Goal: Task Accomplishment & Management: Manage account settings

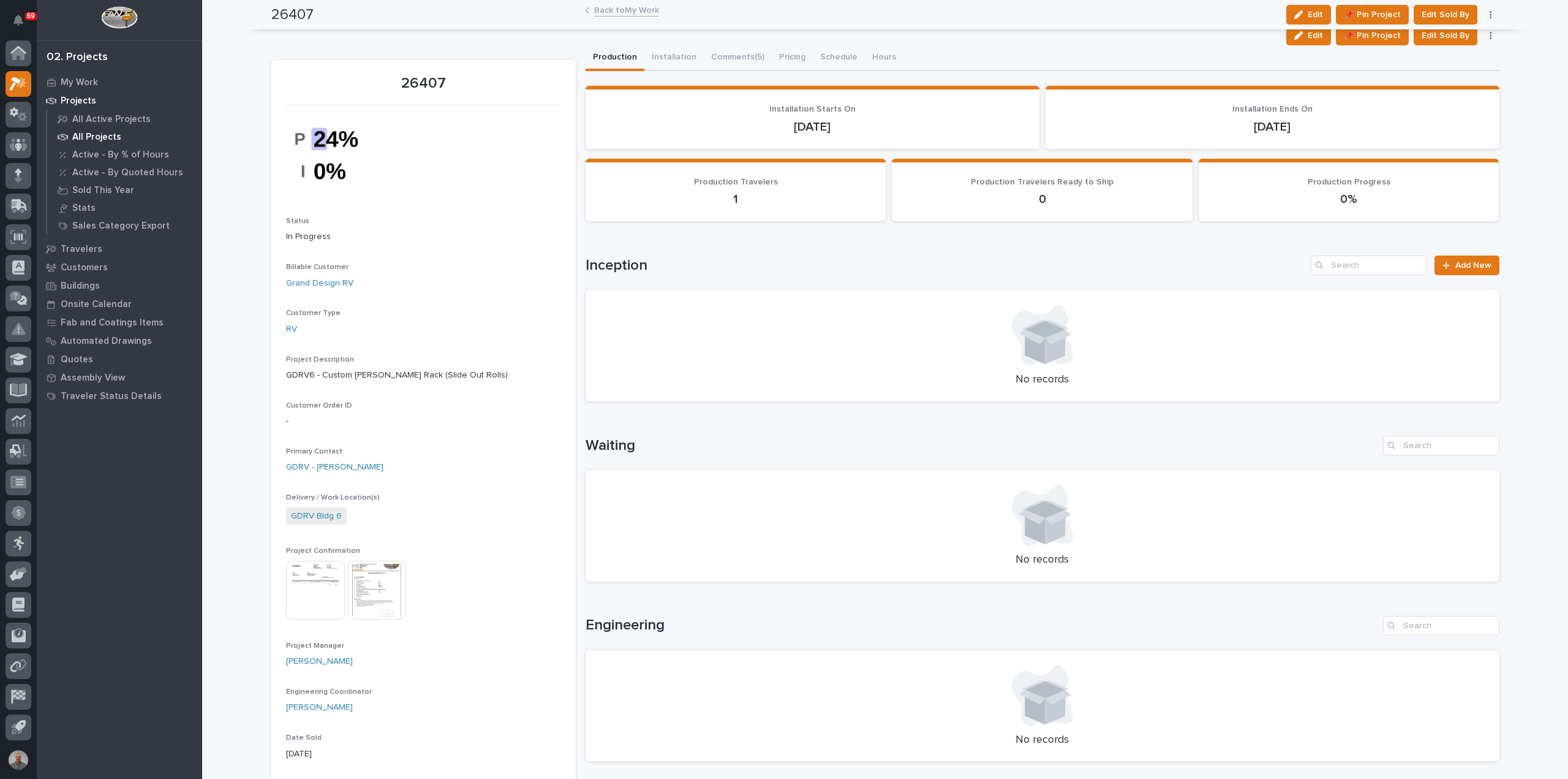
scroll to position [491, 0]
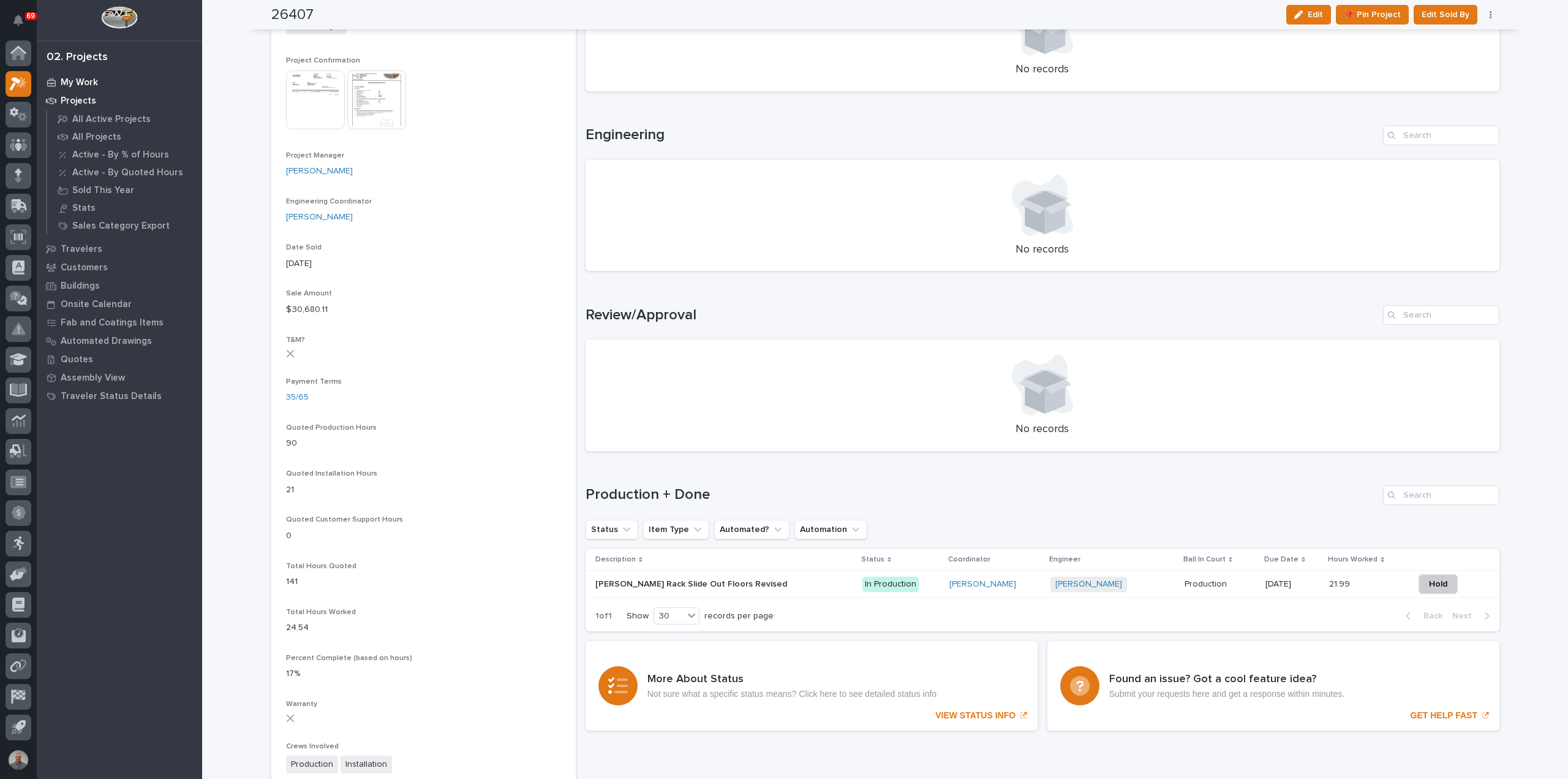
click at [80, 86] on p "My Work" at bounding box center [79, 83] width 37 height 11
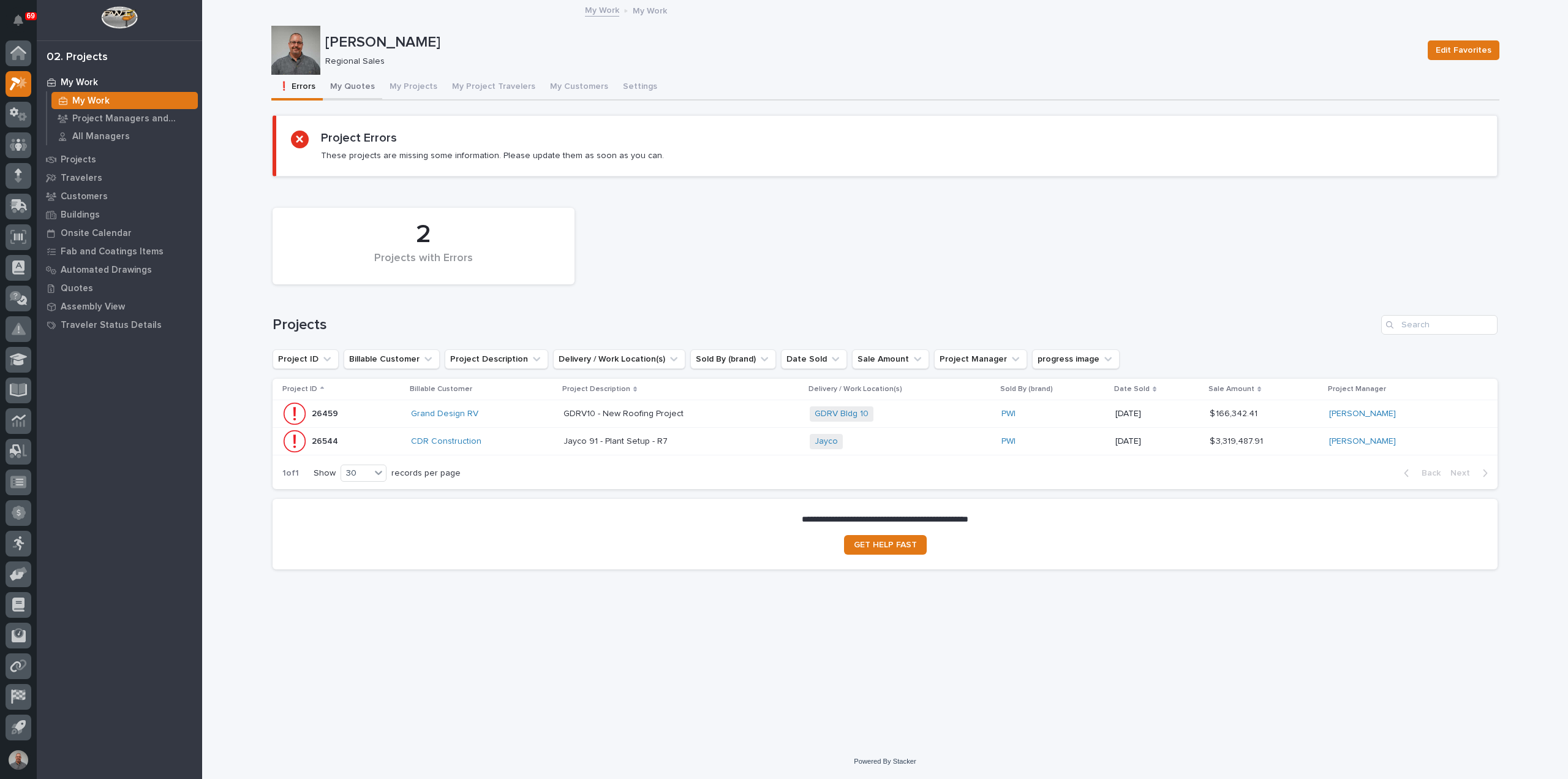
click at [354, 86] on button "My Quotes" at bounding box center [352, 88] width 59 height 26
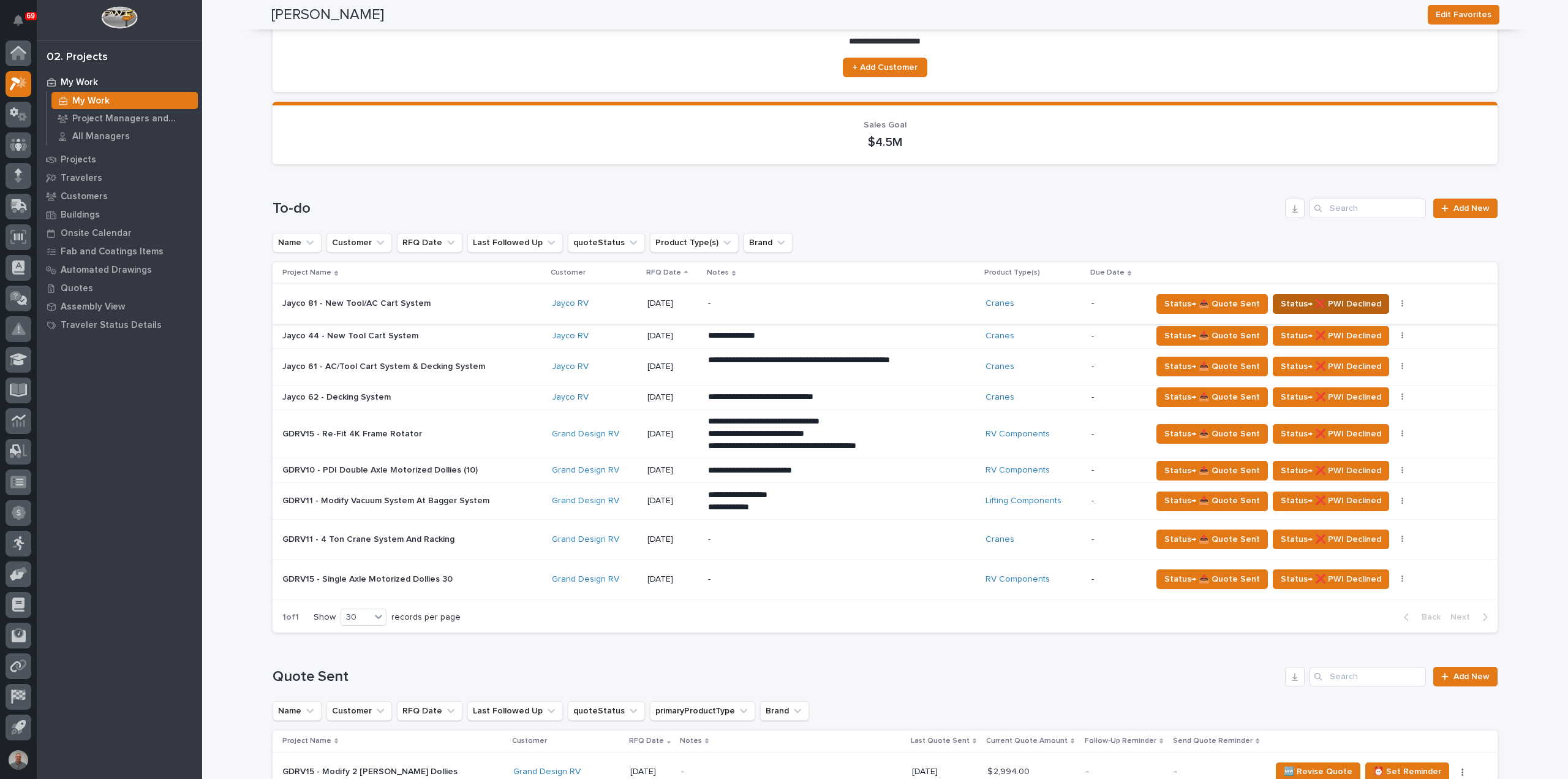
scroll to position [61, 0]
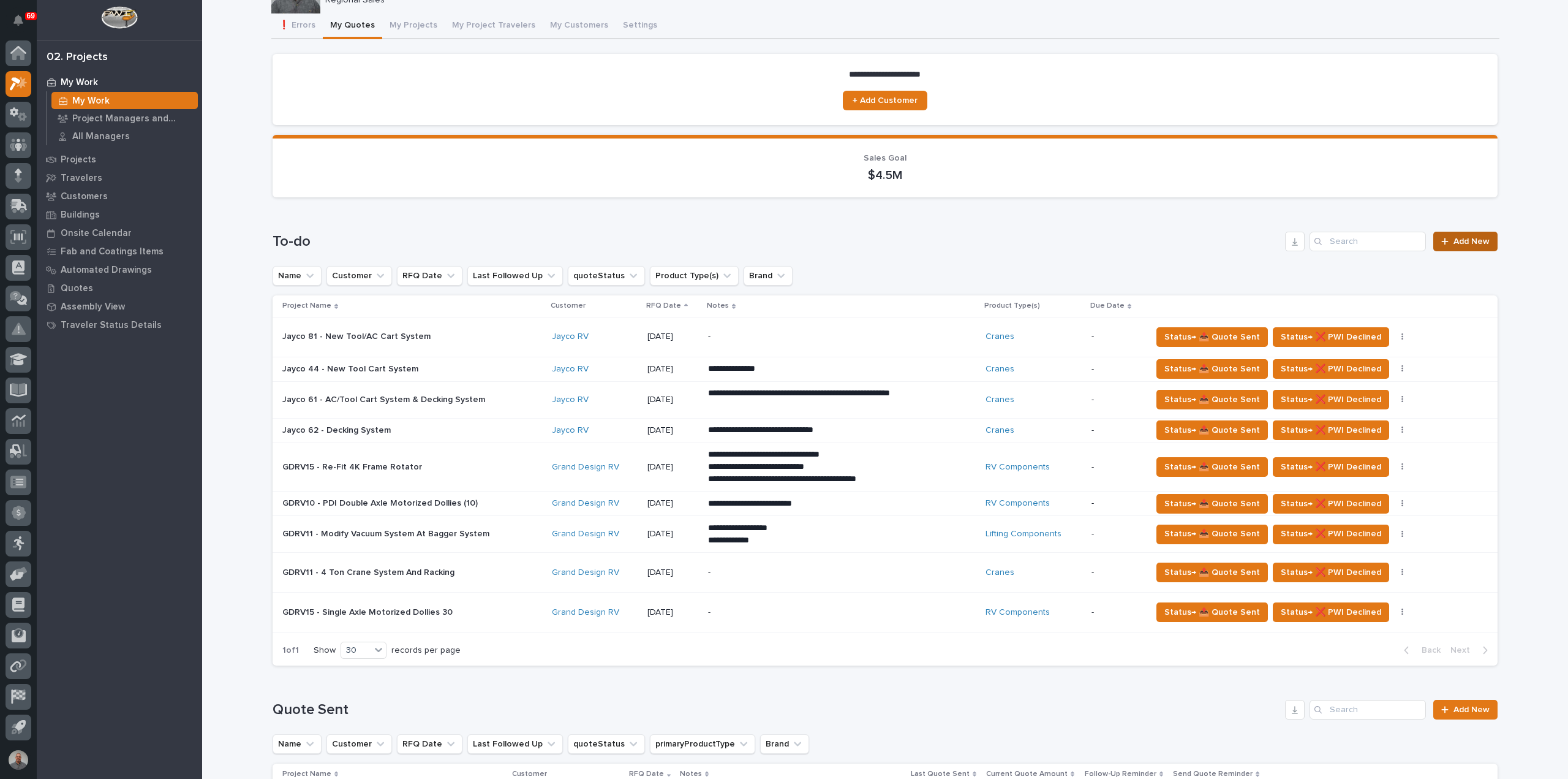
click at [1470, 237] on span "Add New" at bounding box center [1472, 241] width 36 height 9
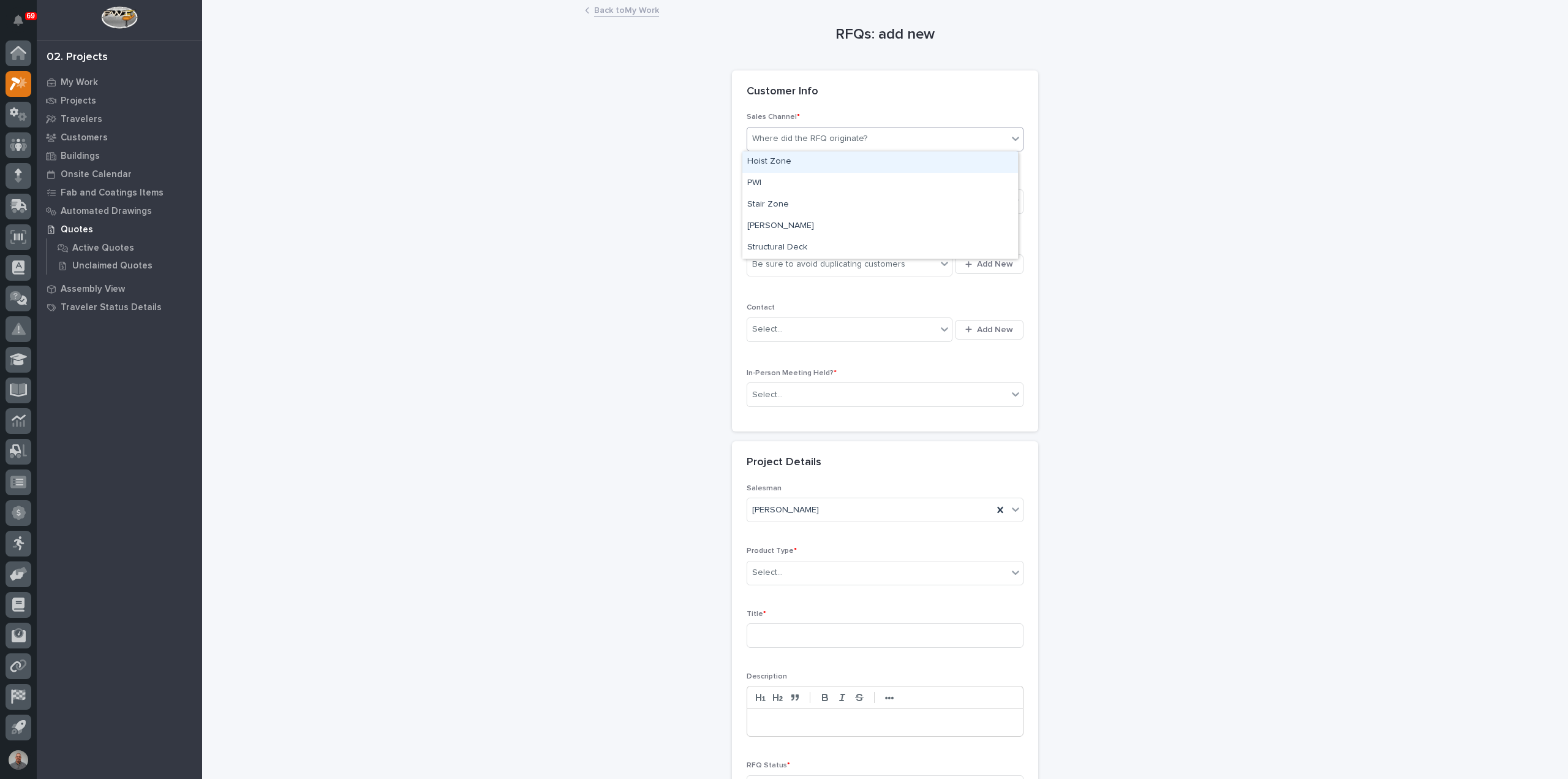
click at [837, 134] on div "Where did the RFQ originate?" at bounding box center [810, 139] width 115 height 13
click at [805, 187] on div "PWI" at bounding box center [881, 183] width 275 height 21
click at [802, 204] on div "Select..." at bounding box center [878, 201] width 261 height 20
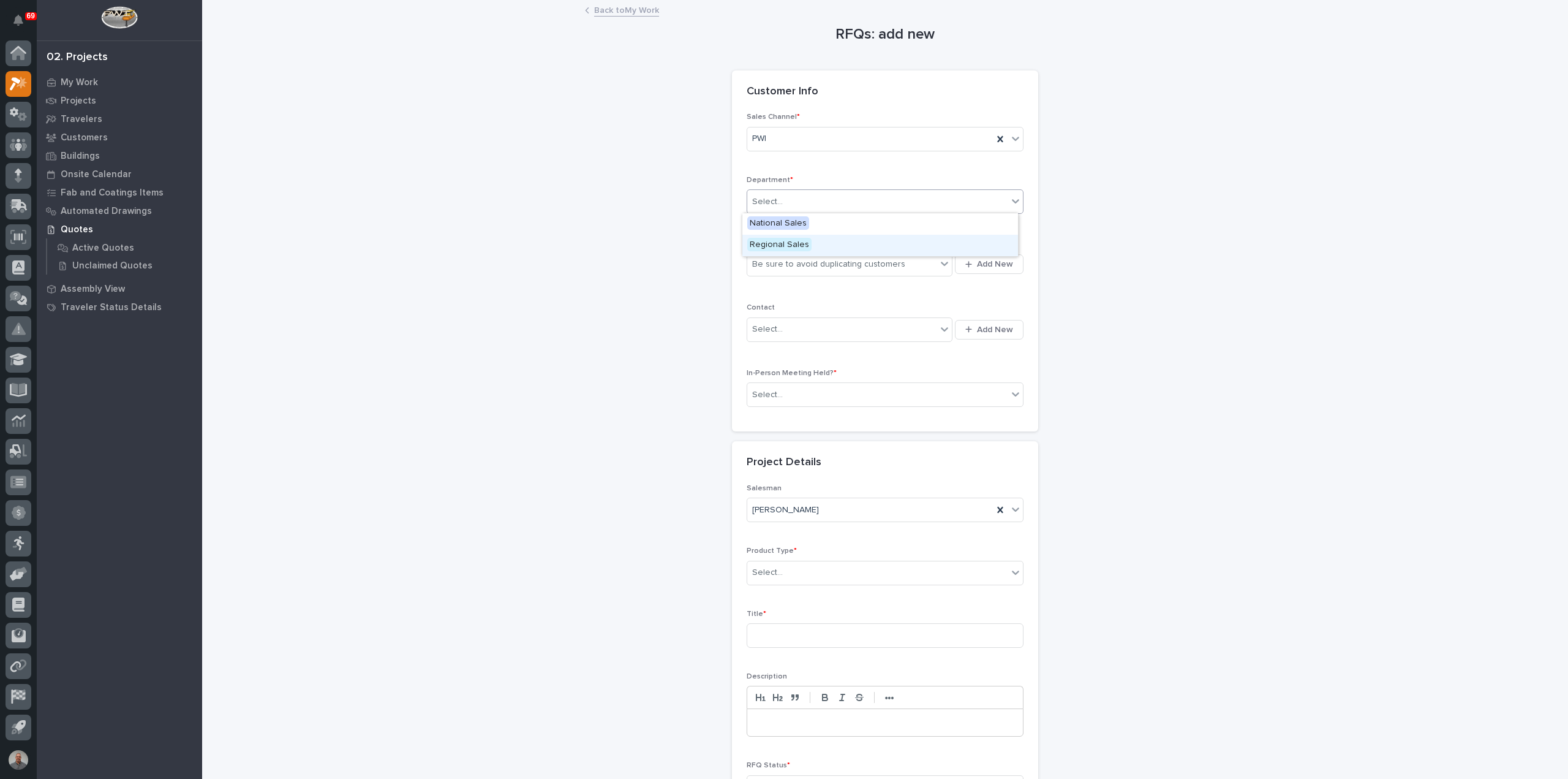
click at [800, 249] on span "Regional Sales" at bounding box center [780, 244] width 64 height 14
click at [805, 264] on div "Be sure to avoid duplicating customers" at bounding box center [829, 265] width 153 height 13
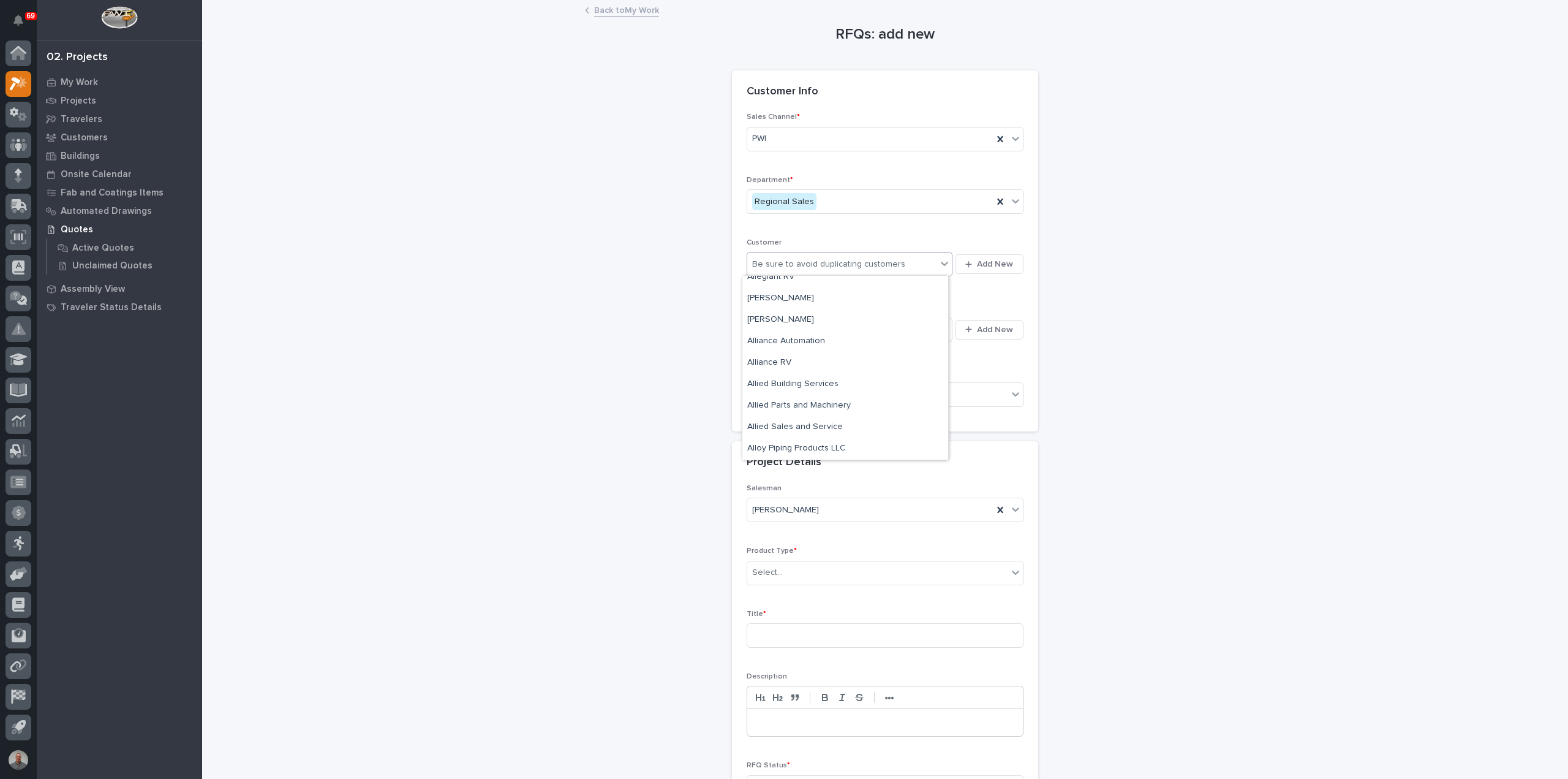
scroll to position [919, 0]
type input "*"
type input "***"
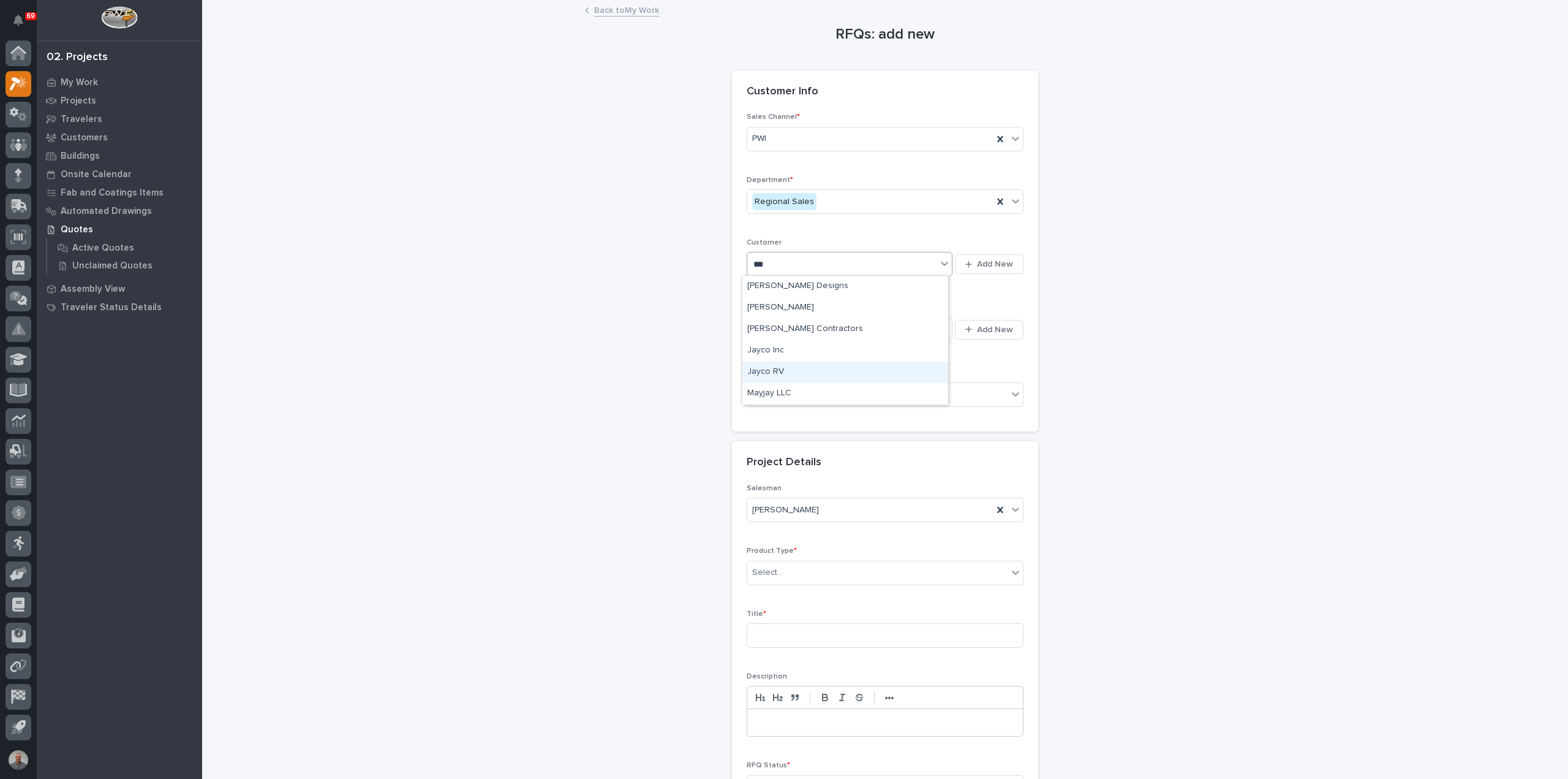
click at [782, 368] on div "Jayco RV" at bounding box center [845, 372] width 206 height 21
click at [798, 320] on div "Select..." at bounding box center [842, 329] width 189 height 20
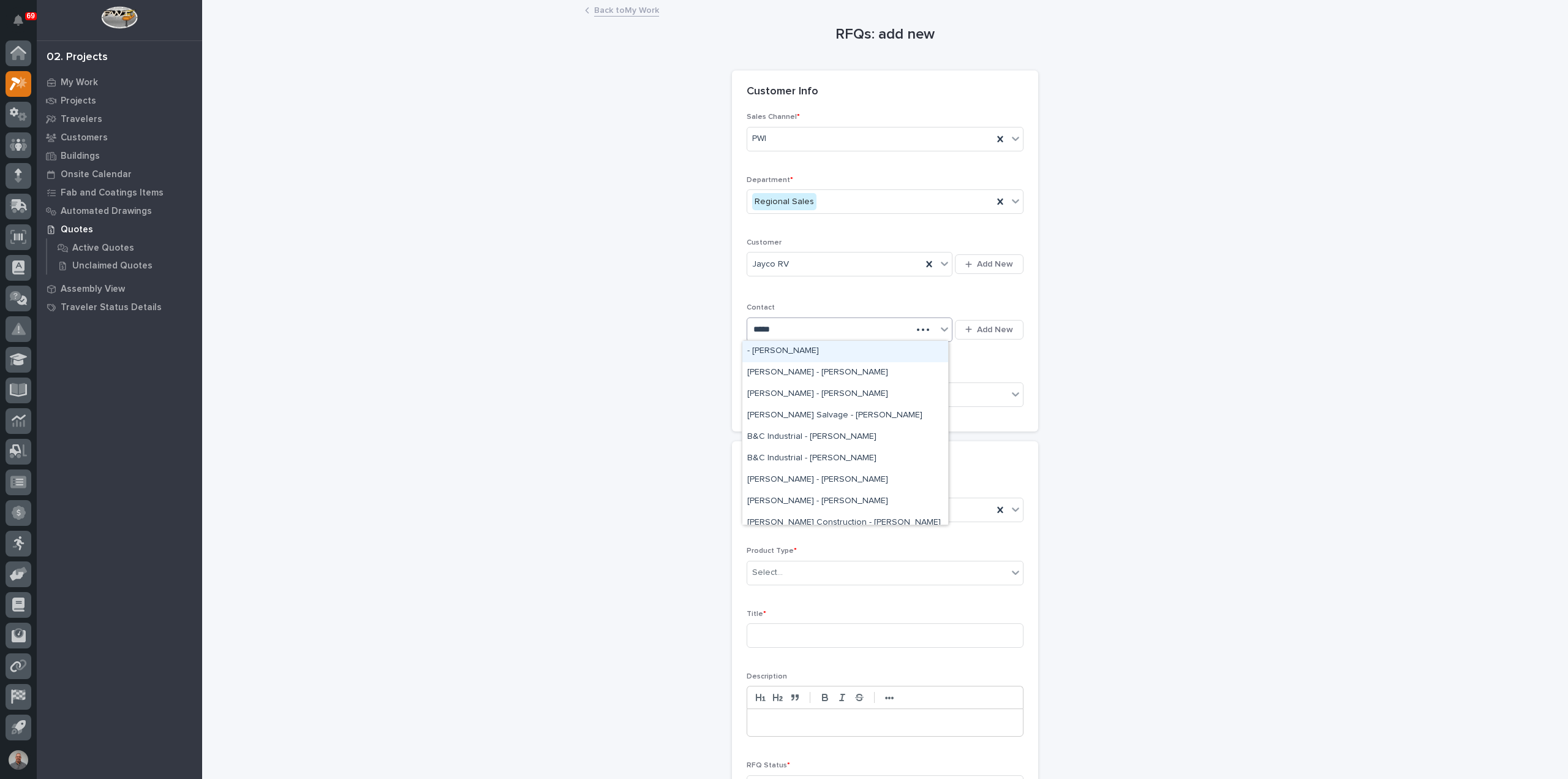
type input "******"
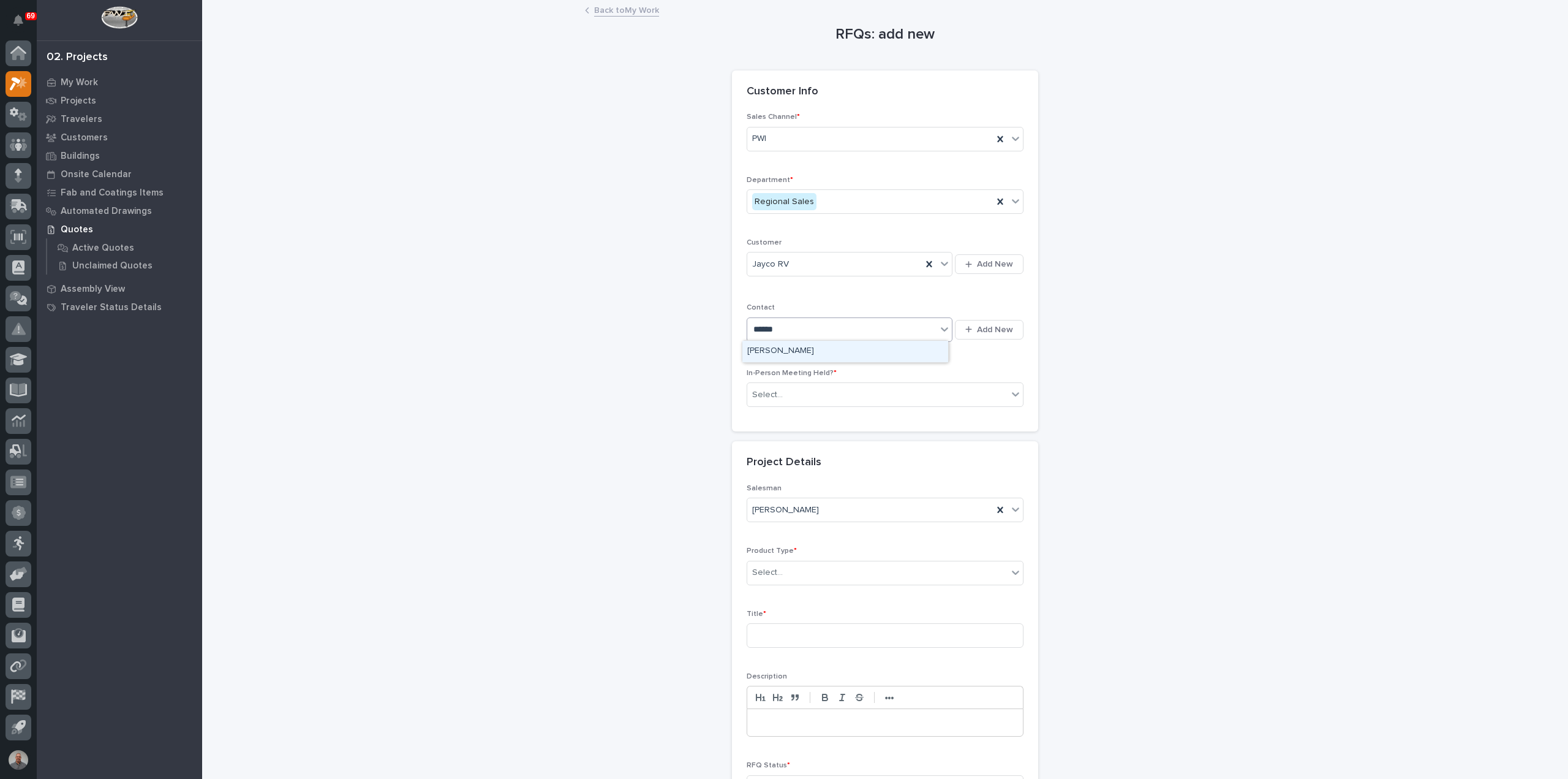
click at [791, 354] on div "[PERSON_NAME]" at bounding box center [845, 351] width 206 height 21
click at [795, 395] on div "Select..." at bounding box center [878, 394] width 261 height 20
click at [797, 417] on div "Yes" at bounding box center [881, 416] width 275 height 21
click at [804, 507] on div "[PERSON_NAME]" at bounding box center [871, 510] width 246 height 20
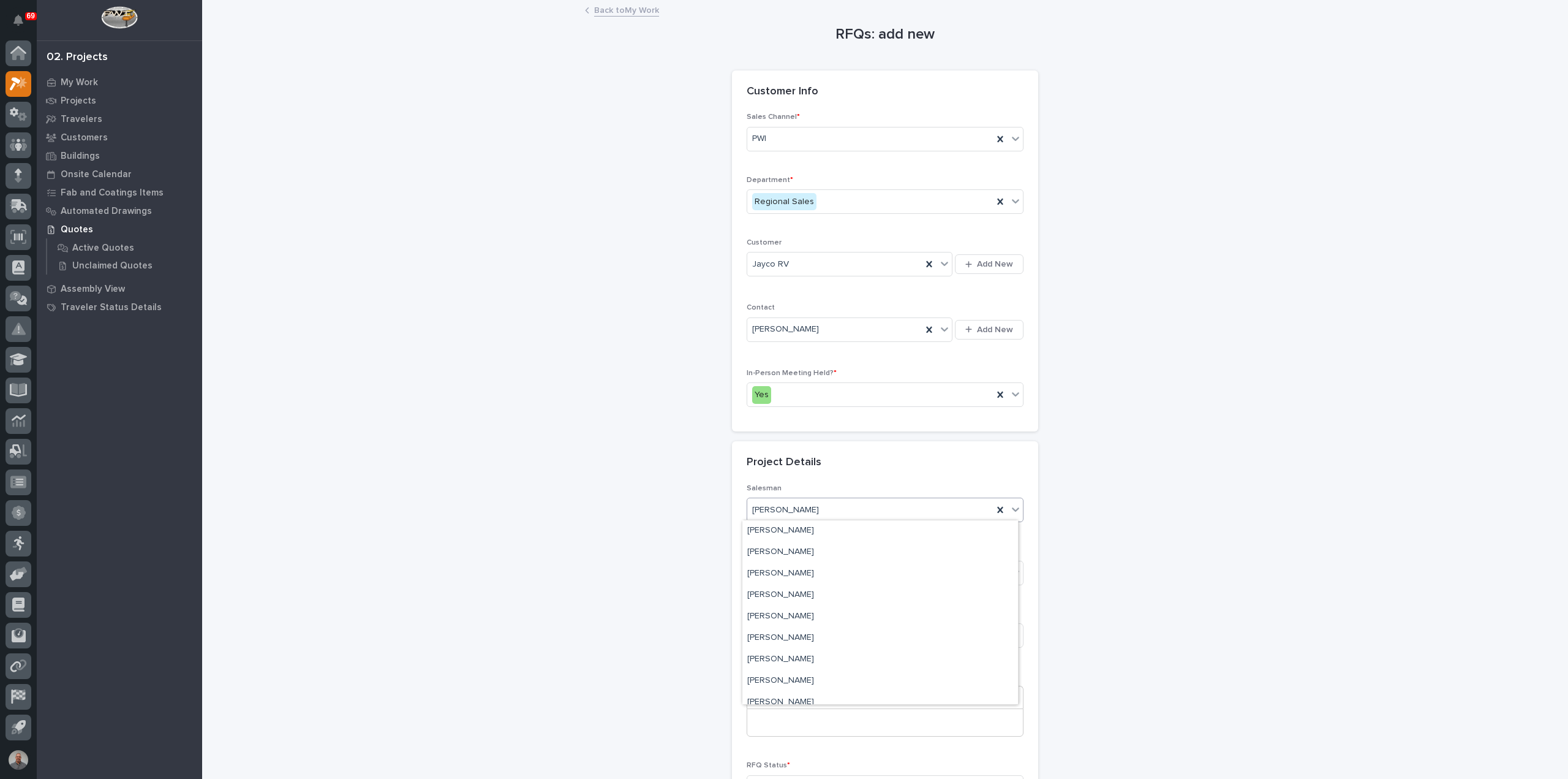
click at [804, 508] on div "[PERSON_NAME]" at bounding box center [871, 510] width 246 height 20
click at [794, 387] on div "Yes" at bounding box center [871, 394] width 246 height 20
click at [786, 437] on div "No" at bounding box center [881, 437] width 275 height 21
click at [826, 570] on div "Select..." at bounding box center [878, 572] width 261 height 20
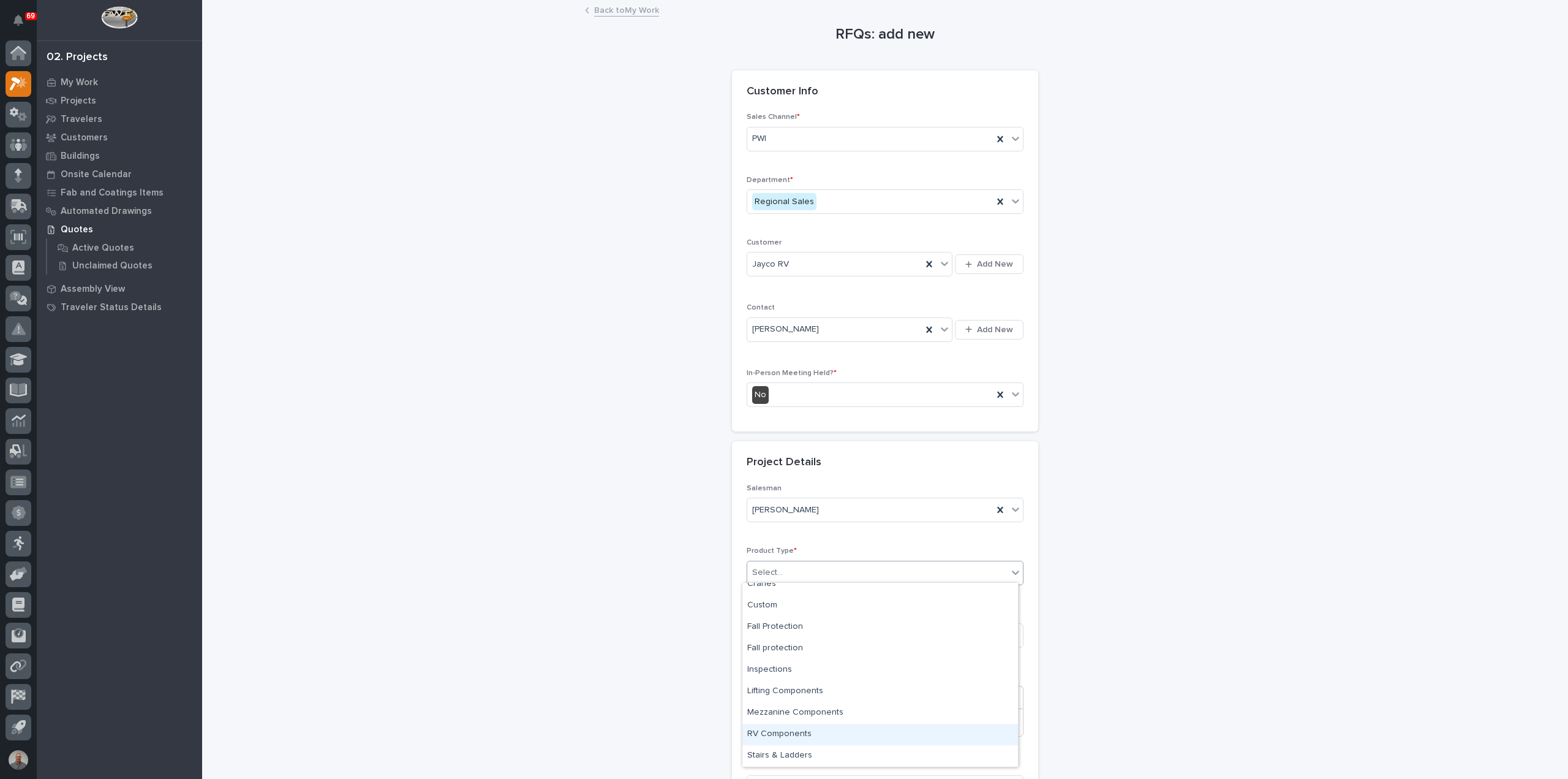
click at [784, 731] on div "RV Components" at bounding box center [881, 734] width 275 height 21
click at [784, 631] on input at bounding box center [885, 636] width 277 height 24
click at [804, 634] on input at bounding box center [885, 636] width 277 height 24
paste input "Jayco 12 - Grip Track x2 (20' Total)"
type input "Jayco 12 - Grip Track x2 (20' Total)"
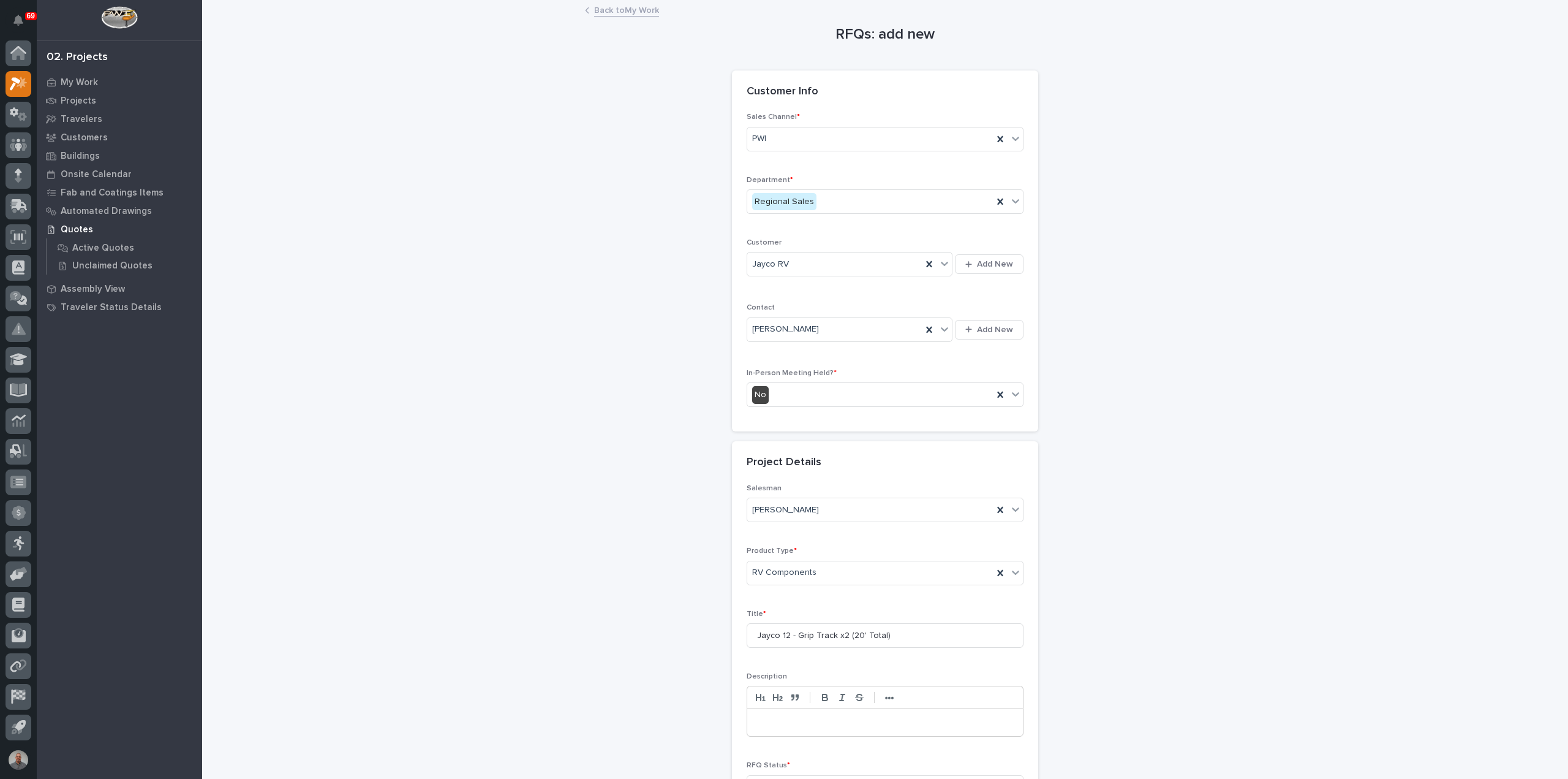
click at [898, 660] on div "Salesman [PERSON_NAME] Product Type * RV Components Title * Jayco 12 - Grip Tra…" at bounding box center [885, 646] width 277 height 325
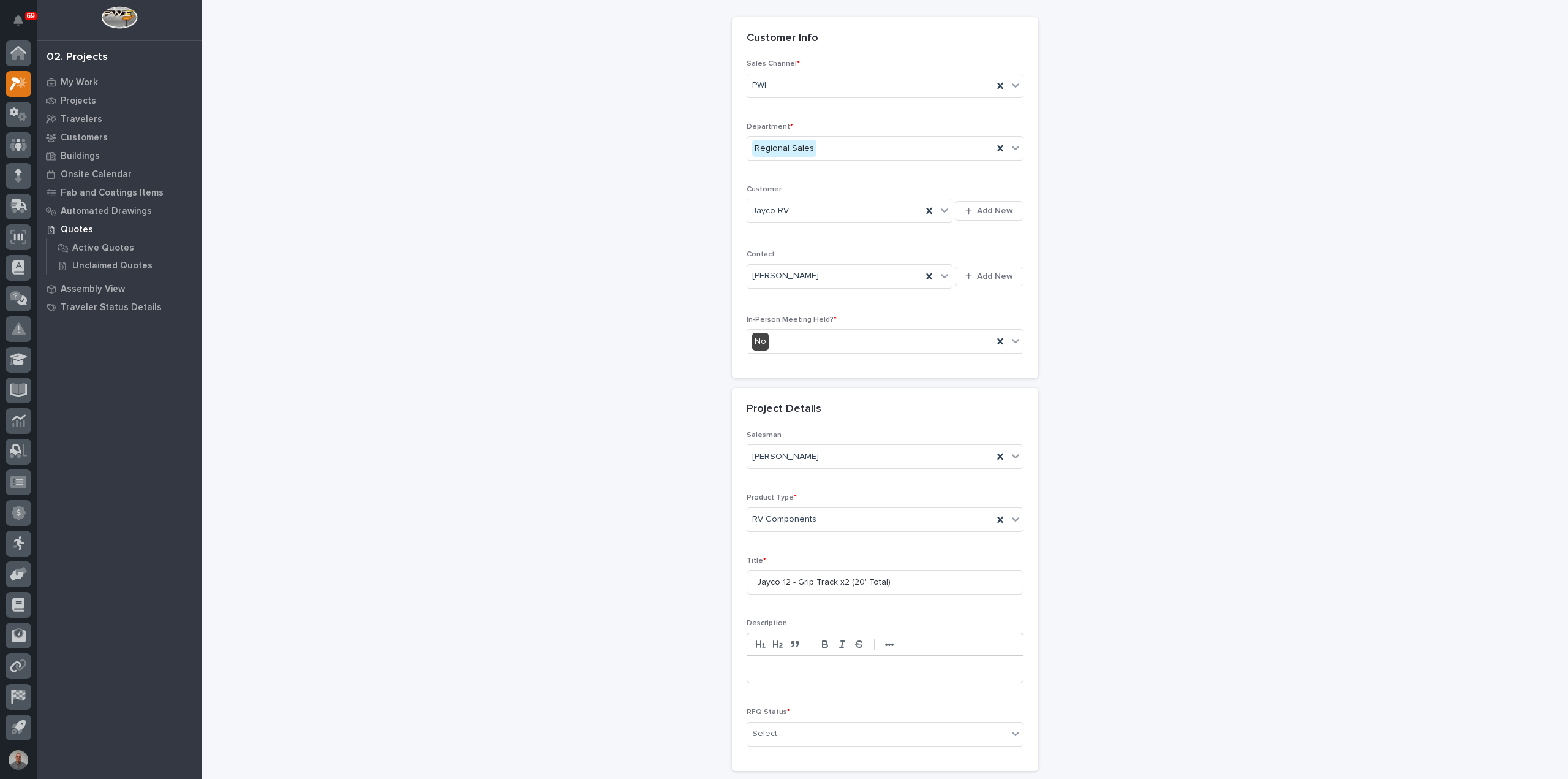
scroll to position [166, 0]
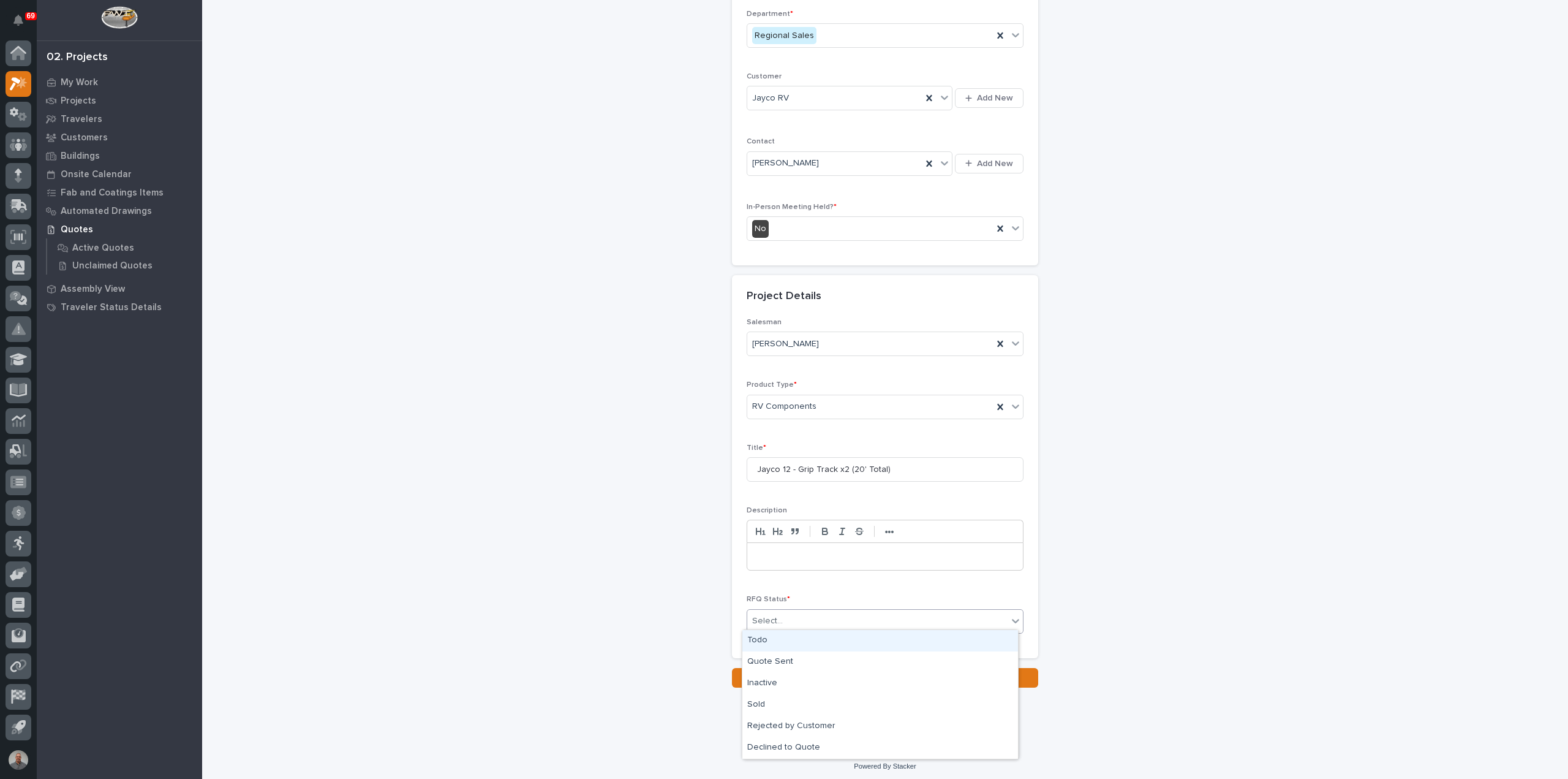
click at [822, 617] on div "Select..." at bounding box center [878, 621] width 261 height 20
click at [813, 643] on div "Todo" at bounding box center [881, 640] width 275 height 21
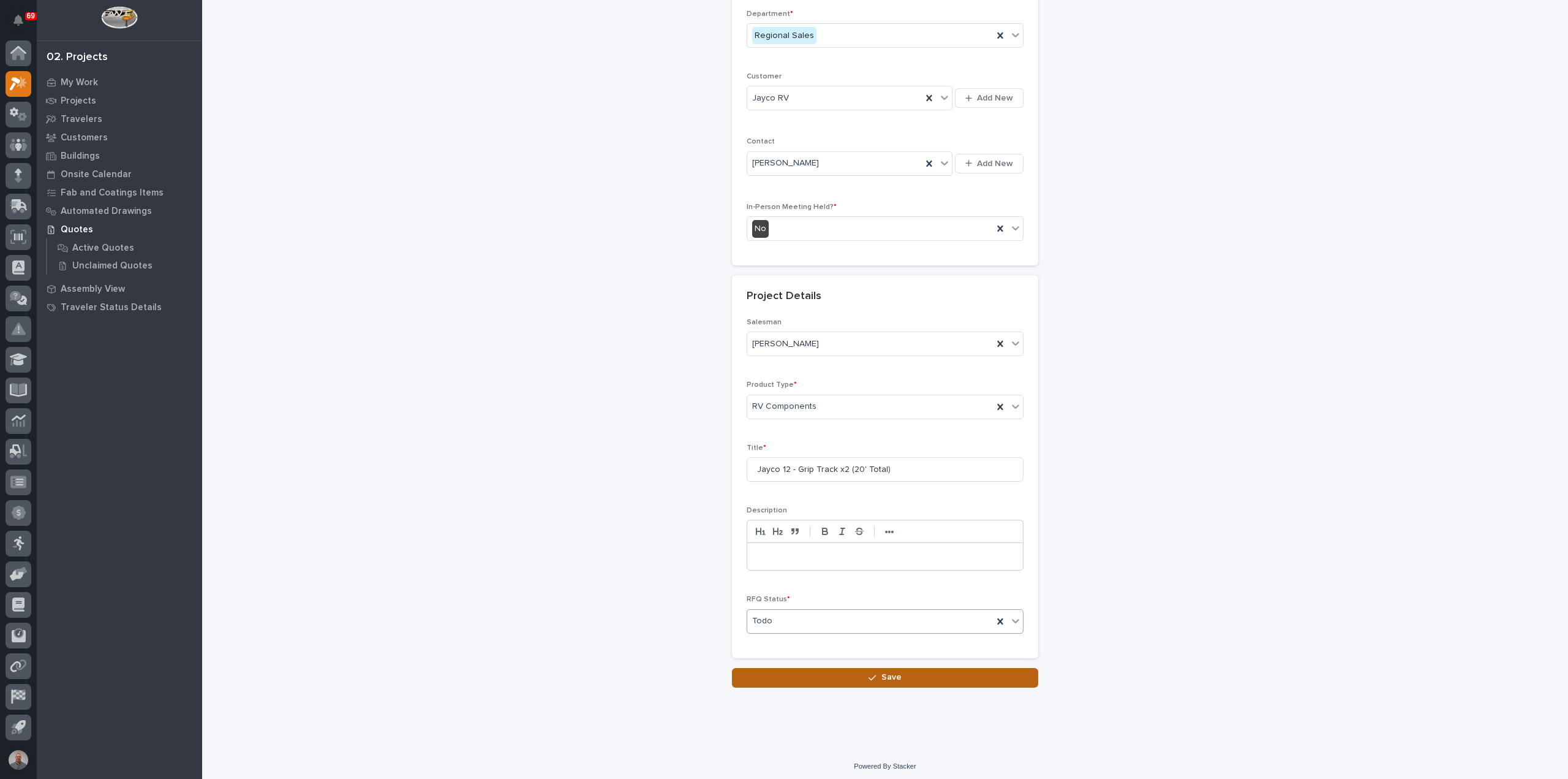
click at [832, 676] on button "Save" at bounding box center [885, 678] width 306 height 20
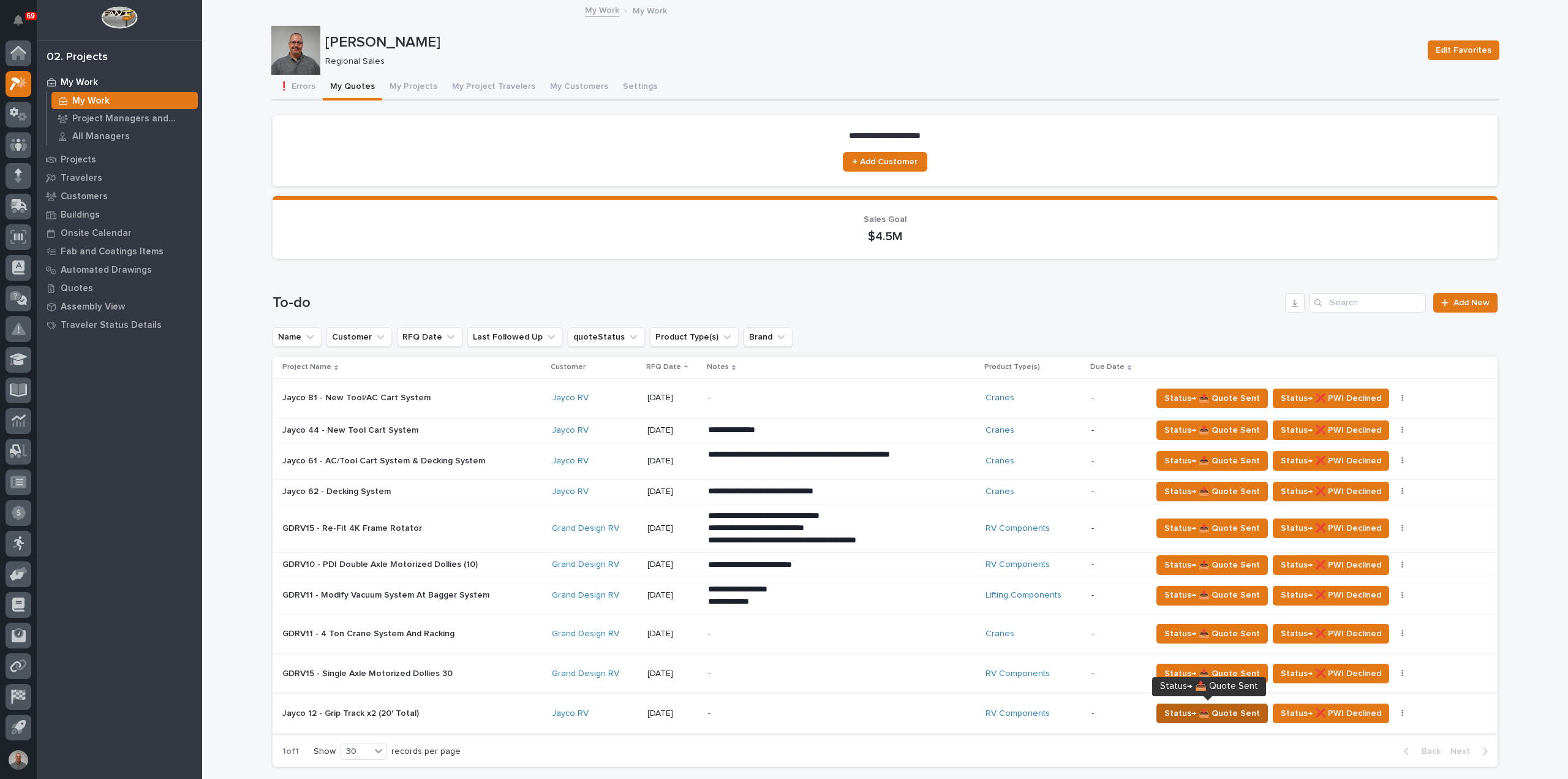
click at [1202, 708] on span "Status→ 📤 Quote Sent" at bounding box center [1212, 713] width 95 height 15
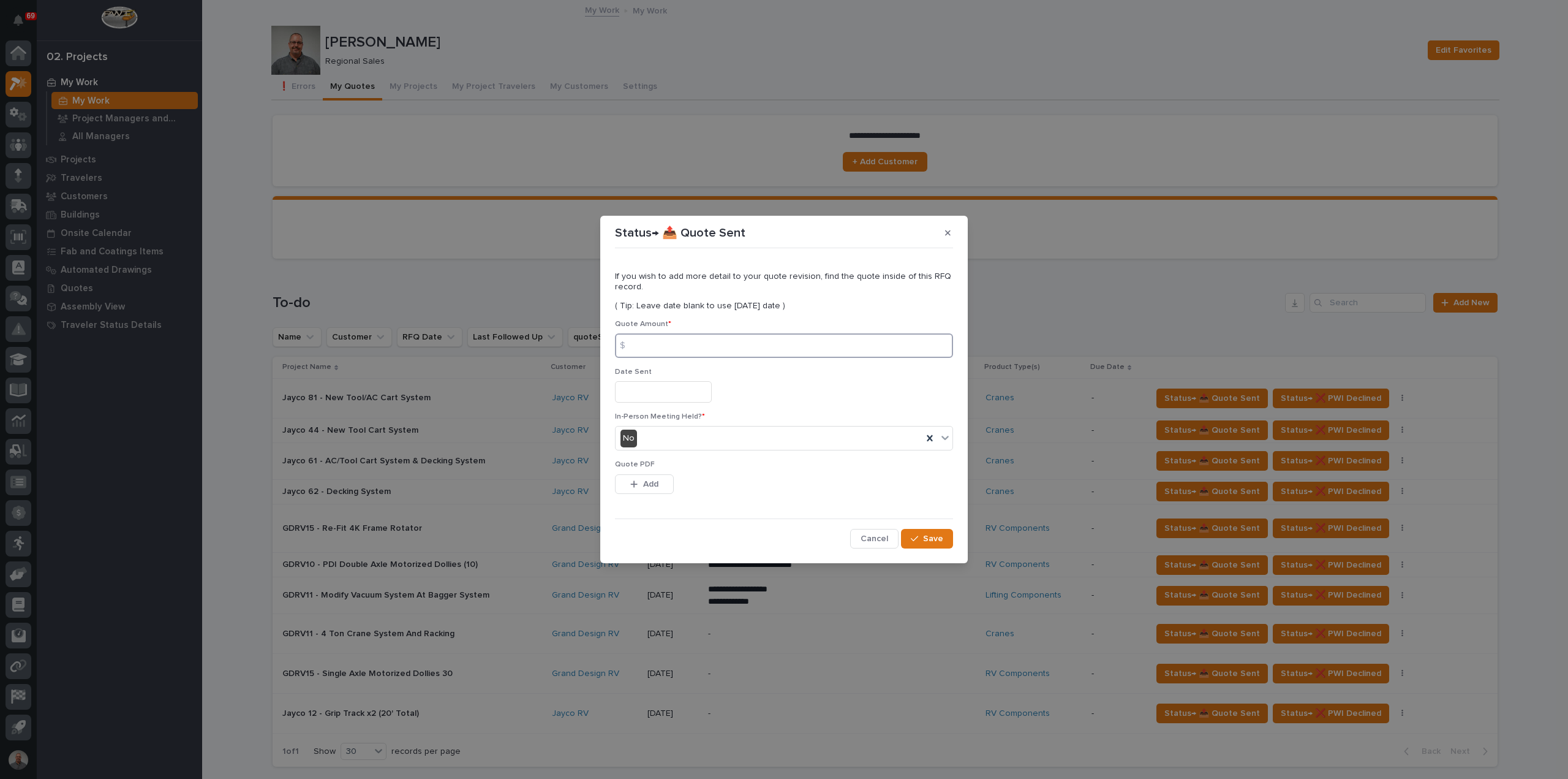
click at [667, 346] on input at bounding box center [784, 345] width 338 height 24
type input "232"
click at [671, 393] on input "text" at bounding box center [663, 392] width 97 height 21
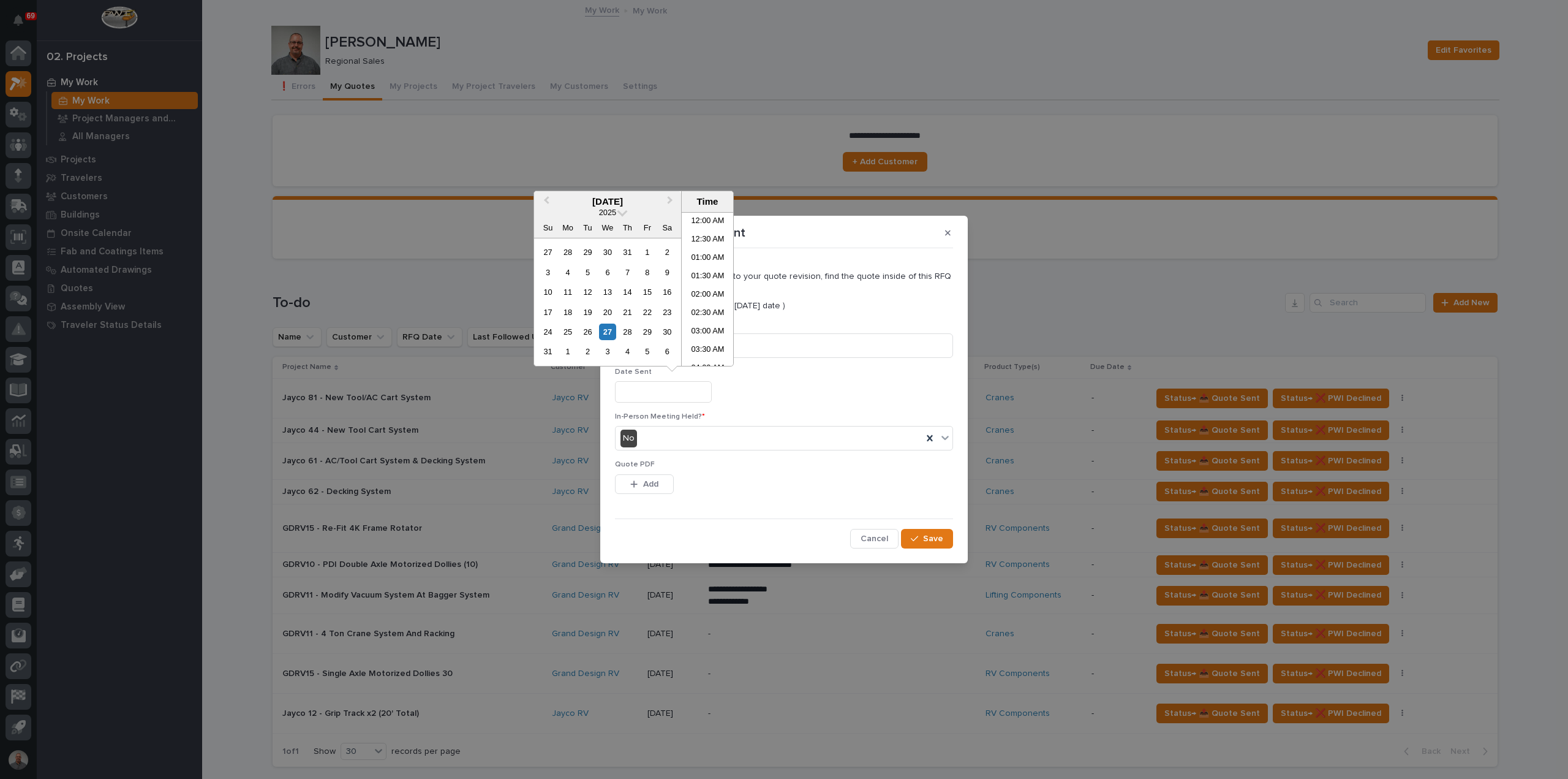
scroll to position [301, 0]
click at [643, 310] on div "22" at bounding box center [647, 312] width 16 height 16
type input "**********"
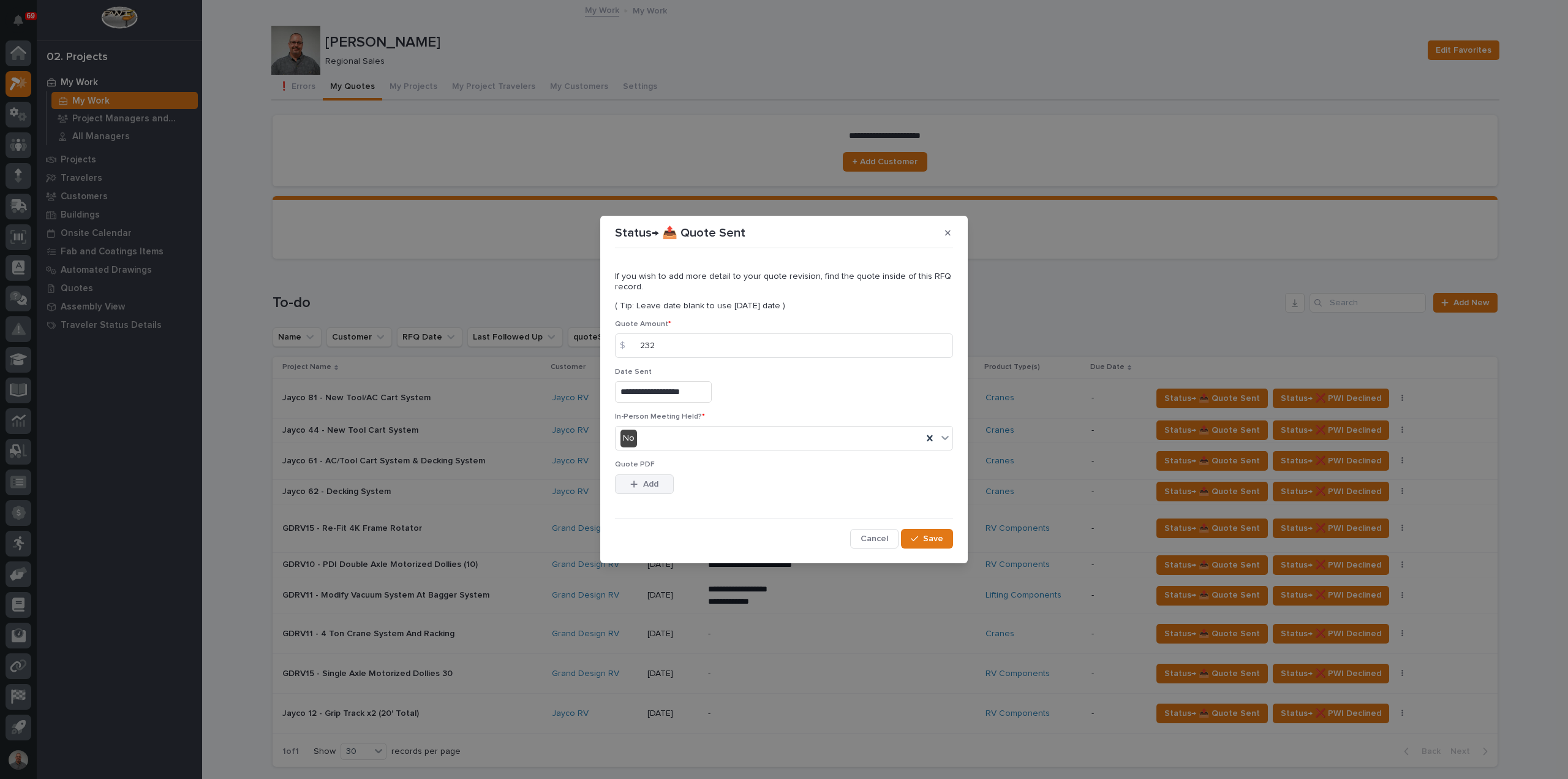
click at [660, 490] on button "Add" at bounding box center [644, 484] width 59 height 20
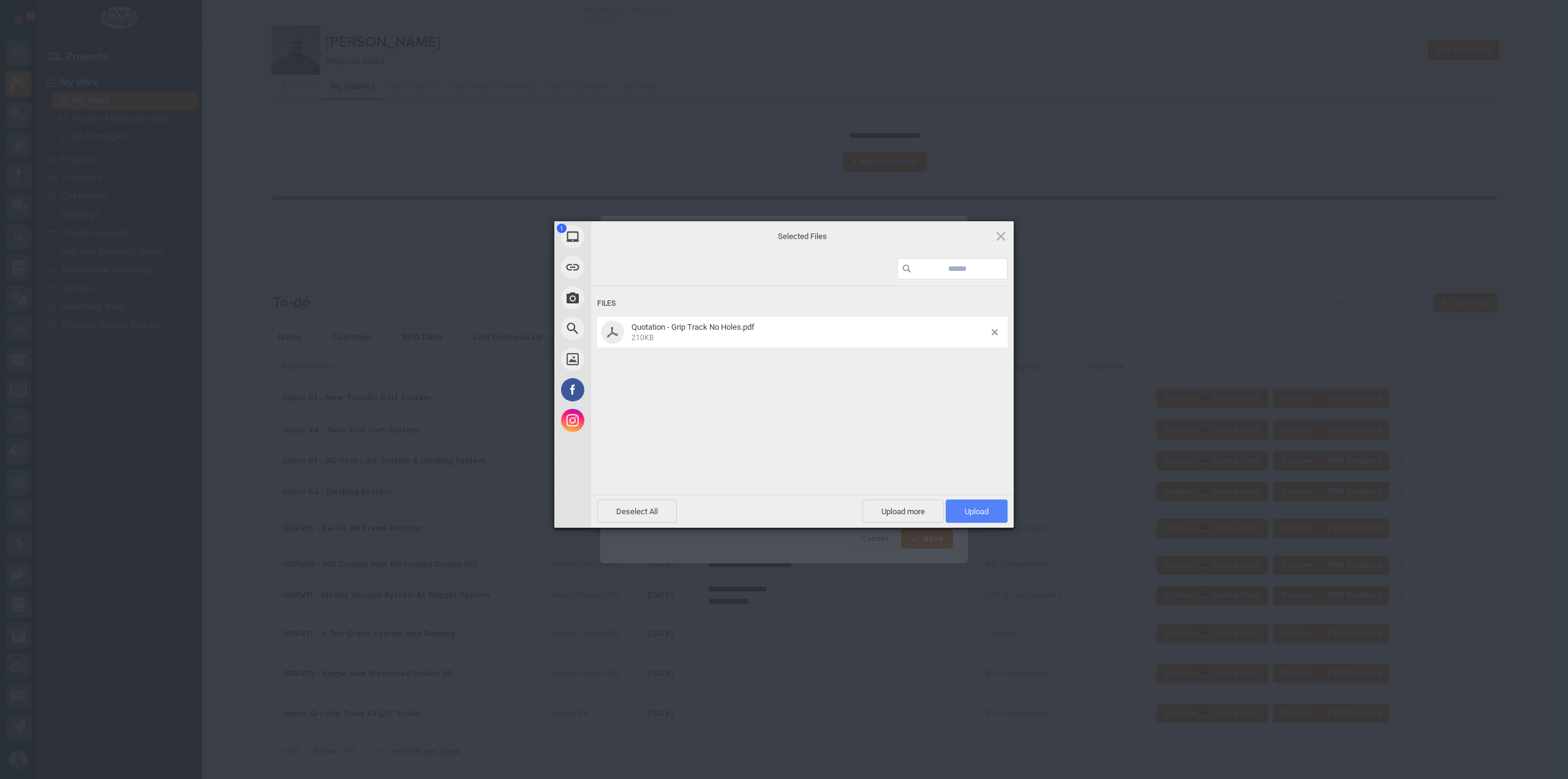
click at [989, 514] on span "Upload 1" at bounding box center [977, 511] width 62 height 24
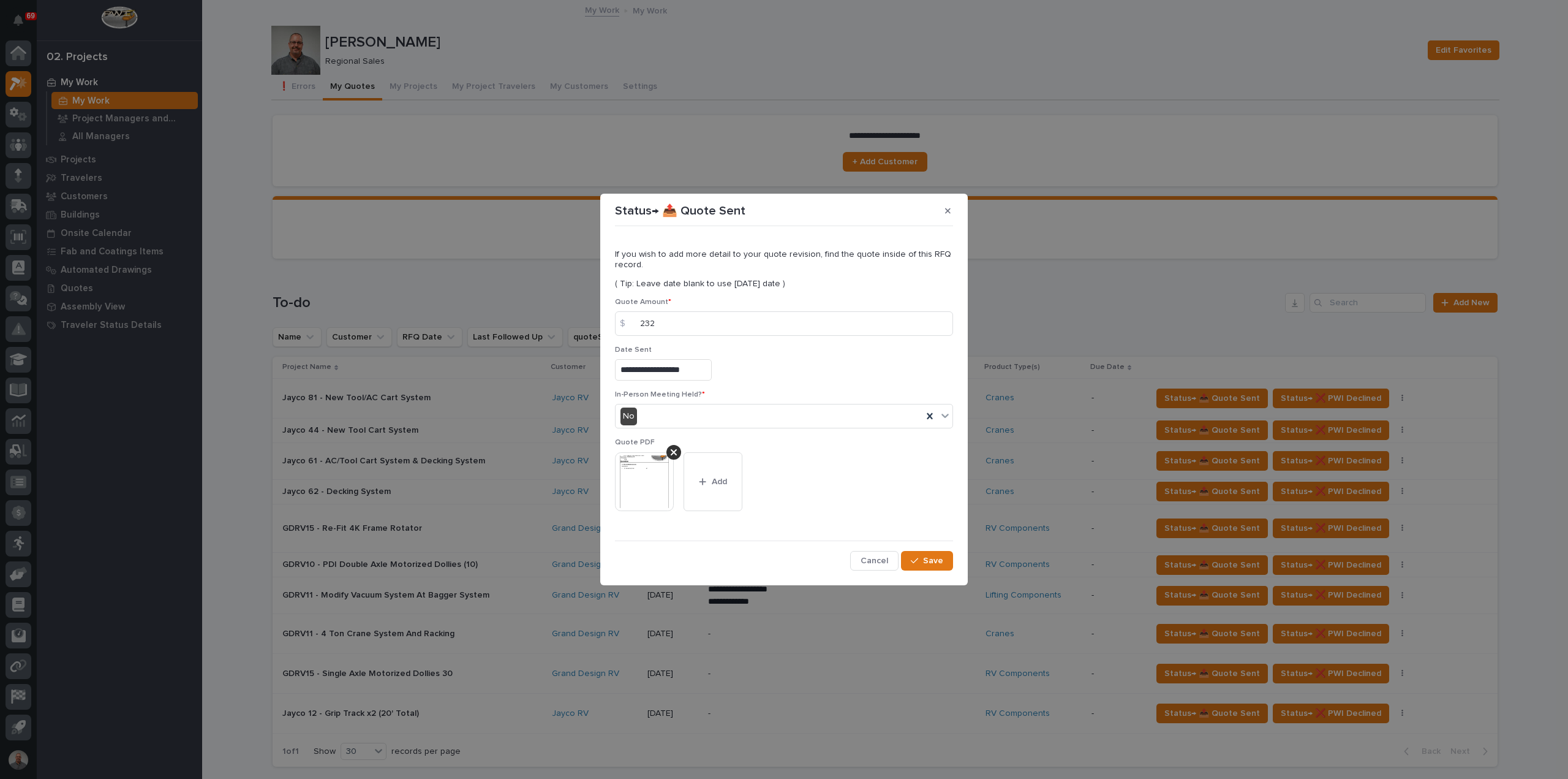
click at [836, 490] on div "This file cannot be opened Download File Add" at bounding box center [784, 486] width 338 height 68
click at [928, 557] on span "Save" at bounding box center [933, 561] width 20 height 11
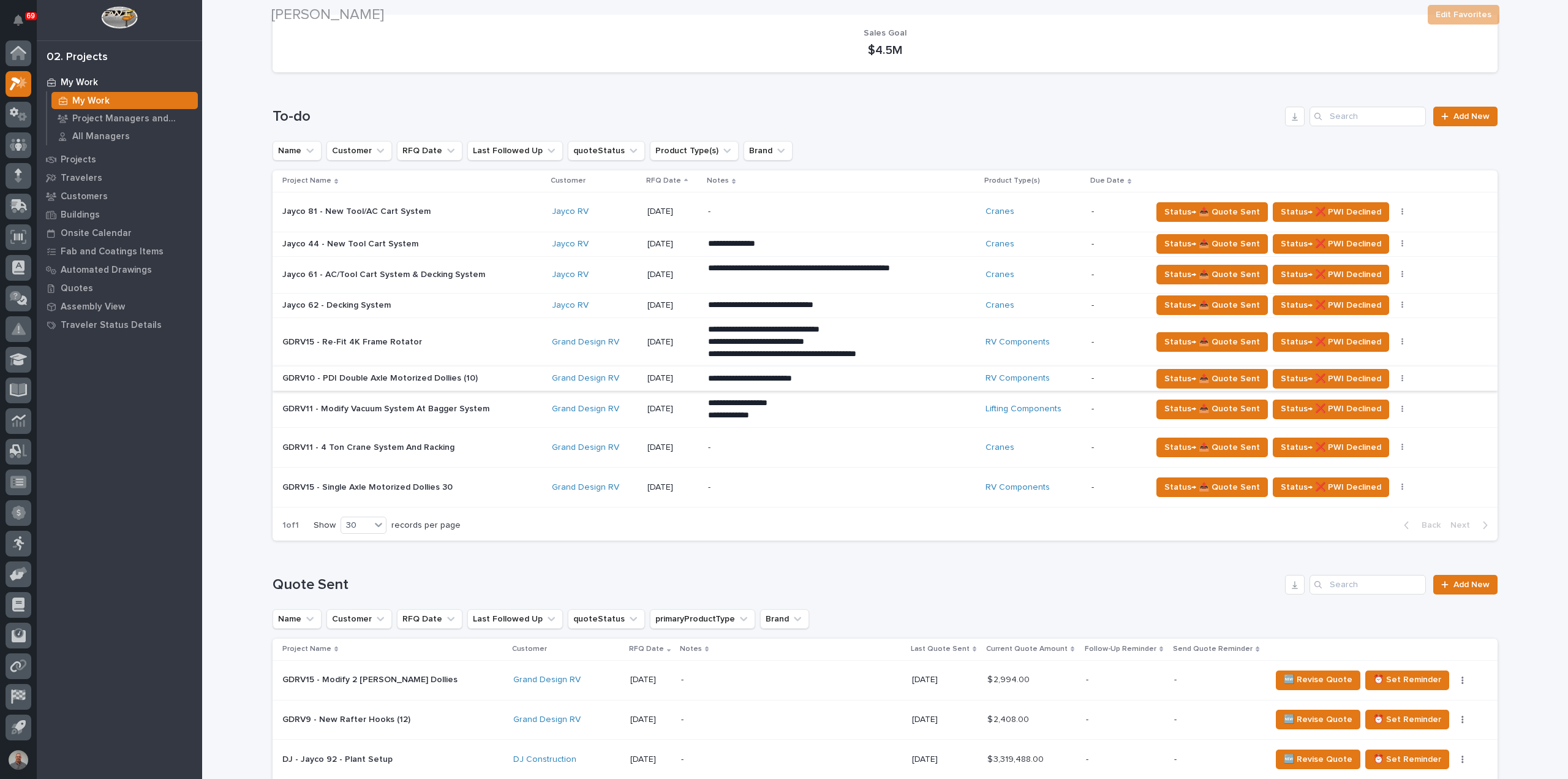
scroll to position [367, 0]
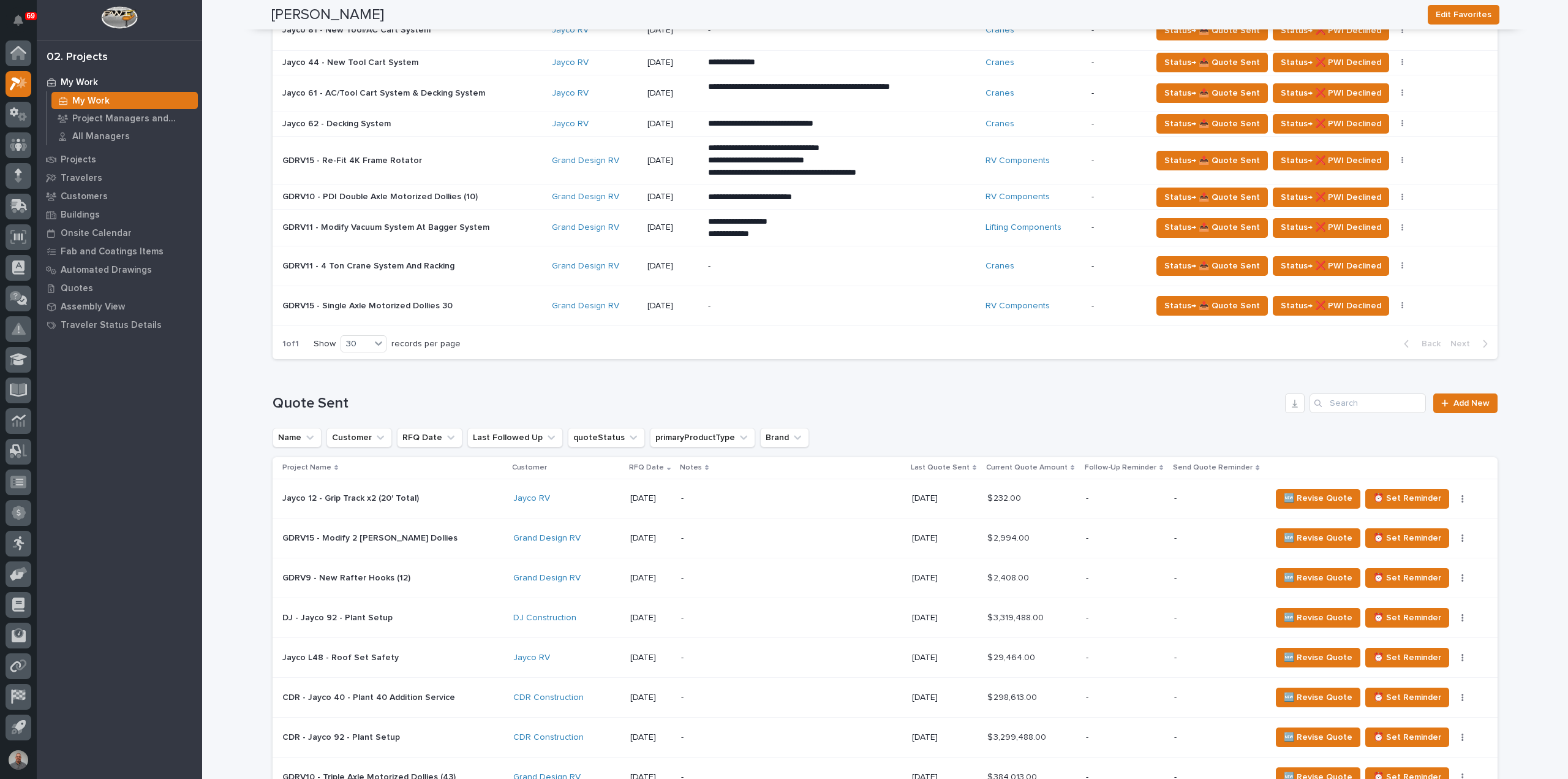
click at [823, 504] on div "-" at bounding box center [788, 499] width 214 height 28
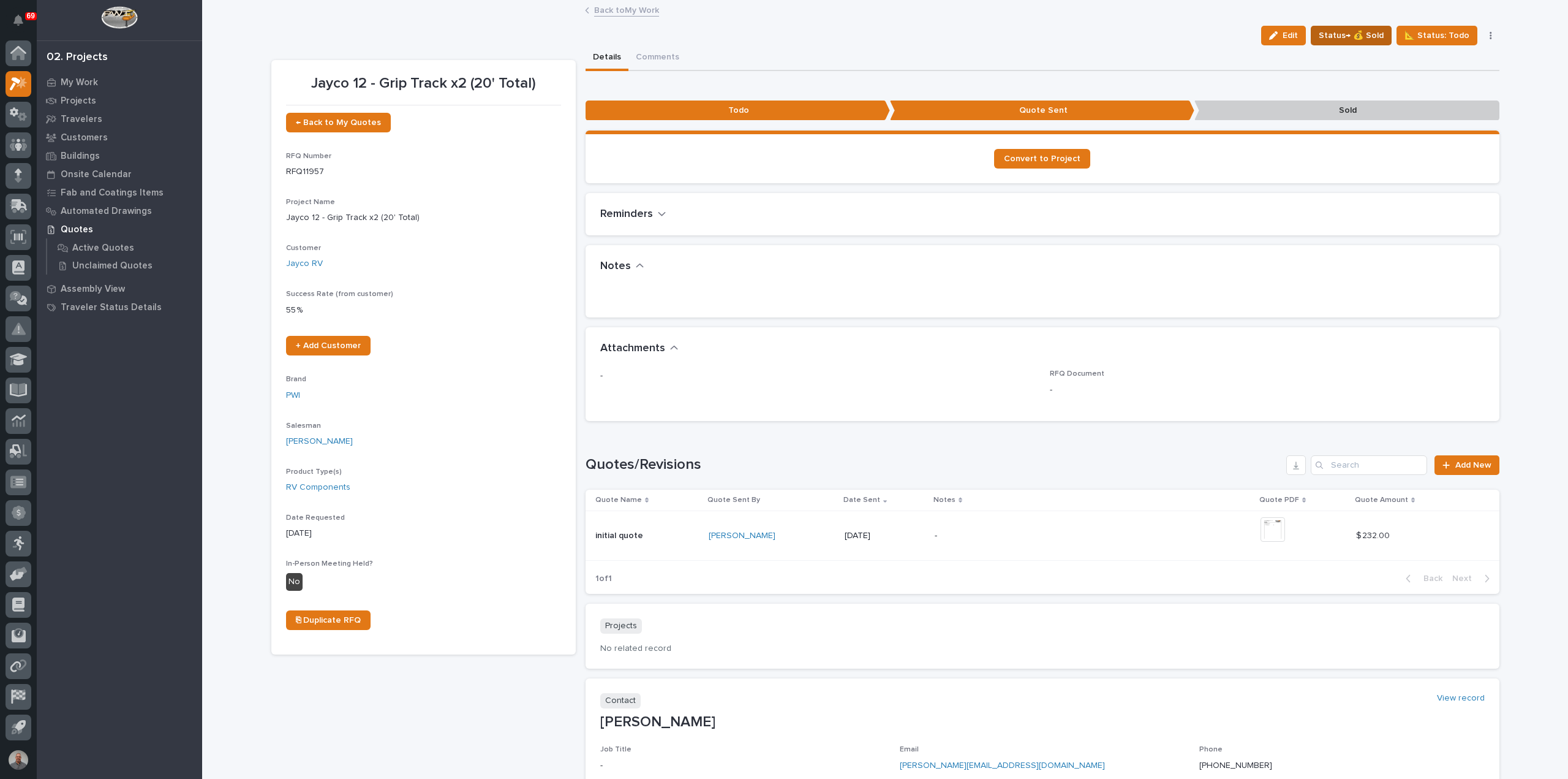
click at [1367, 33] on span "Status→ 💰 Sold" at bounding box center [1351, 36] width 65 height 15
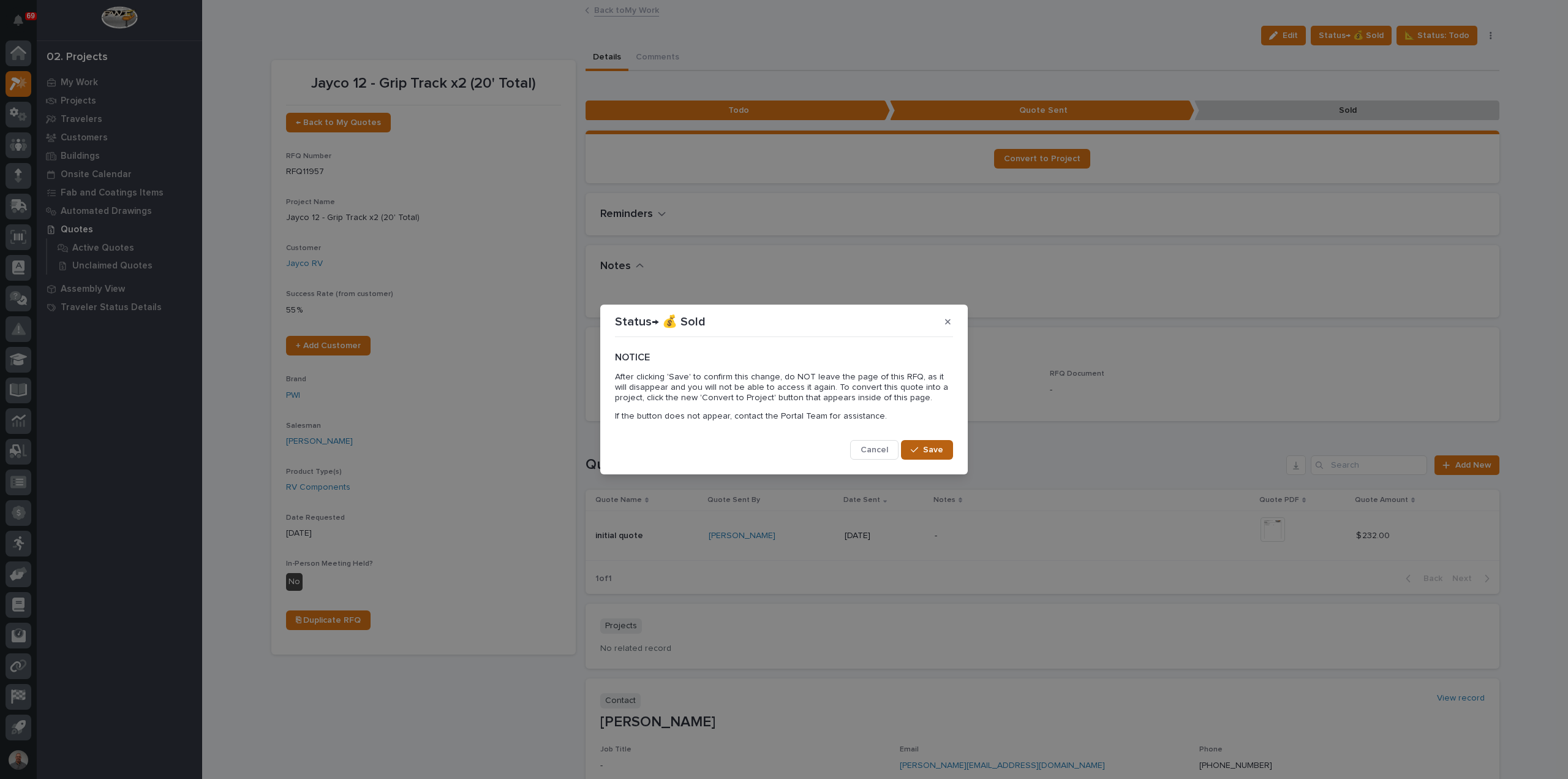
click at [930, 451] on span "Save" at bounding box center [933, 450] width 20 height 11
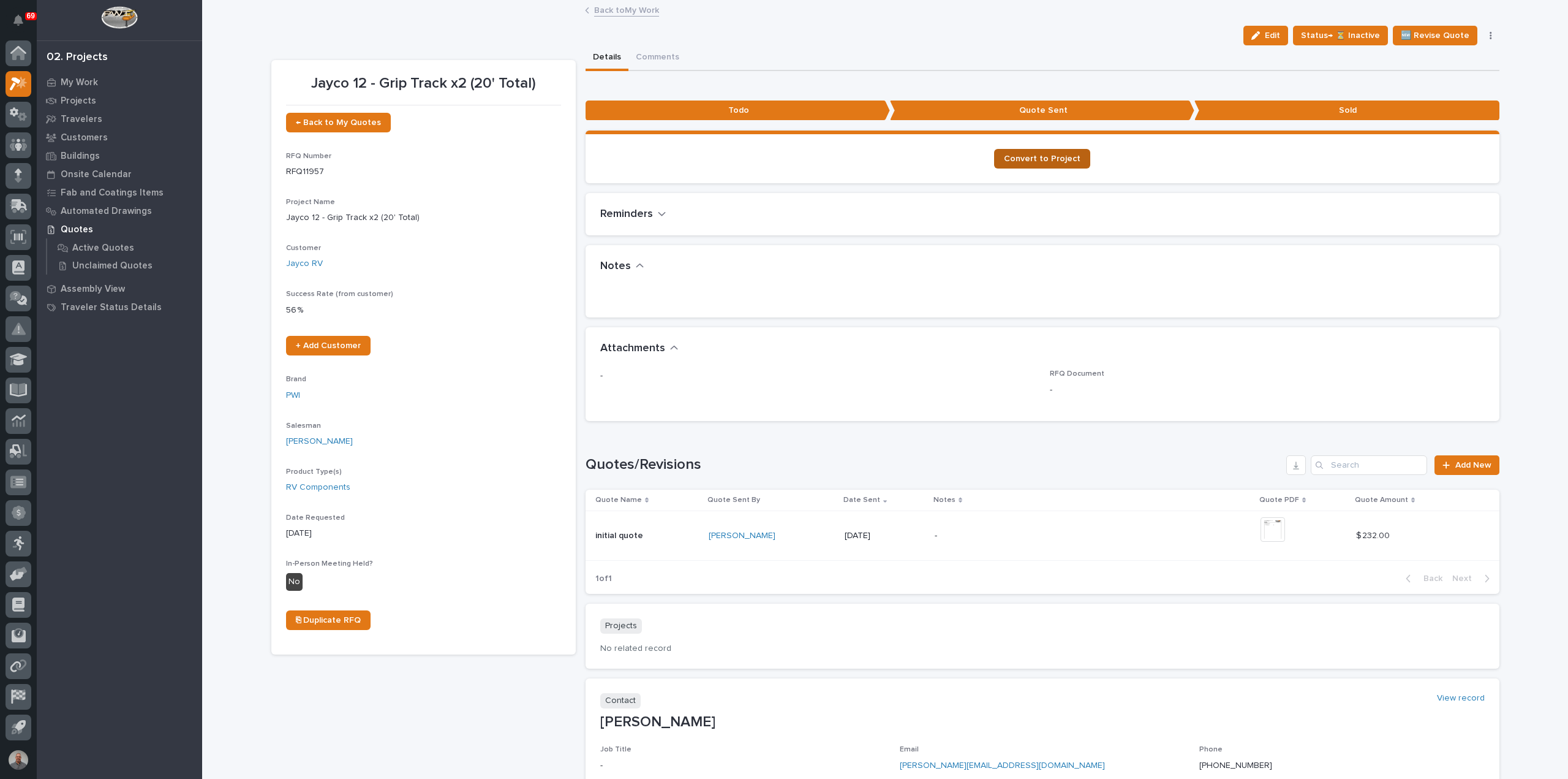
click at [1037, 161] on span "Convert to Project" at bounding box center [1043, 159] width 77 height 9
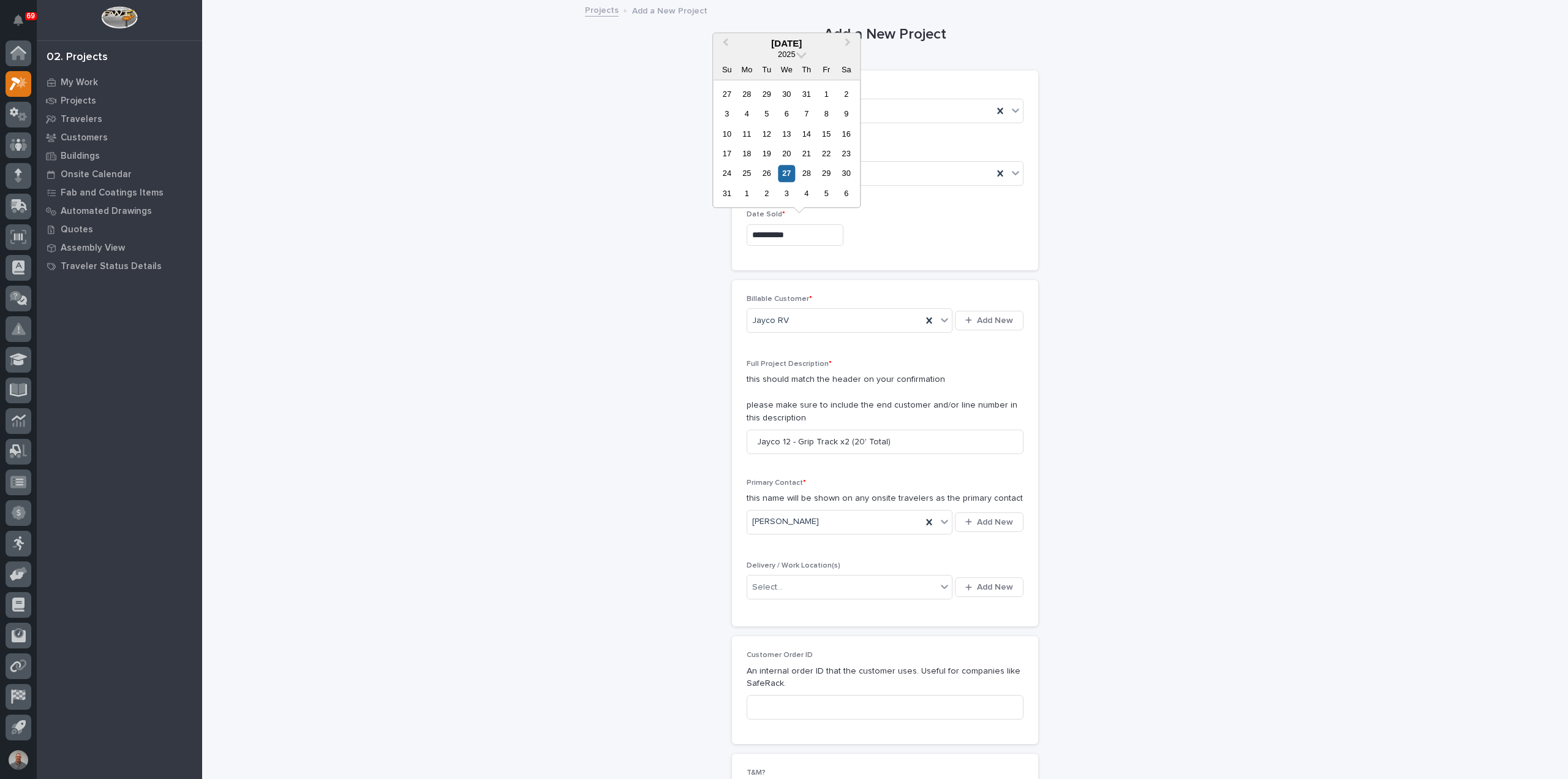
click at [800, 237] on input "**********" at bounding box center [795, 235] width 97 height 21
click at [824, 154] on div "22" at bounding box center [827, 153] width 16 height 16
type input "**********"
click at [835, 583] on div "Select..." at bounding box center [842, 587] width 189 height 20
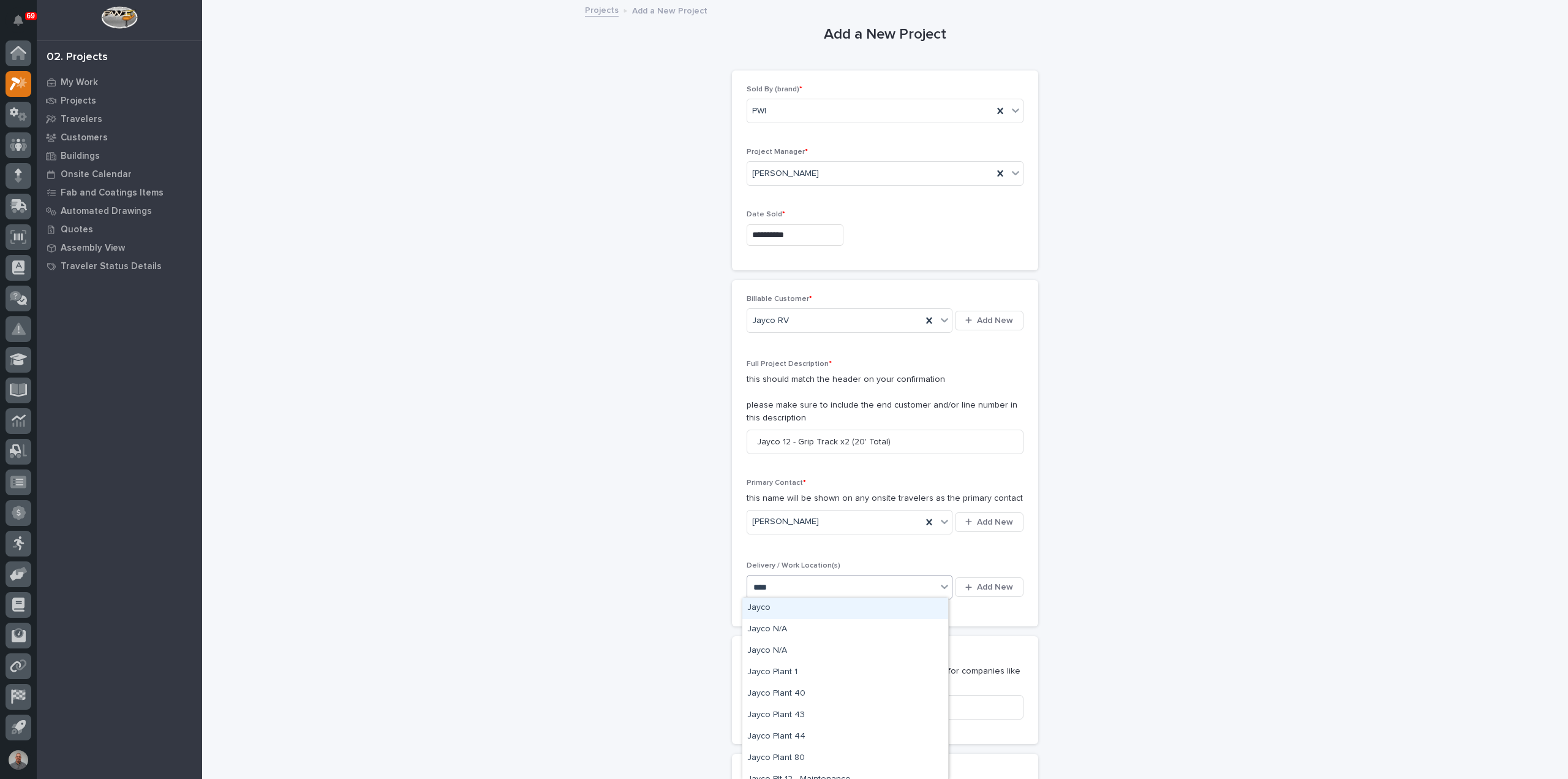
type input "*****"
click at [848, 658] on div "Jayco Plt 12 - Maintenance" at bounding box center [845, 657] width 206 height 21
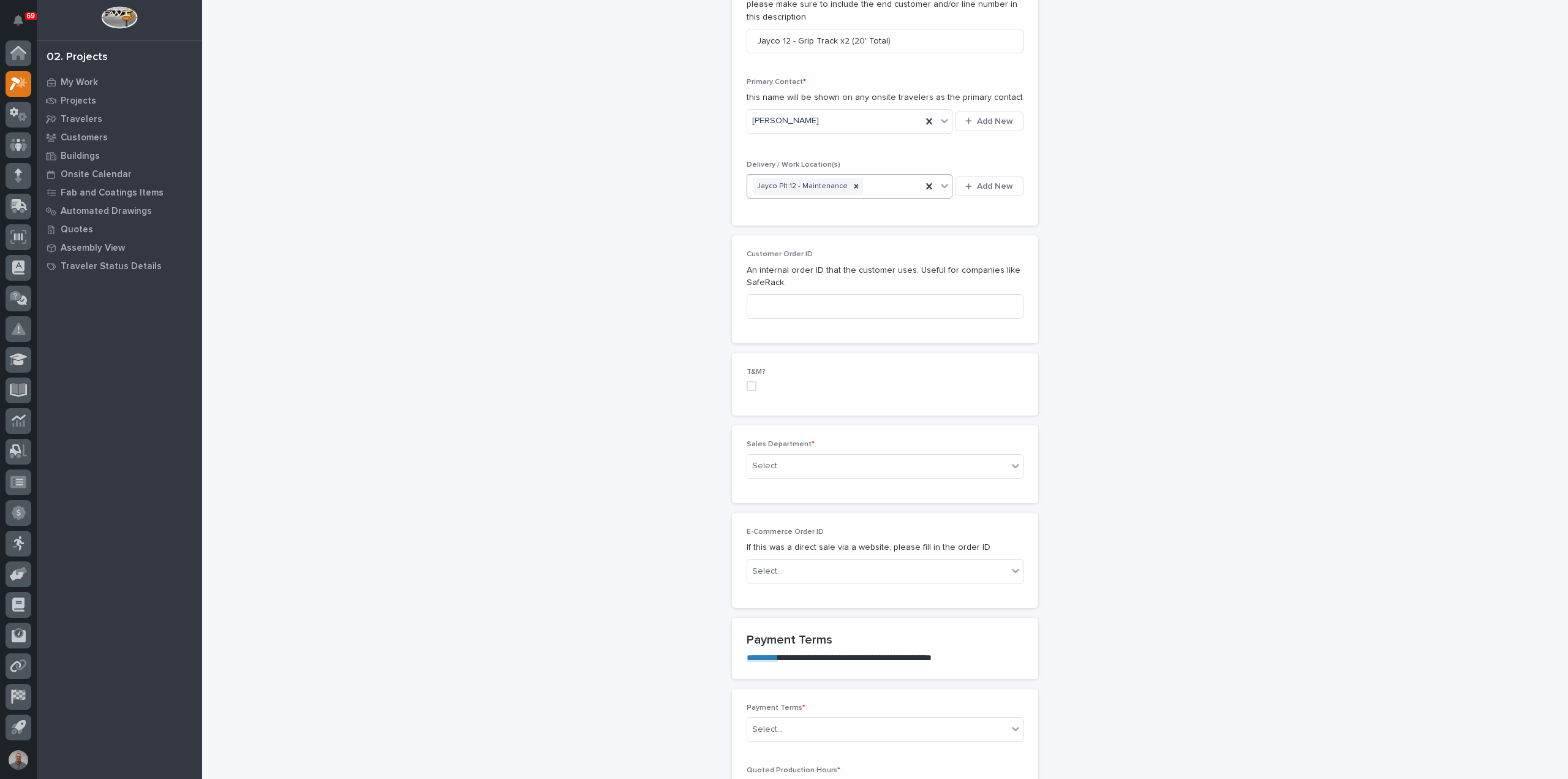
scroll to position [429, 0]
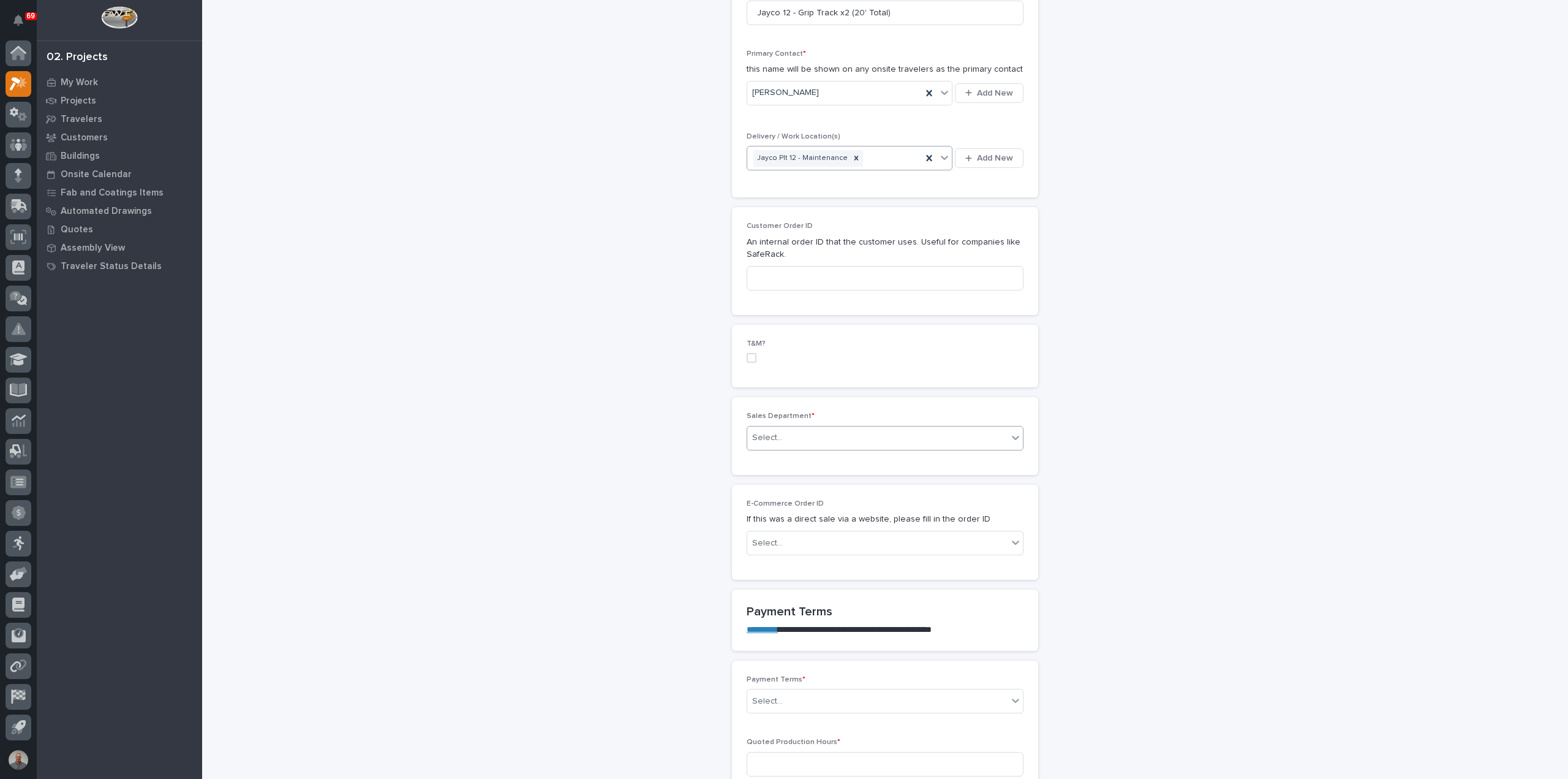
click at [812, 441] on div "Select..." at bounding box center [878, 438] width 261 height 20
click at [813, 483] on div "Regional Sales" at bounding box center [881, 480] width 275 height 21
click at [824, 543] on div "Select..." at bounding box center [878, 543] width 261 height 20
click at [824, 539] on div "Select..." at bounding box center [878, 543] width 261 height 20
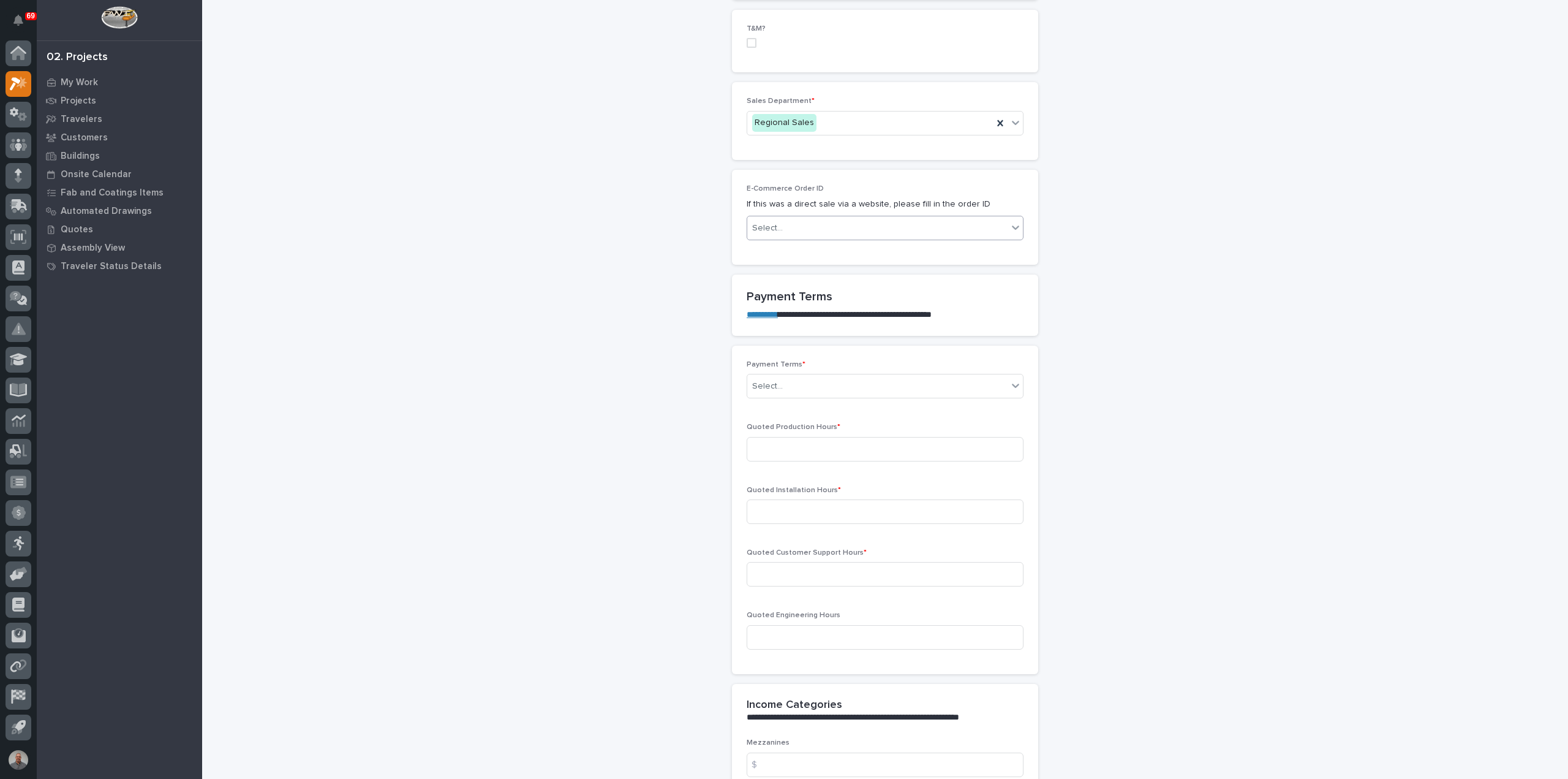
scroll to position [858, 0]
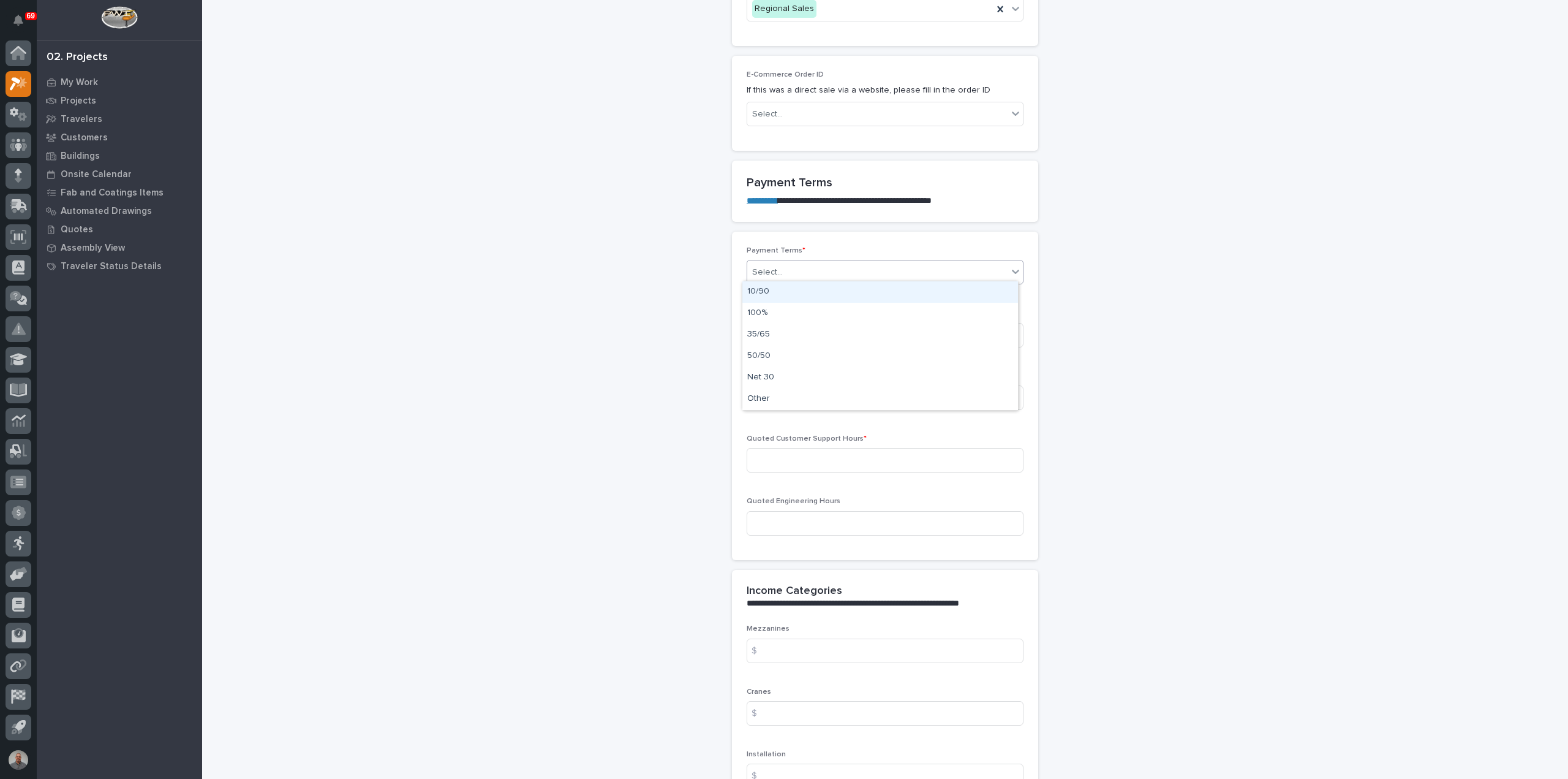
click at [827, 271] on div "Select..." at bounding box center [878, 272] width 261 height 20
click at [817, 380] on div "Net 30" at bounding box center [881, 378] width 275 height 21
click at [824, 335] on input at bounding box center [885, 335] width 277 height 24
type input "0"
click at [819, 394] on input at bounding box center [885, 398] width 277 height 24
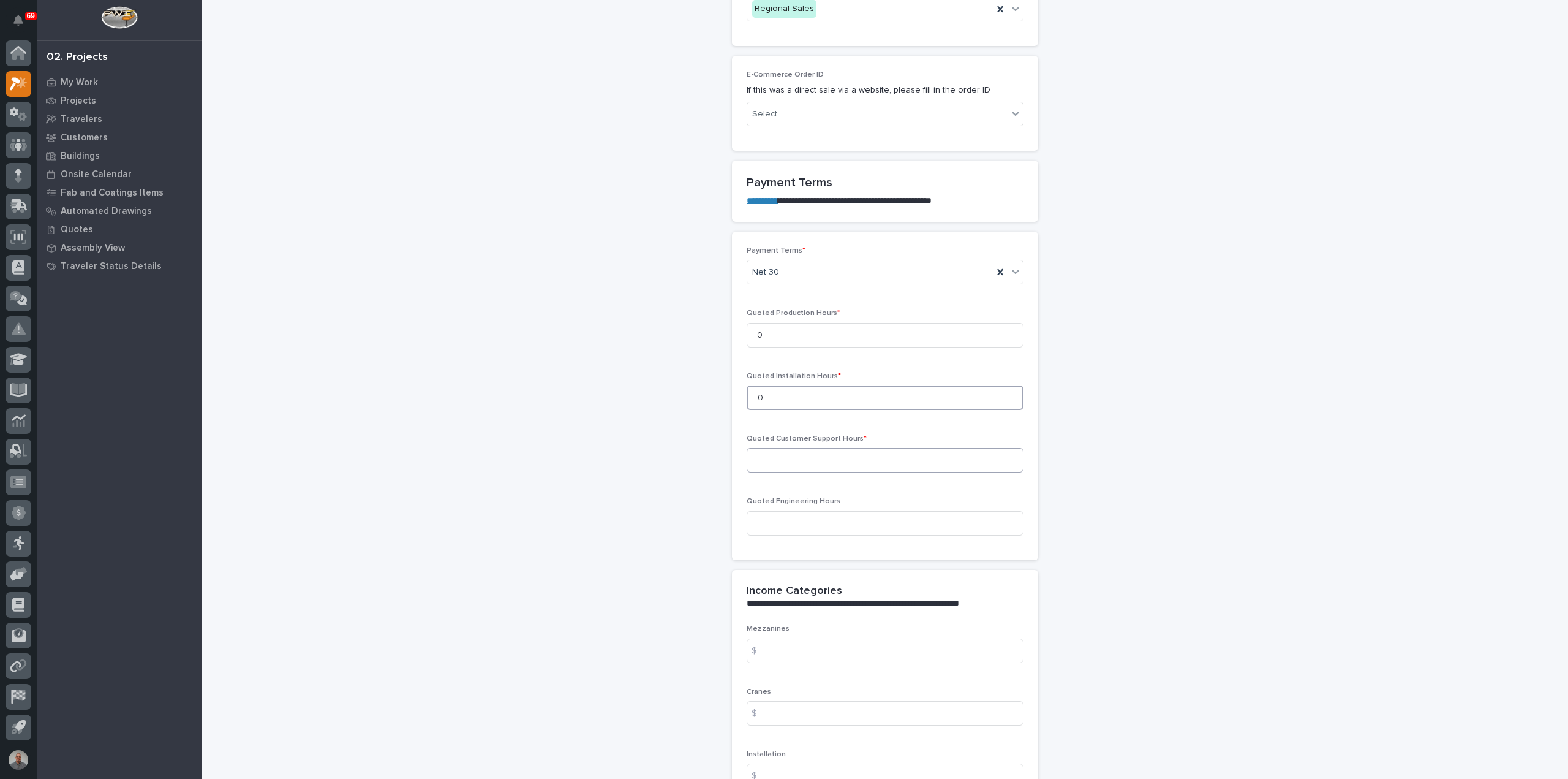
type input "0"
click at [815, 460] on input at bounding box center [885, 460] width 277 height 24
type input "1"
click at [819, 521] on input at bounding box center [885, 523] width 277 height 24
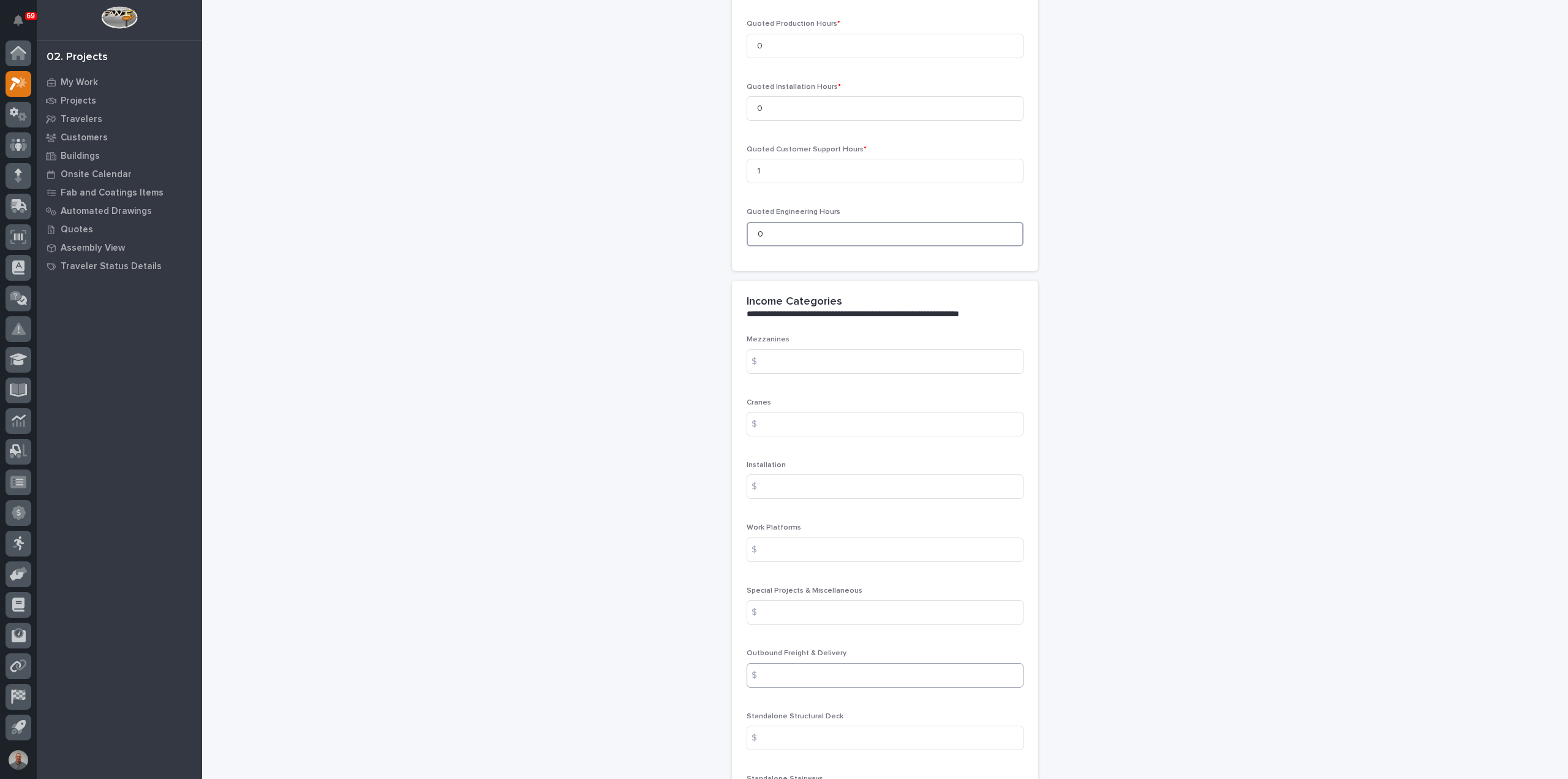
scroll to position [1164, 0]
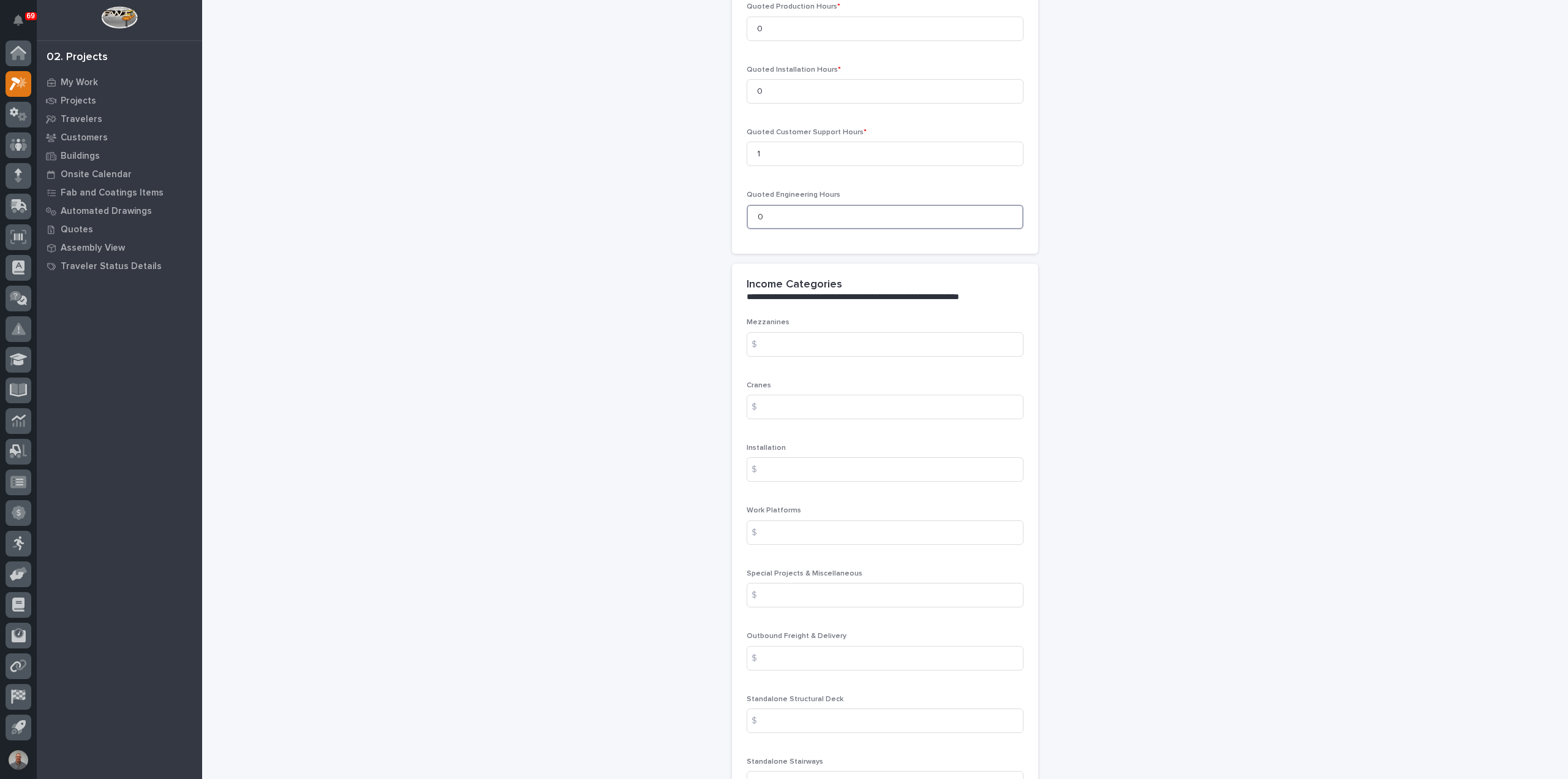
type input "0"
click at [782, 592] on input at bounding box center [885, 595] width 277 height 24
type input "181.80"
click at [843, 652] on input at bounding box center [885, 658] width 277 height 24
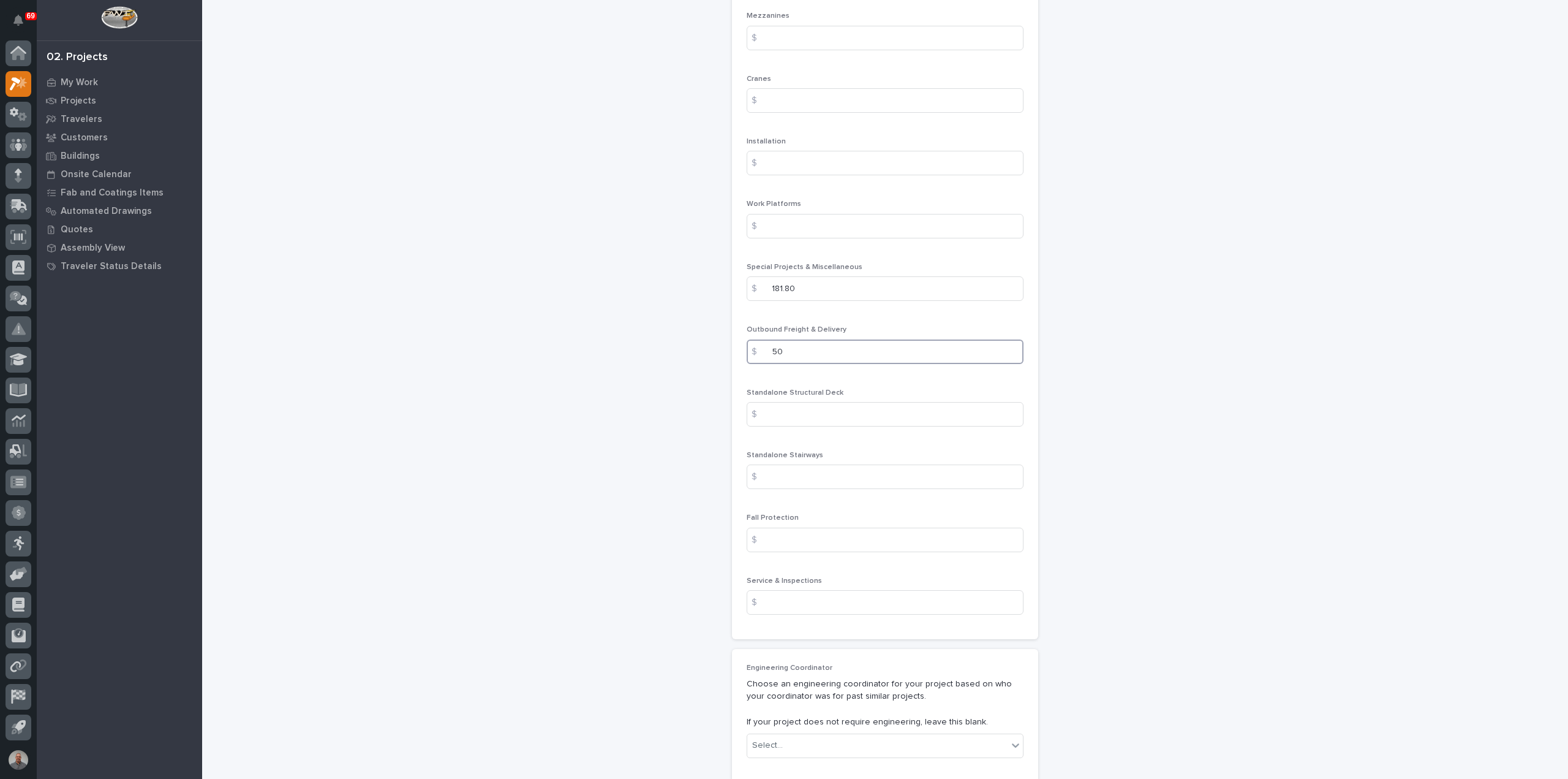
scroll to position [1532, 0]
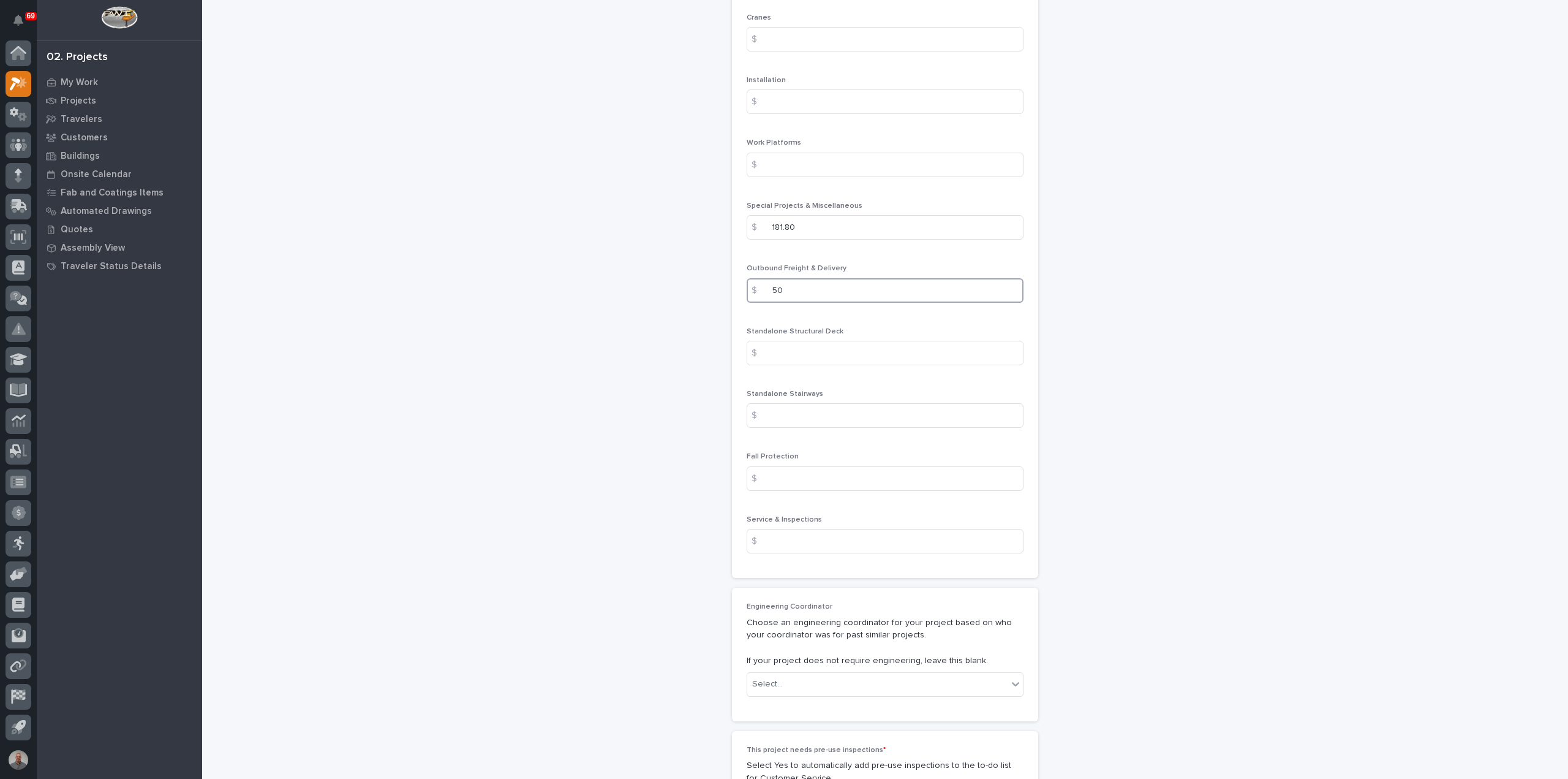
type input "50"
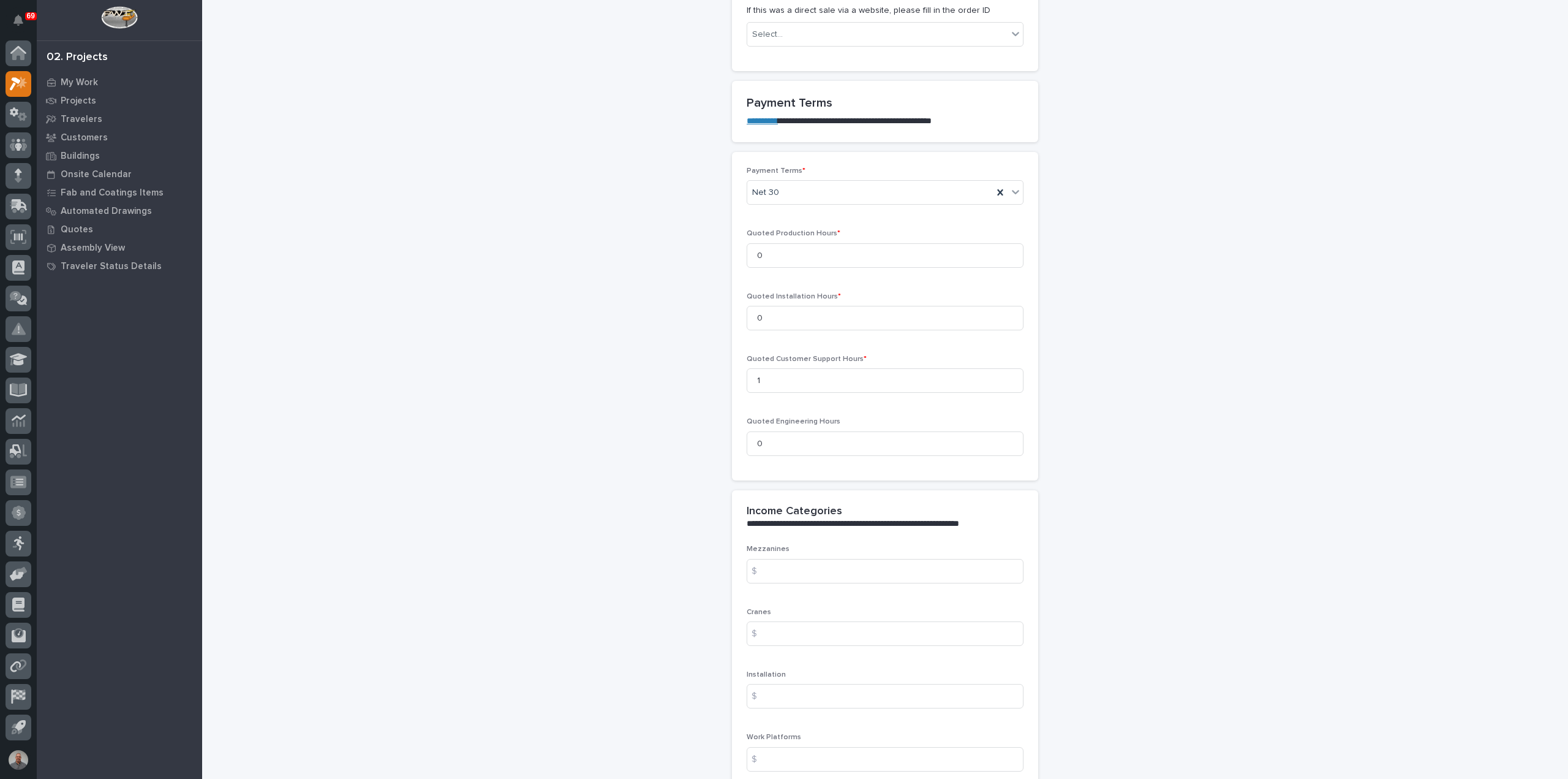
scroll to position [919, 0]
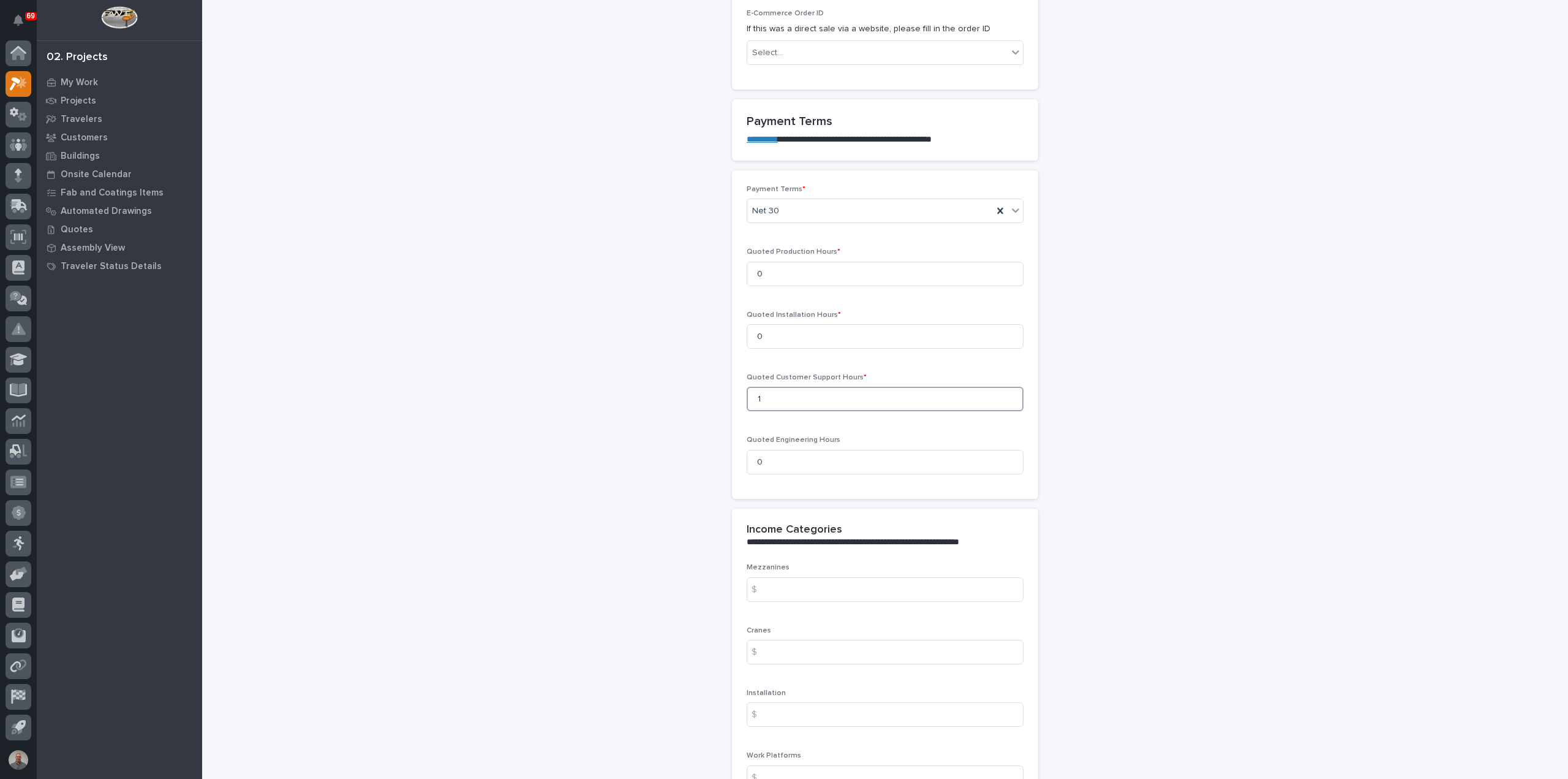
drag, startPoint x: 779, startPoint y: 394, endPoint x: 686, endPoint y: 399, distance: 93.1
click at [686, 399] on div "**********" at bounding box center [885, 365] width 1228 height 2567
type input "0"
click at [795, 273] on input "0" at bounding box center [885, 274] width 277 height 24
type input "0"
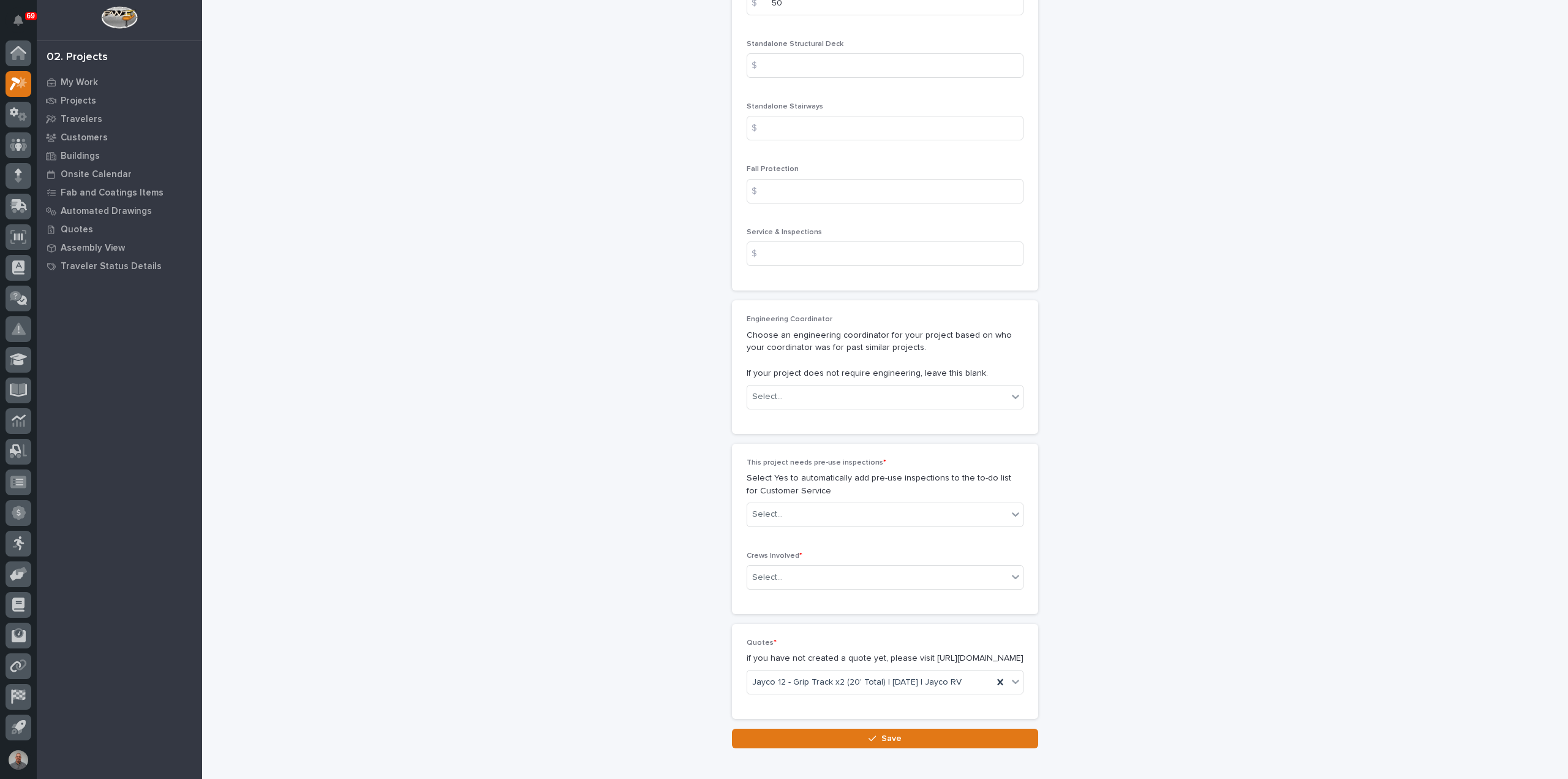
scroll to position [1893, 0]
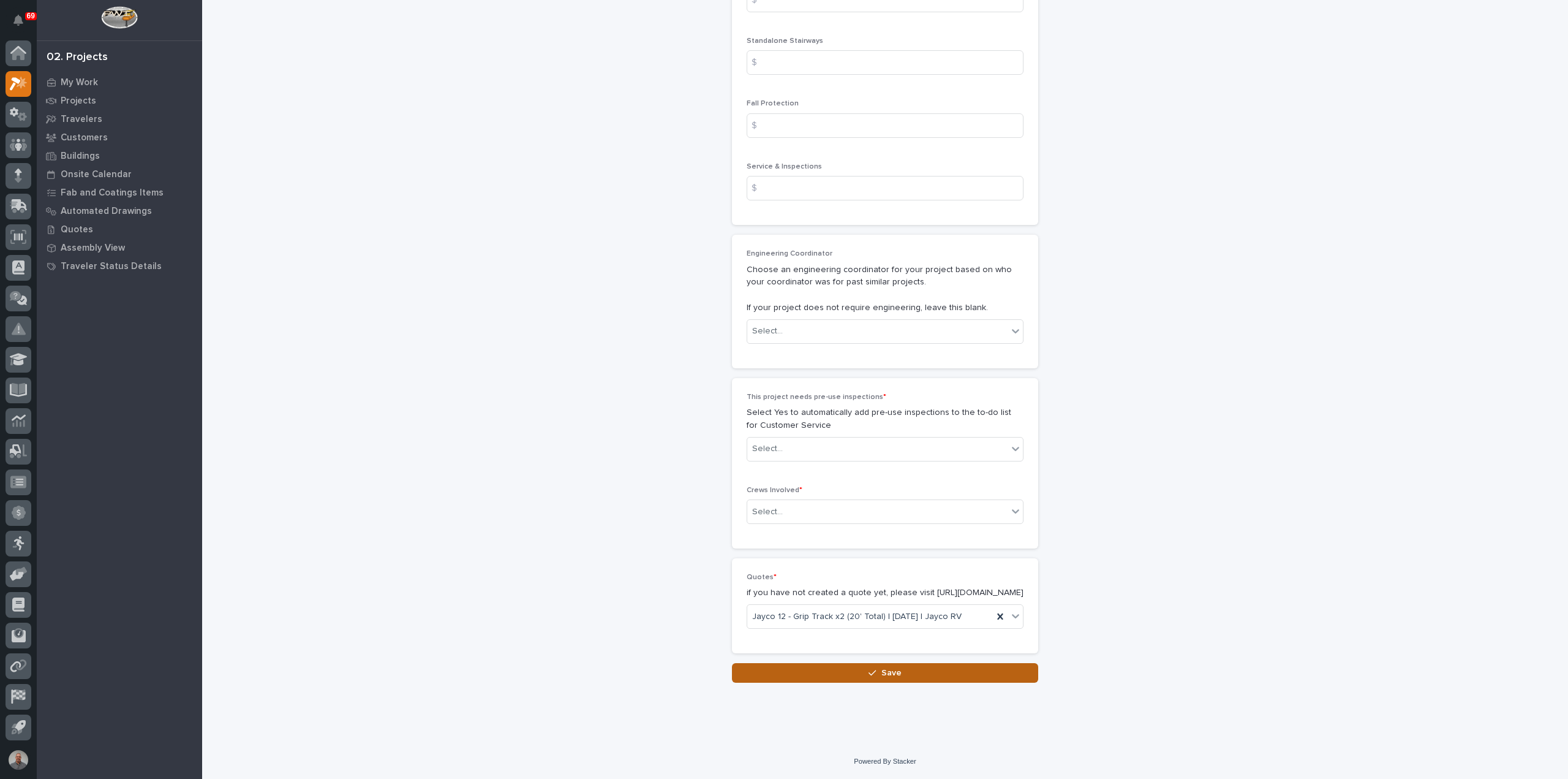
type input "1"
click at [893, 675] on span "Save" at bounding box center [891, 673] width 20 height 11
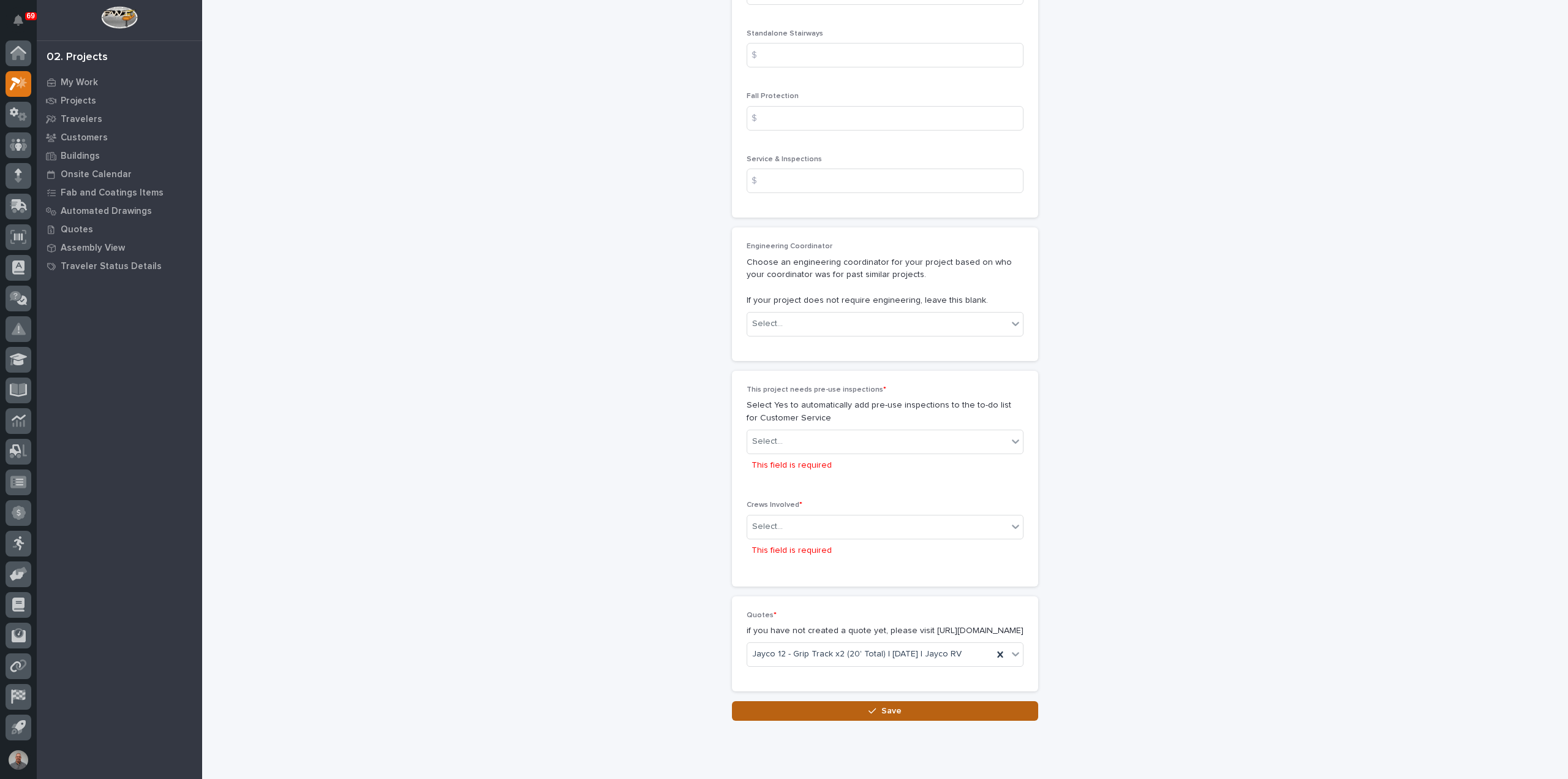
scroll to position [1937, 0]
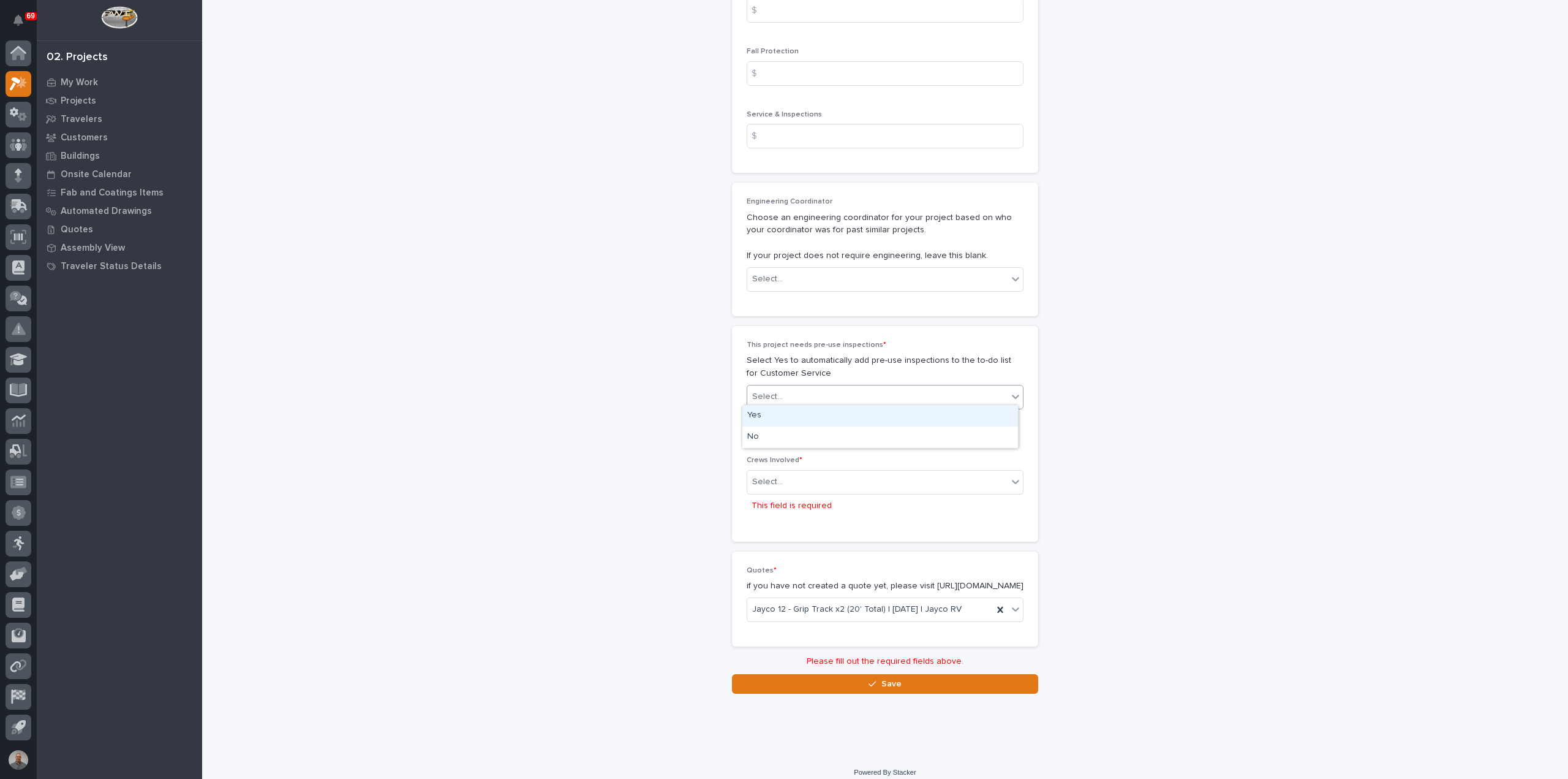
click at [863, 397] on div "Select..." at bounding box center [878, 397] width 261 height 20
click at [818, 437] on div "No" at bounding box center [881, 437] width 275 height 21
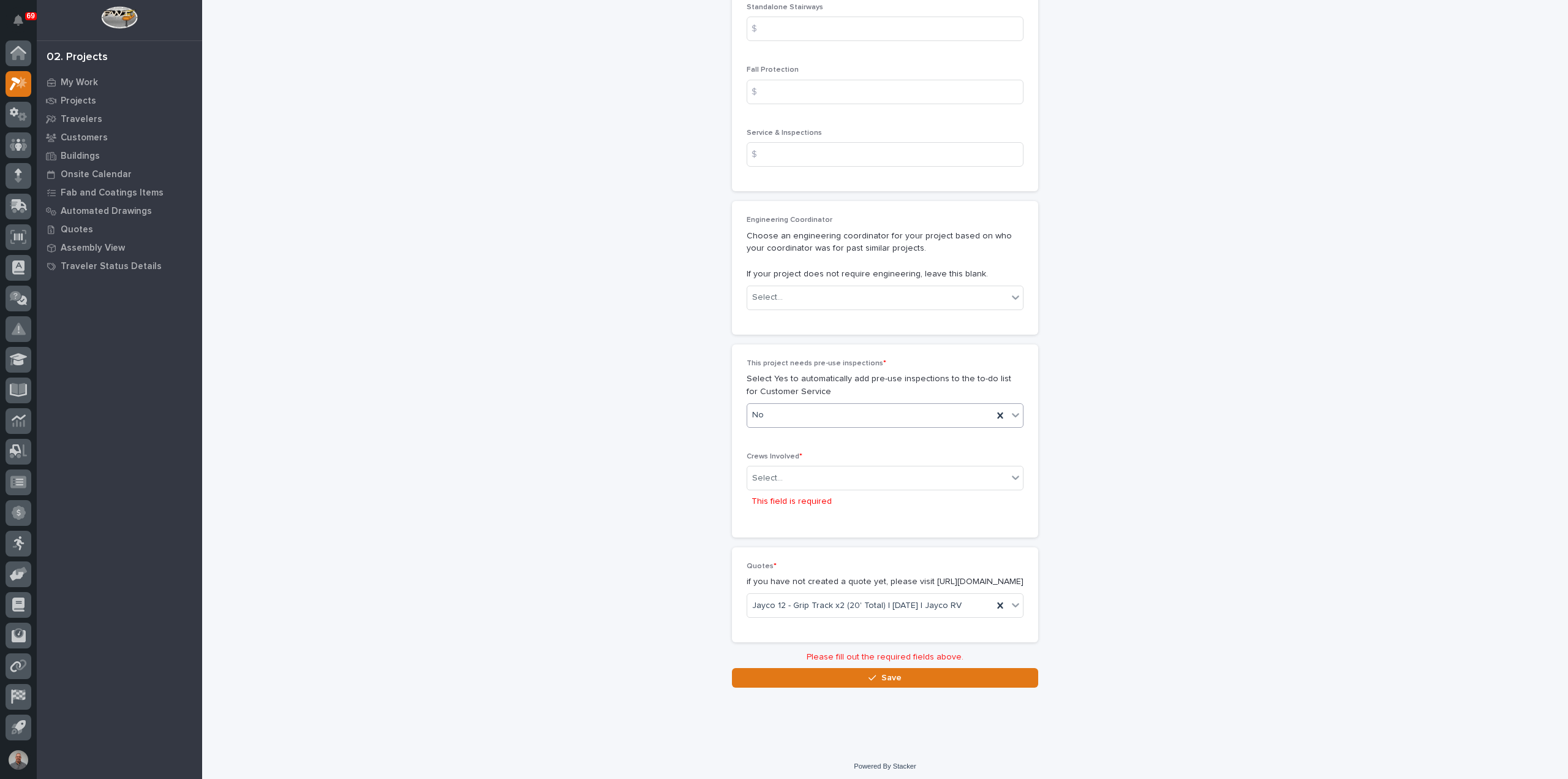
scroll to position [1915, 0]
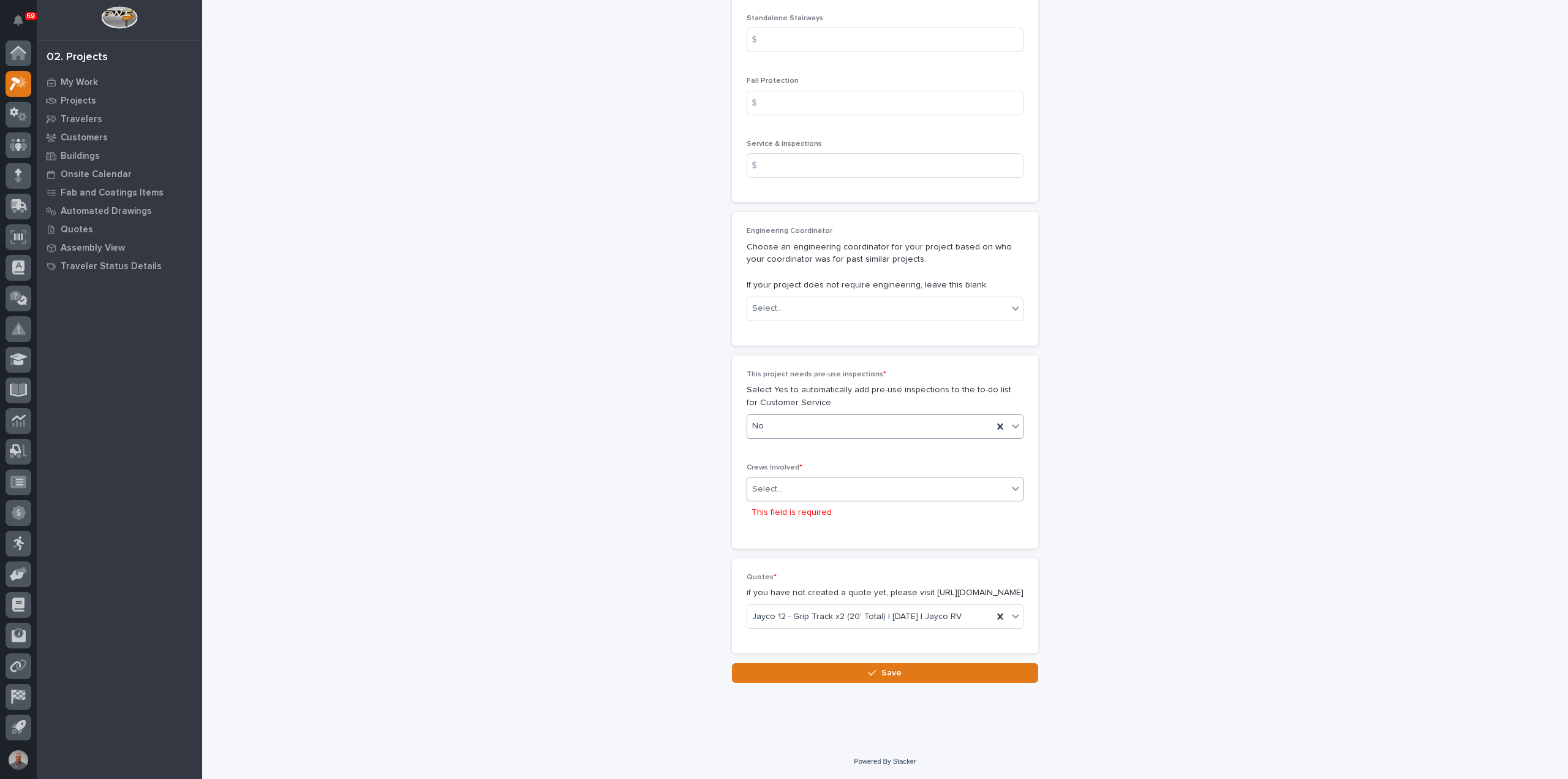
click at [828, 479] on div "Select..." at bounding box center [878, 489] width 261 height 20
click at [819, 502] on div "Production" at bounding box center [881, 500] width 275 height 21
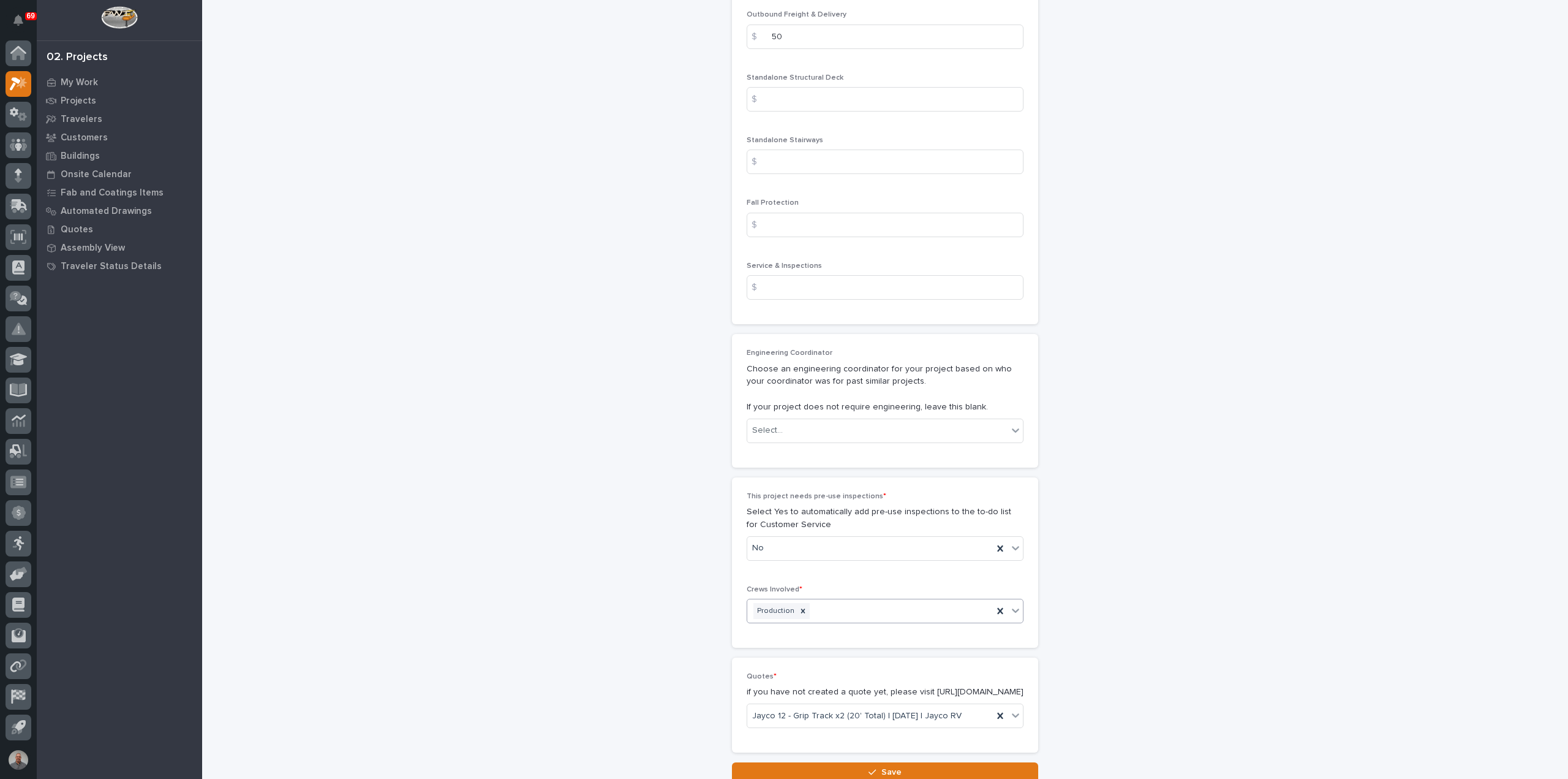
scroll to position [1893, 0]
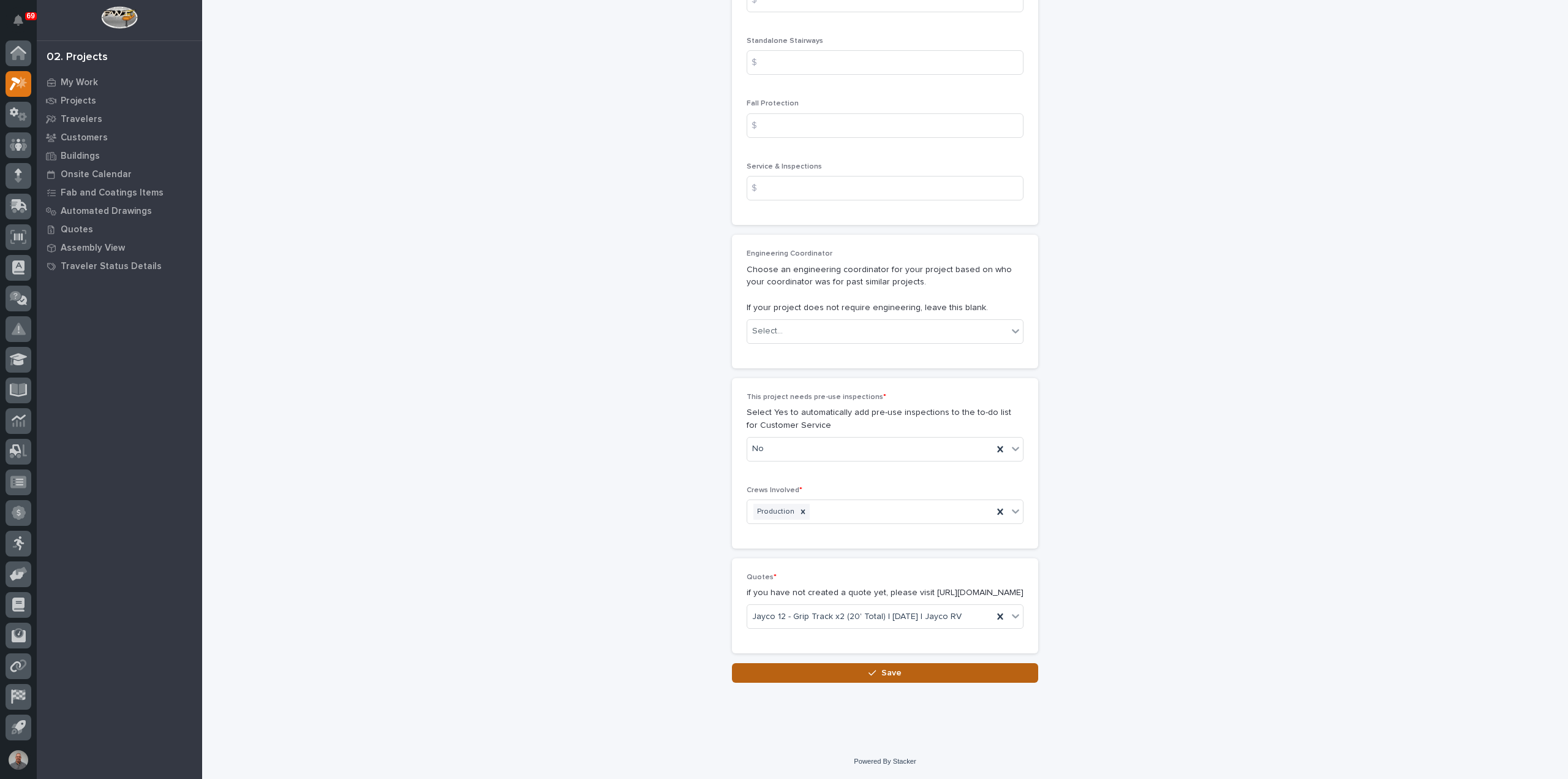
click at [886, 676] on span "Save" at bounding box center [891, 673] width 20 height 11
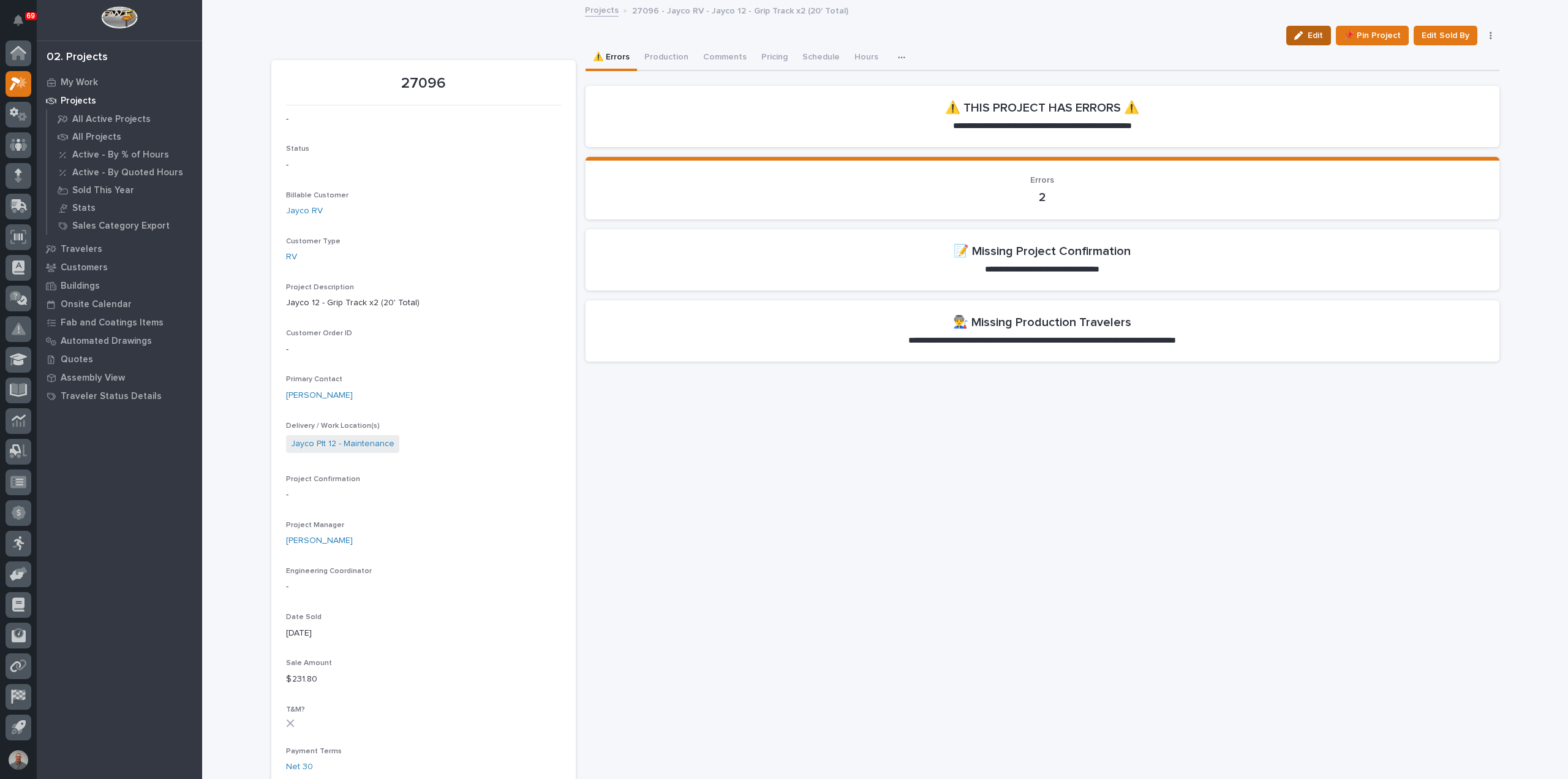
click at [1315, 33] on span "Edit" at bounding box center [1315, 36] width 15 height 11
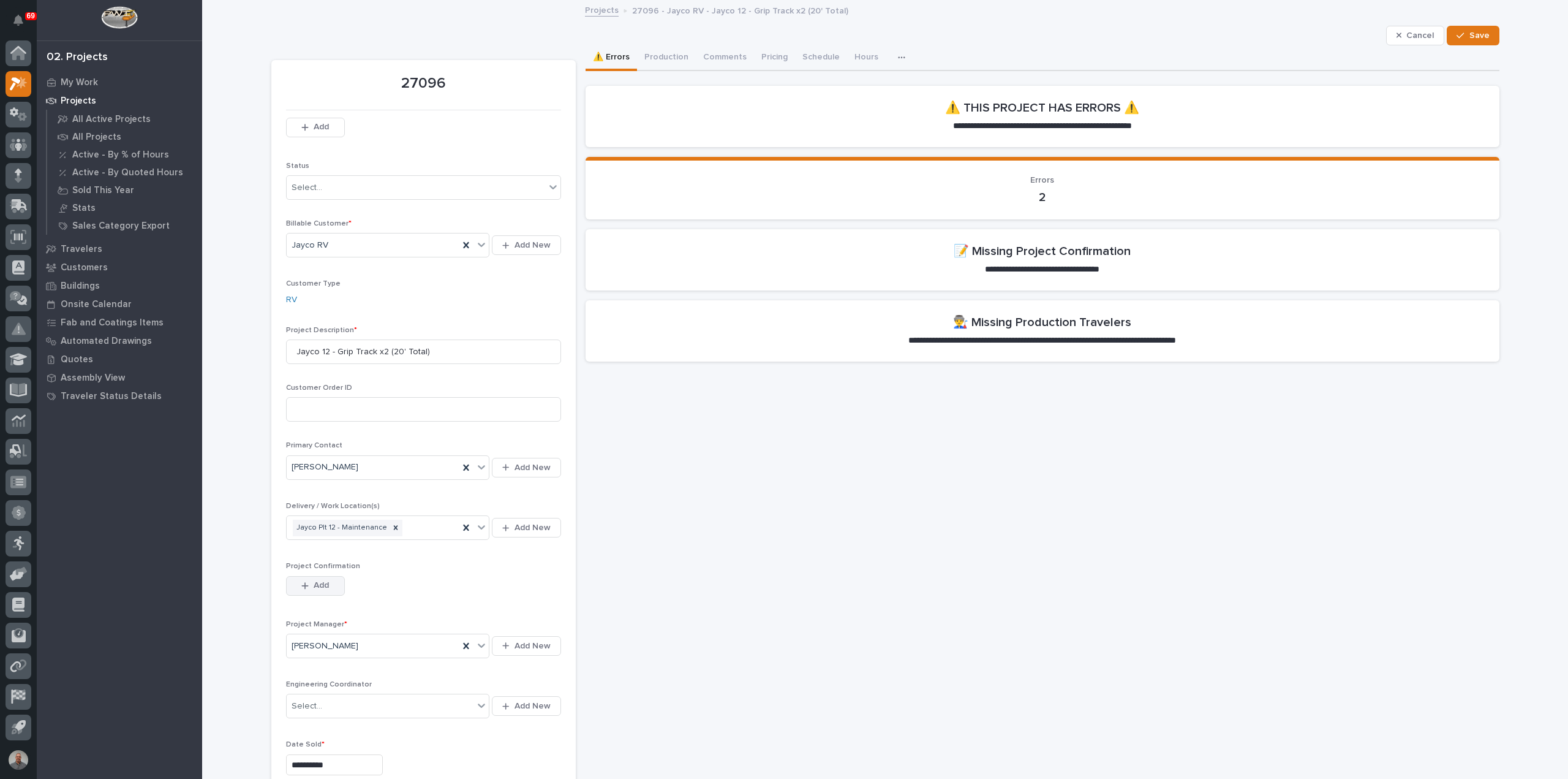
click at [288, 579] on button "Add" at bounding box center [315, 586] width 59 height 20
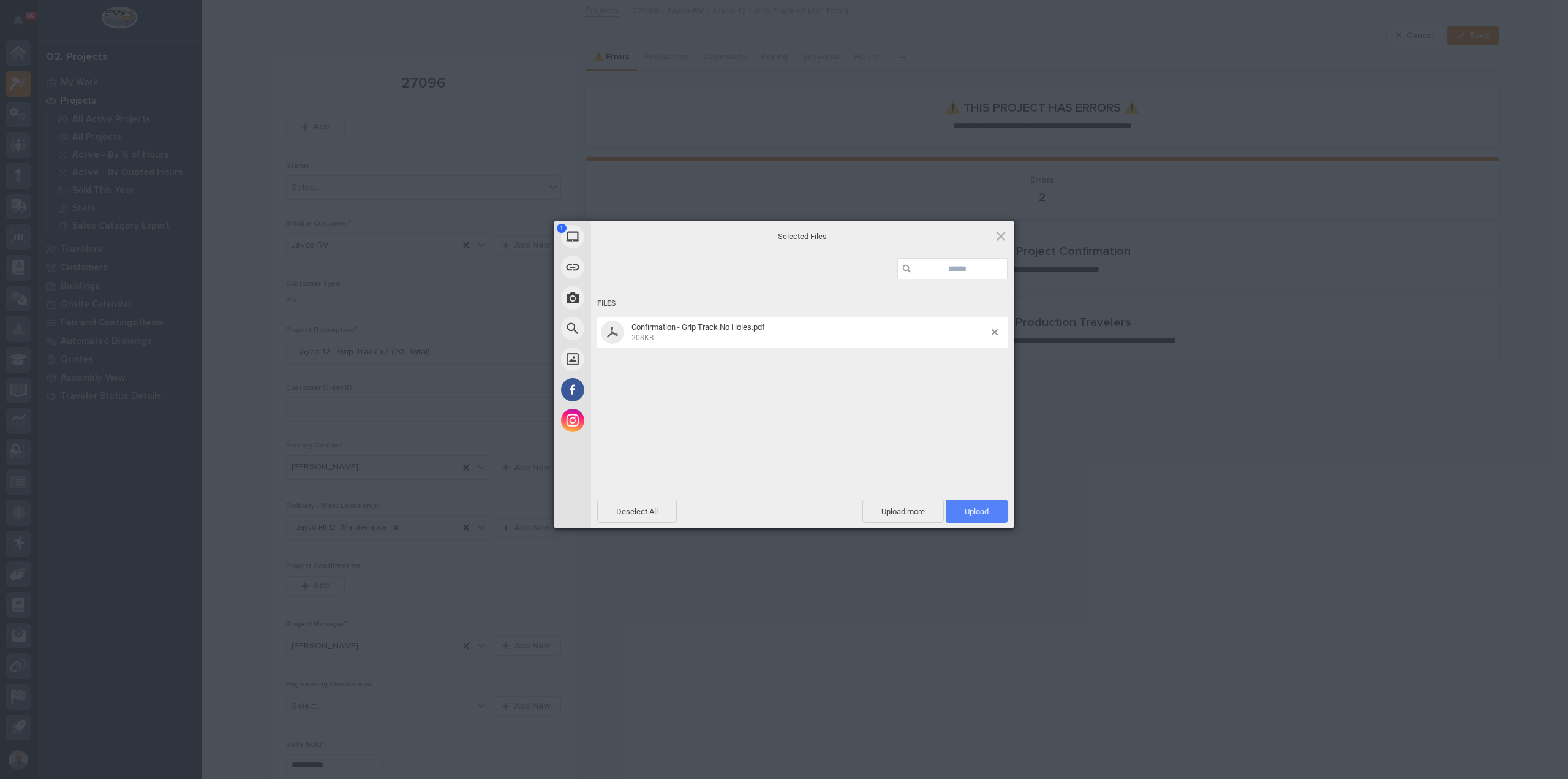
click at [986, 513] on span "Upload 1" at bounding box center [977, 511] width 24 height 9
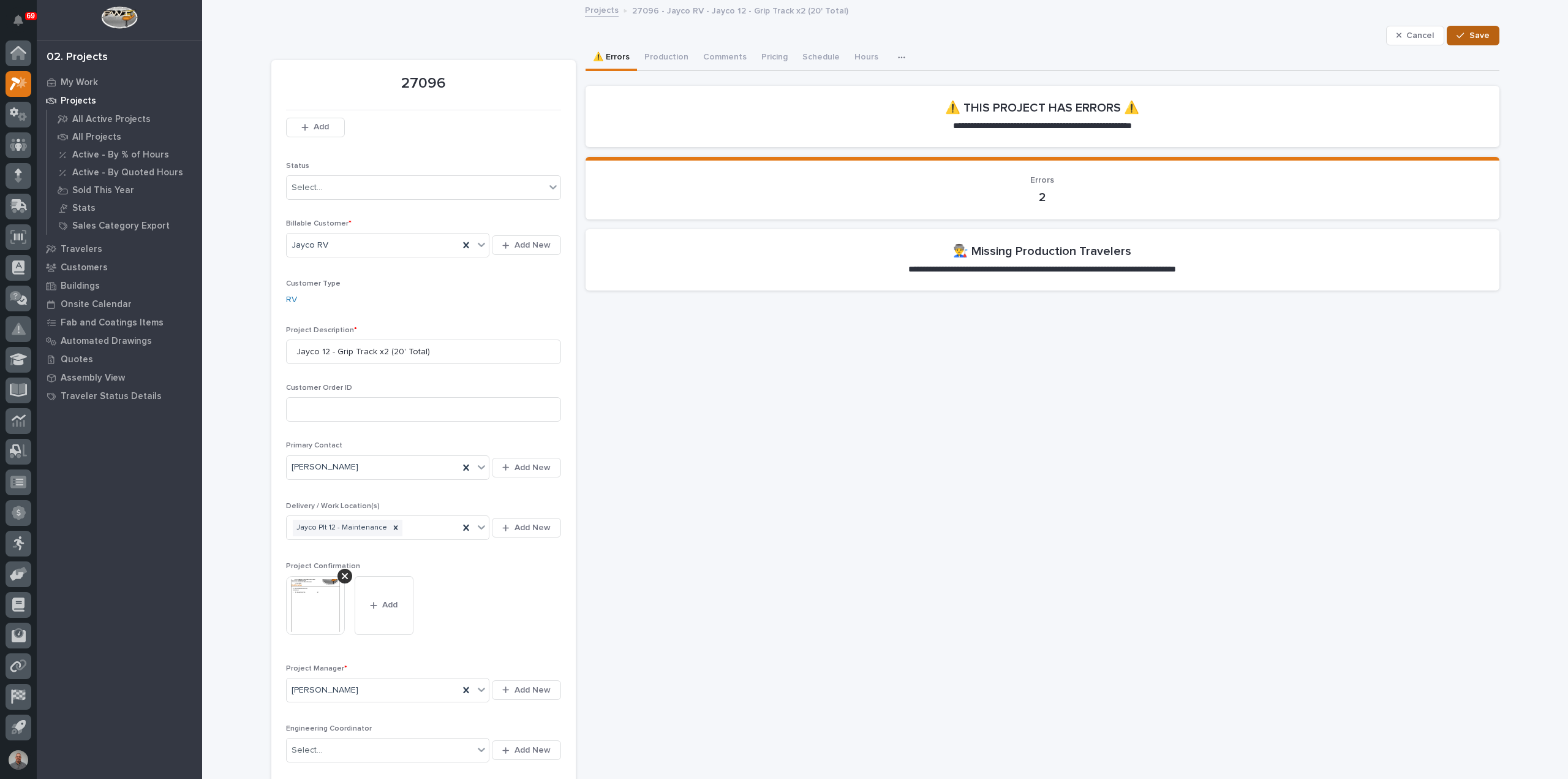
click at [1478, 35] on span "Save" at bounding box center [1479, 36] width 20 height 11
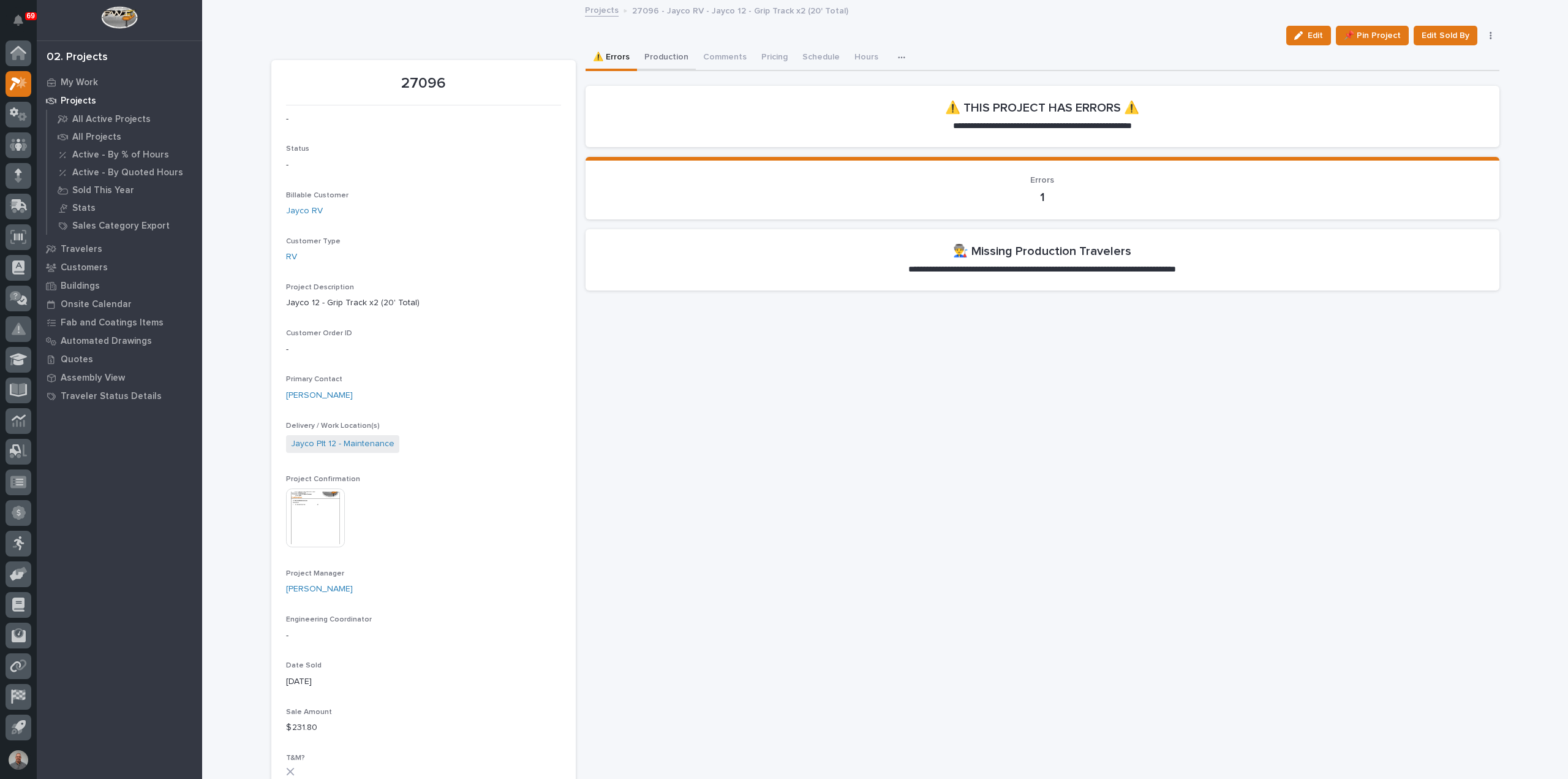
click at [655, 56] on button "Production" at bounding box center [666, 59] width 59 height 26
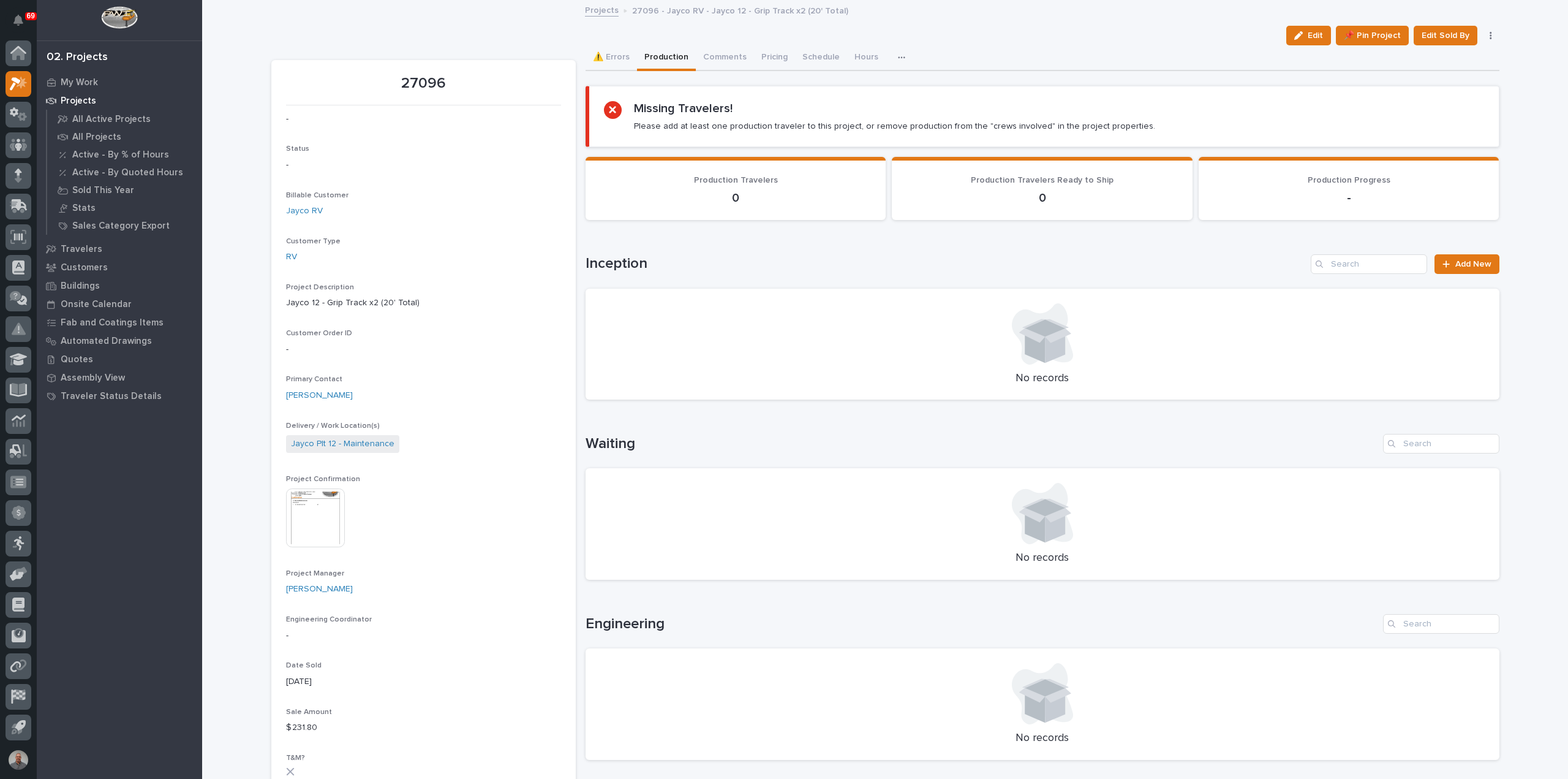
click at [1484, 33] on button "button" at bounding box center [1491, 35] width 17 height 9
click at [1263, 71] on div "Can't display tree at index 3 Loading... Saving… Loading... Saving… Loading... …" at bounding box center [1043, 664] width 914 height 1187
click at [649, 55] on button "Production" at bounding box center [666, 59] width 59 height 26
click at [1463, 263] on span "Add New" at bounding box center [1474, 264] width 36 height 9
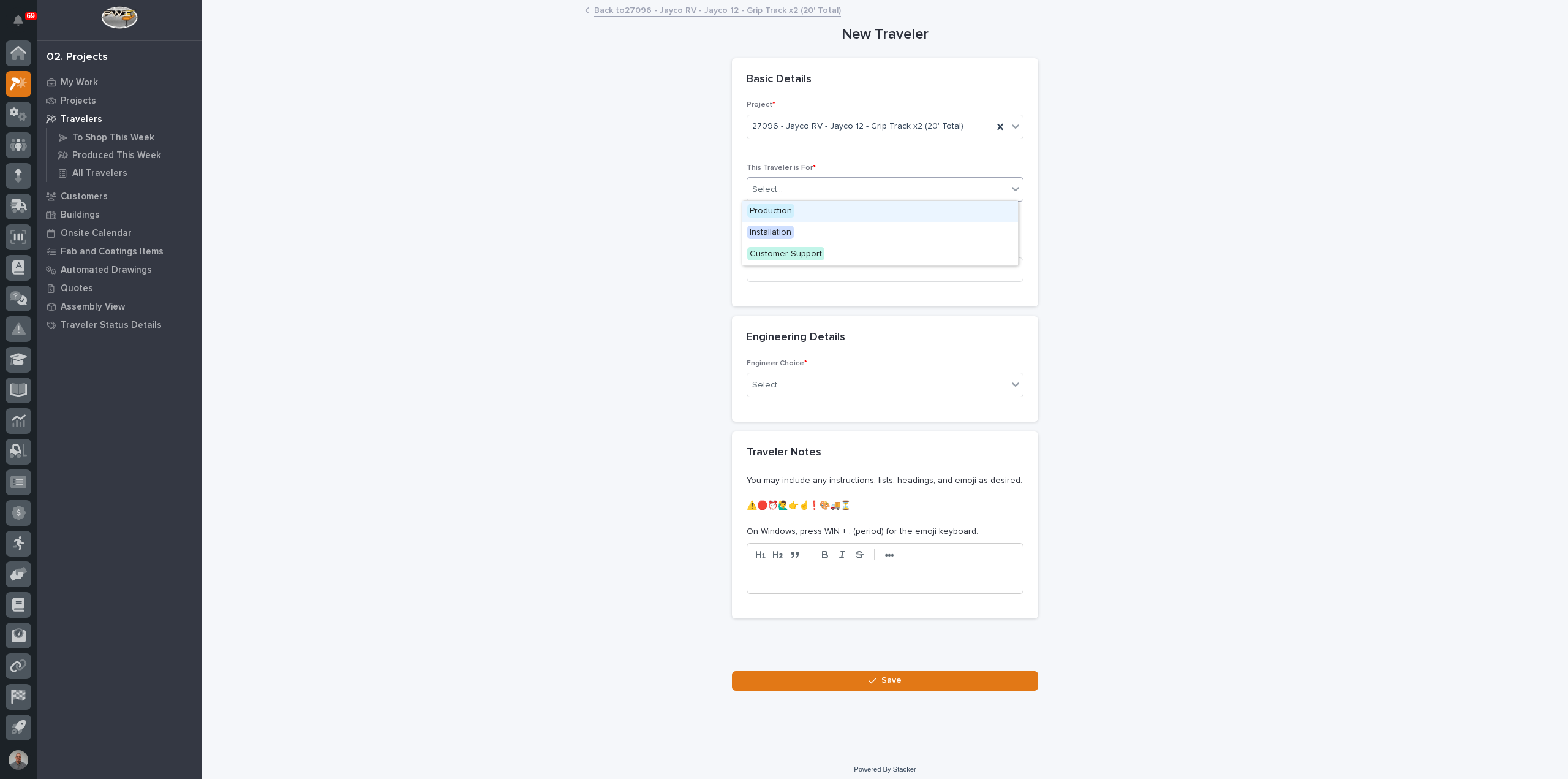
click at [853, 186] on div "Select..." at bounding box center [878, 189] width 261 height 20
click at [836, 211] on div "Production" at bounding box center [881, 212] width 275 height 21
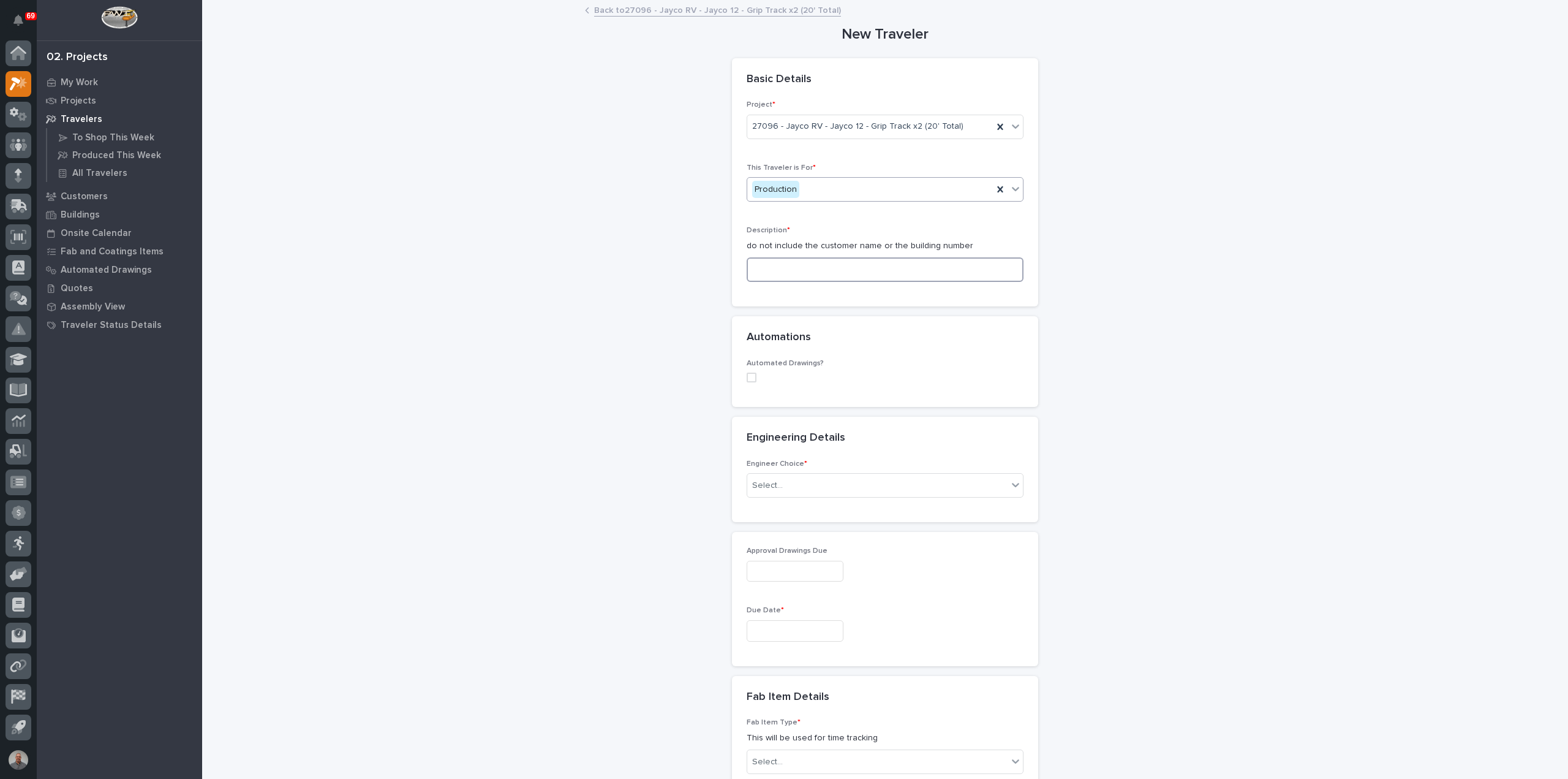
click at [827, 266] on input at bounding box center [885, 270] width 277 height 24
type input "J"
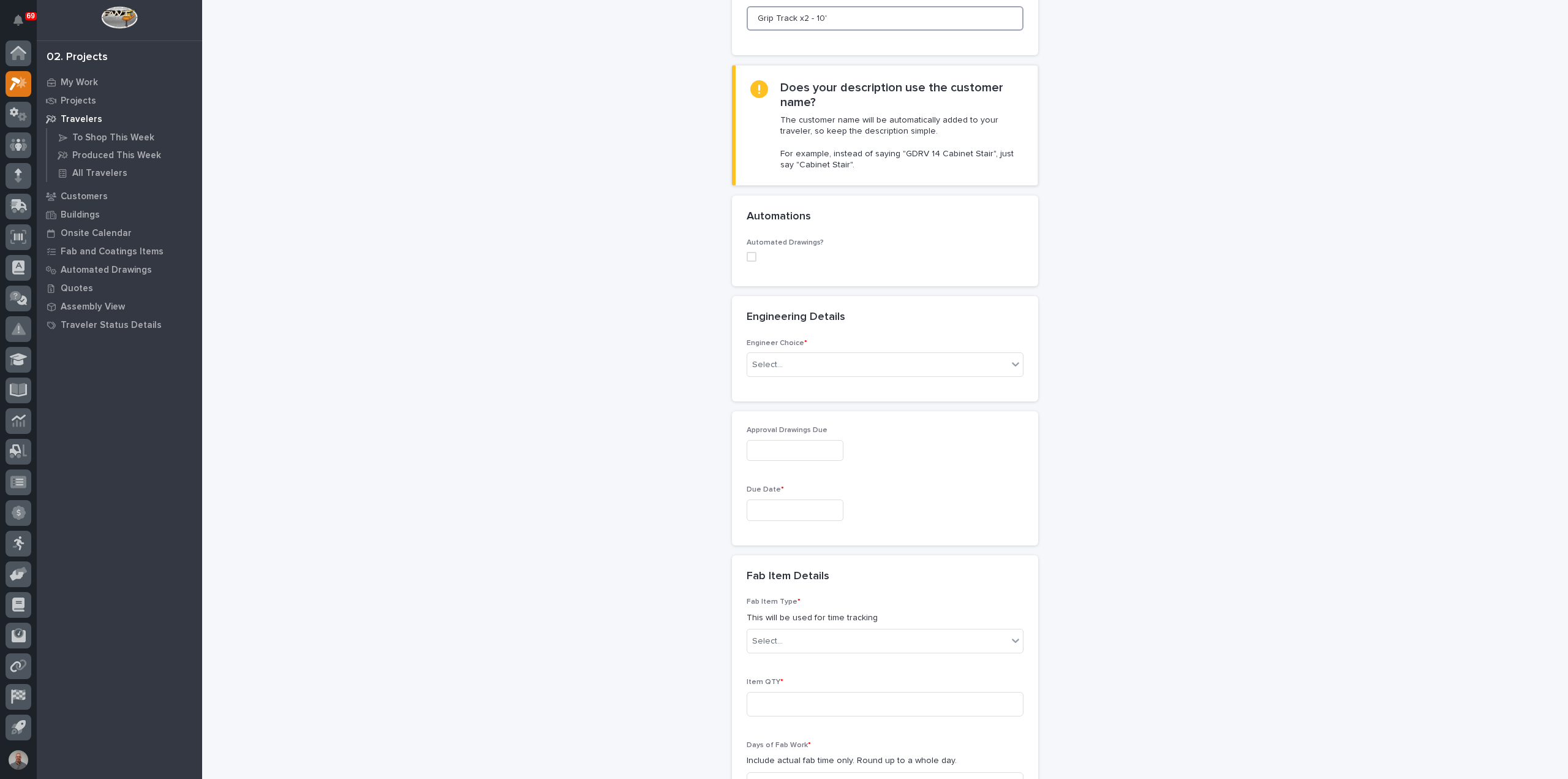
scroll to position [306, 0]
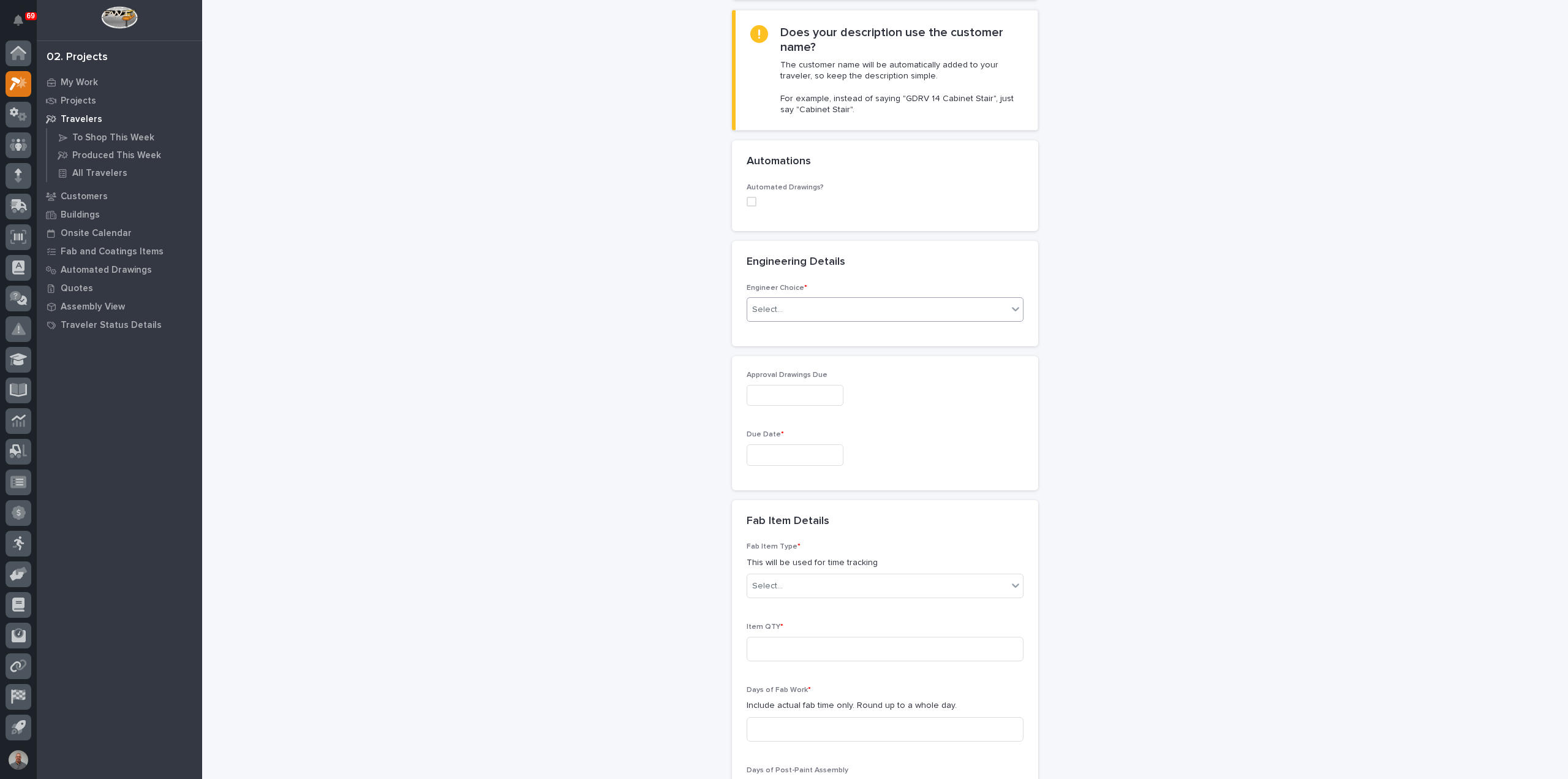
type input "Grip Track x2 - 10'"
click at [820, 303] on div "Select..." at bounding box center [878, 310] width 261 height 20
click at [816, 330] on div "There is no engineering (no drawings)" at bounding box center [881, 331] width 275 height 21
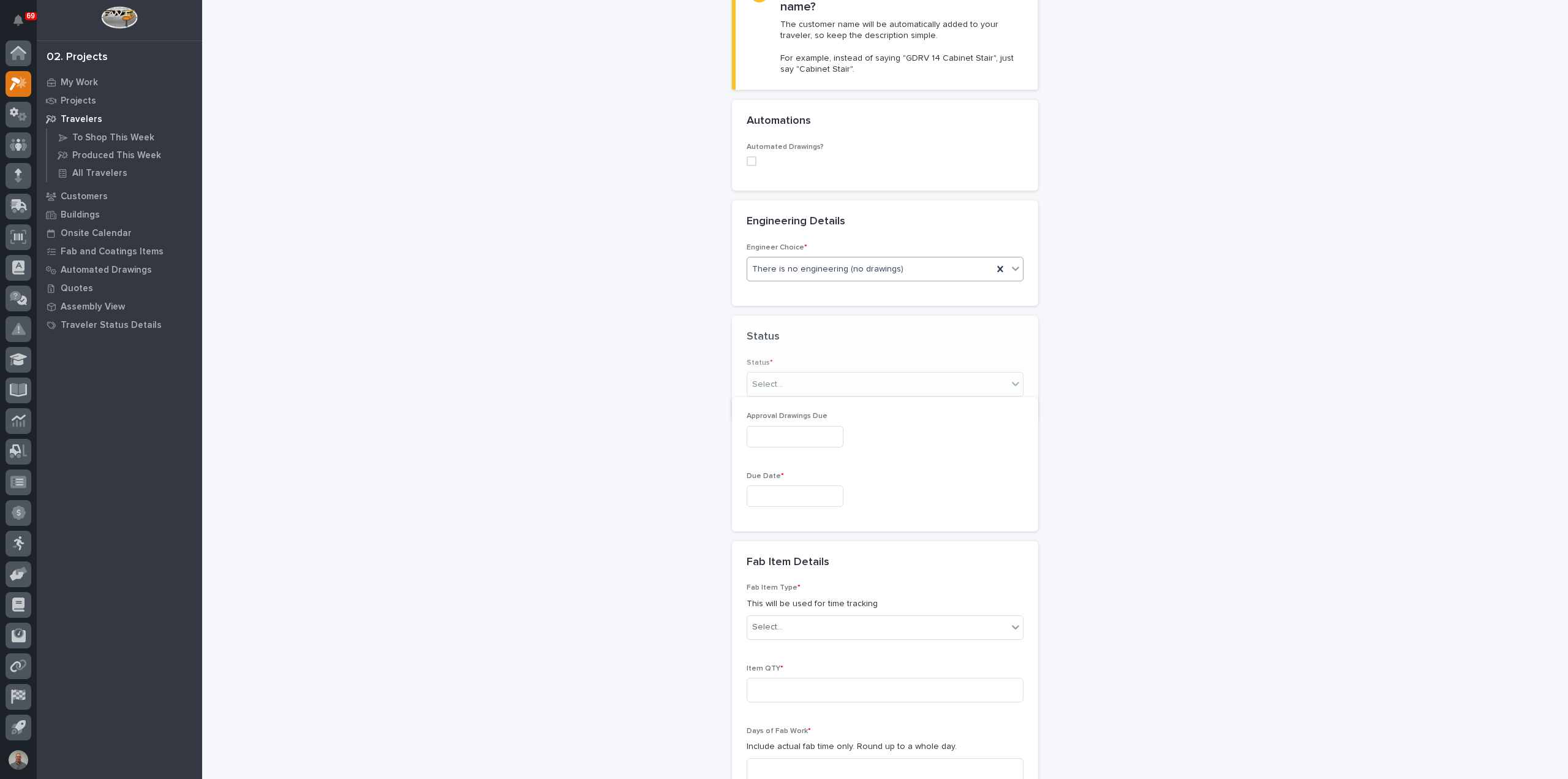
scroll to position [363, 0]
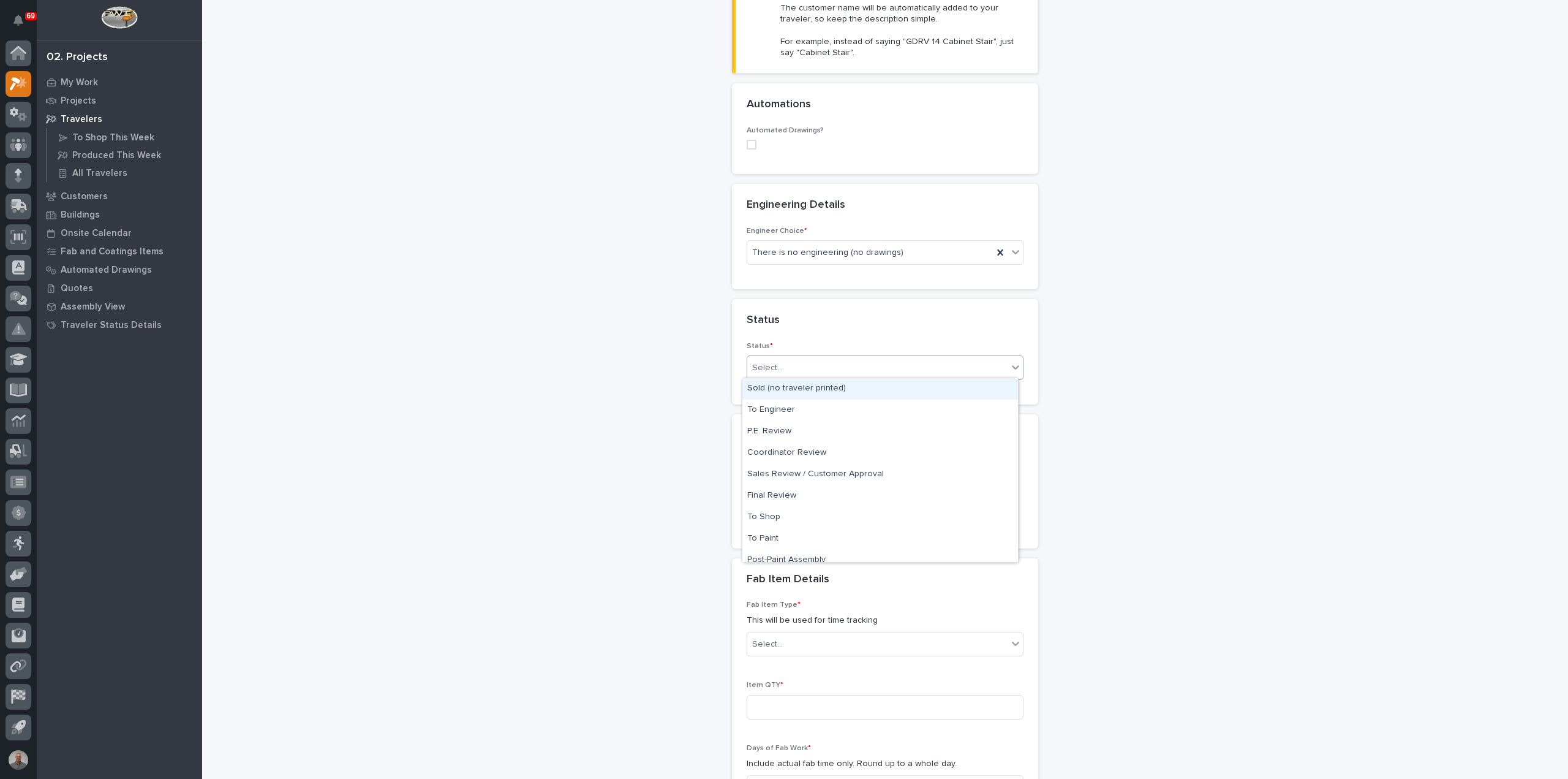
click at [810, 362] on div "Select..." at bounding box center [878, 367] width 261 height 20
click at [810, 385] on div "Sold (no traveler printed)" at bounding box center [881, 389] width 275 height 21
click at [819, 452] on input "text" at bounding box center [795, 454] width 97 height 21
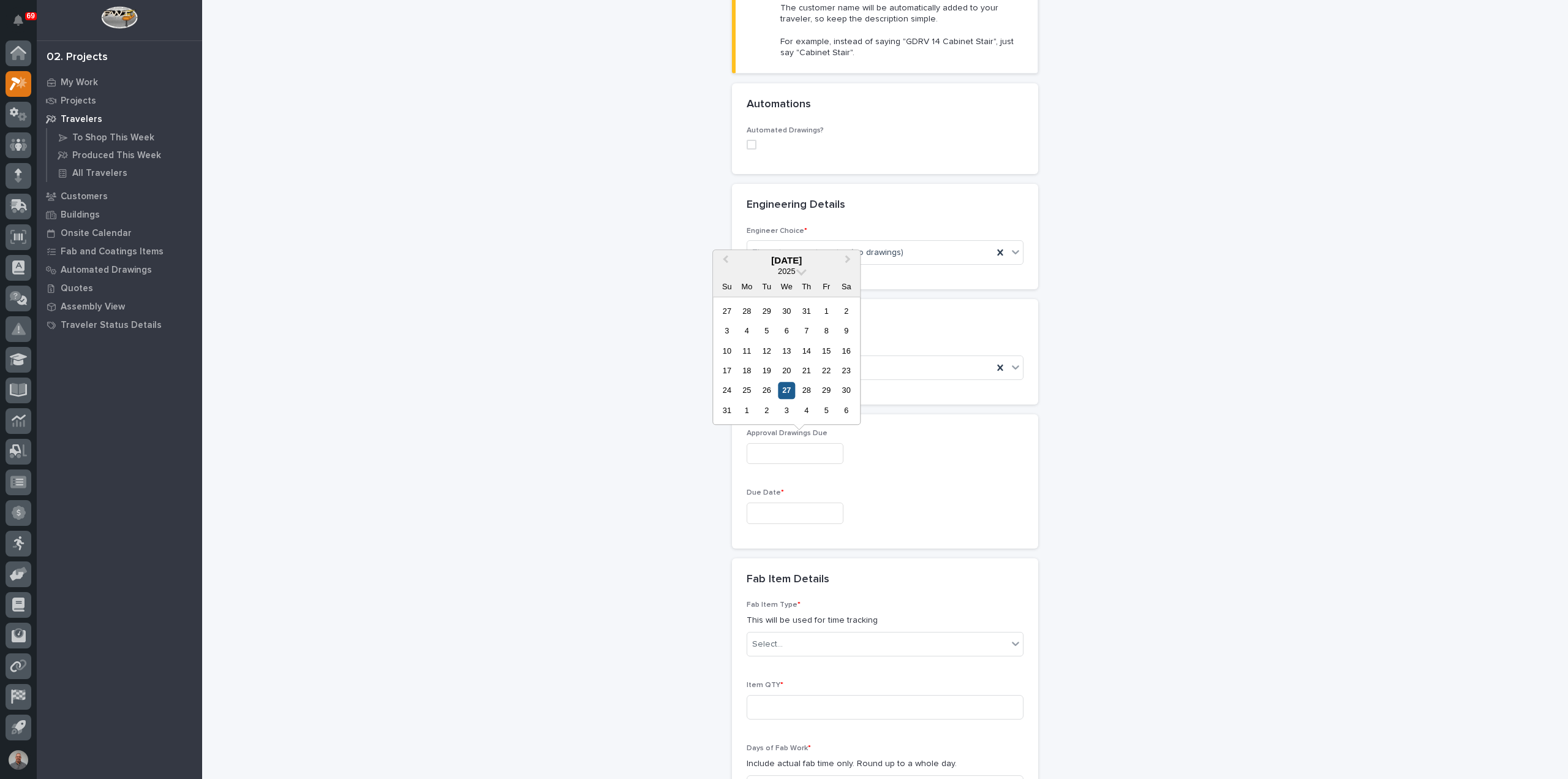
click at [784, 392] on div "27" at bounding box center [787, 390] width 16 height 16
type input "**********"
click at [785, 508] on input "text" at bounding box center [795, 513] width 97 height 21
click at [787, 454] on div "27" at bounding box center [787, 450] width 16 height 16
type input "**********"
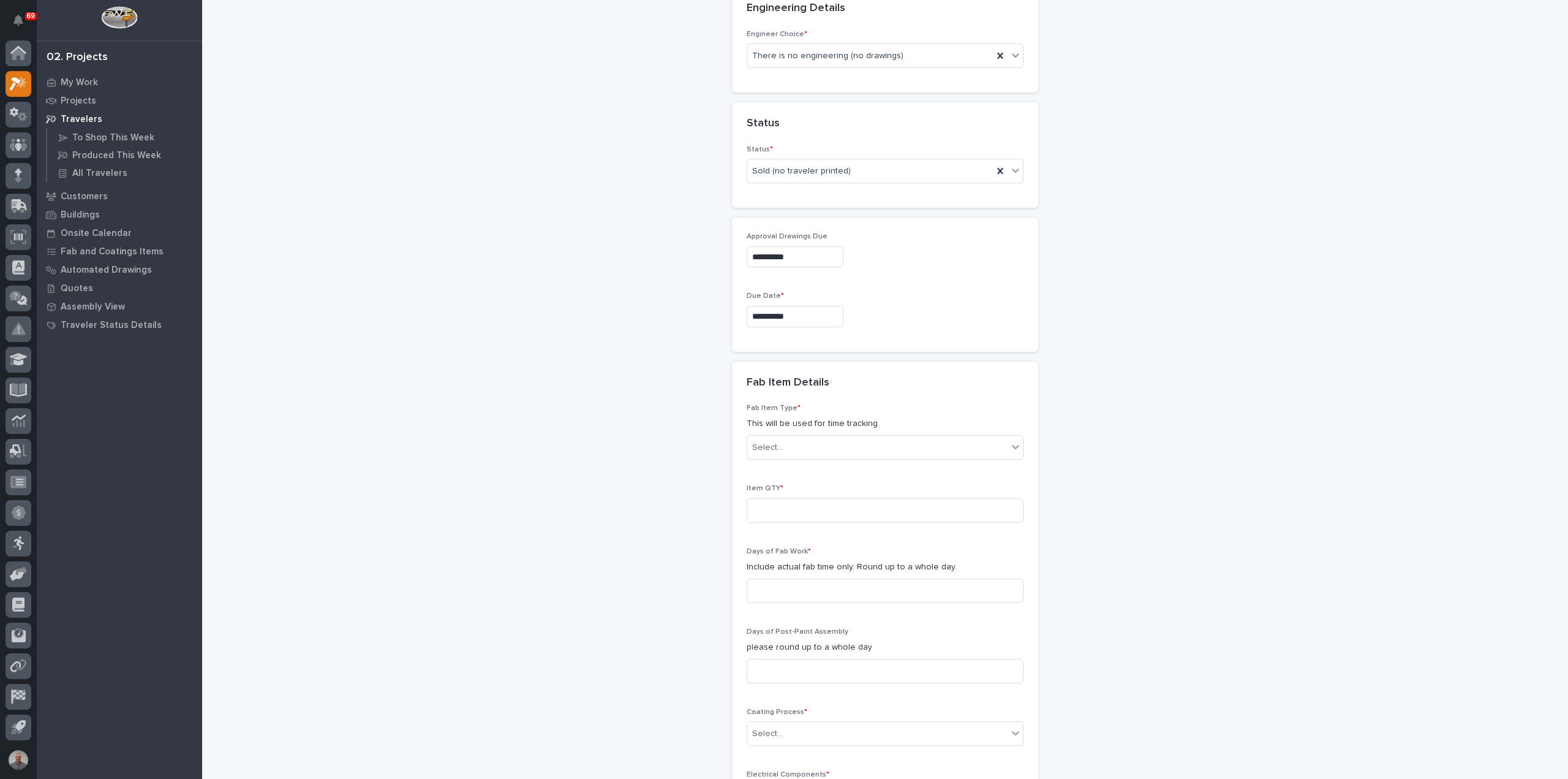
scroll to position [609, 0]
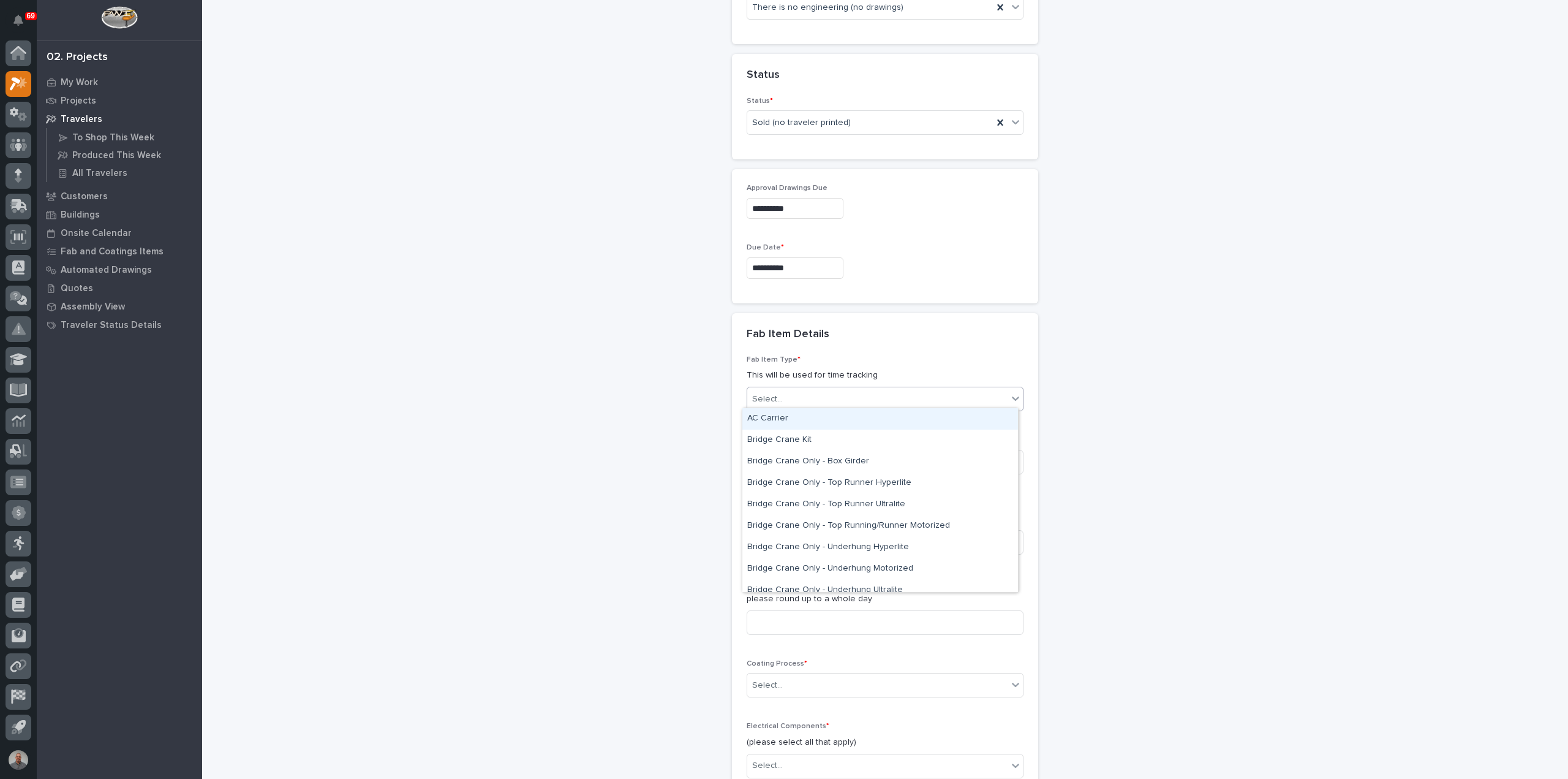
click at [815, 398] on div "Select..." at bounding box center [878, 399] width 261 height 20
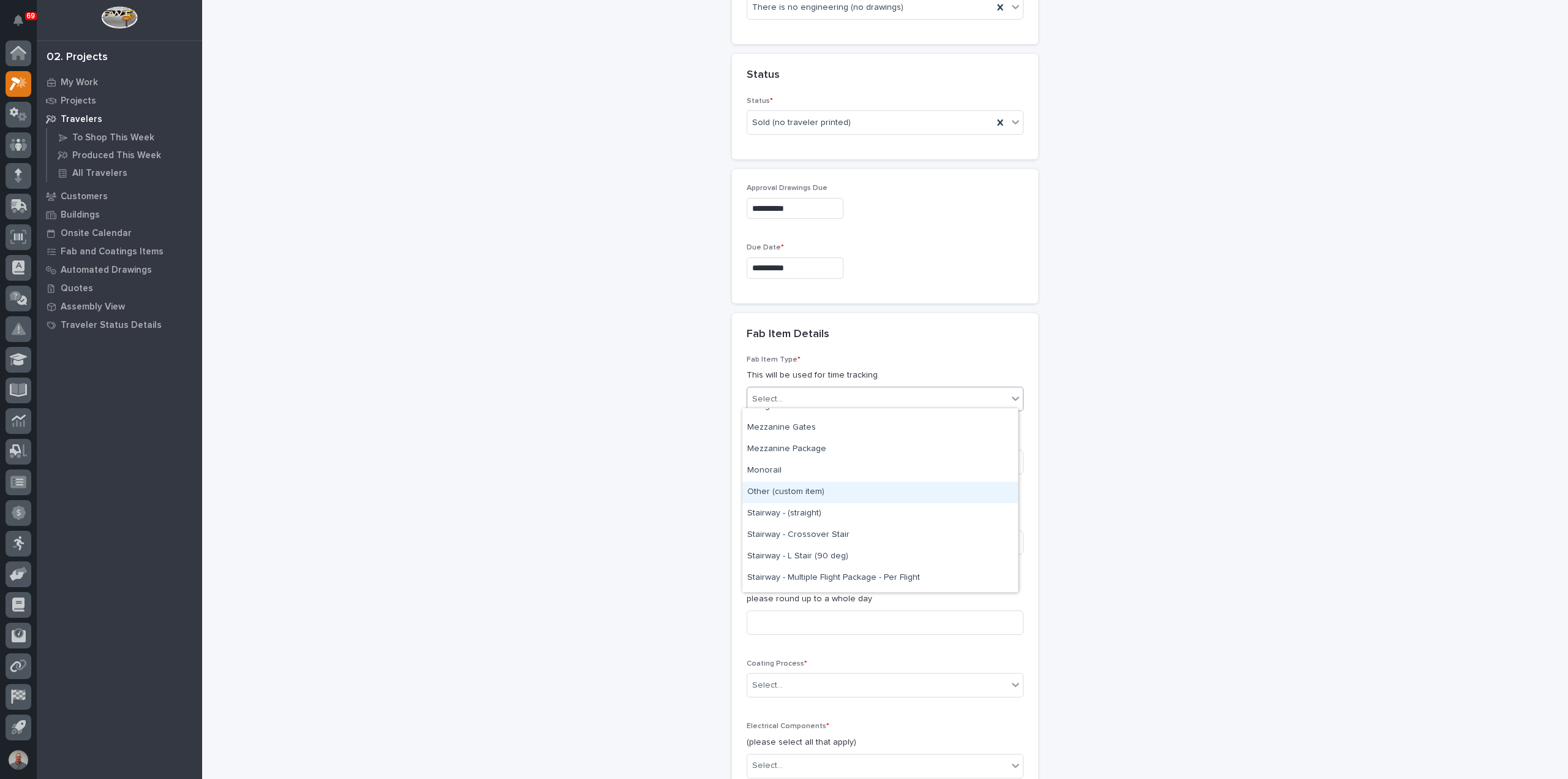
scroll to position [674, 0]
click at [815, 429] on div "Other (custom item)" at bounding box center [881, 431] width 275 height 21
click at [828, 466] on input at bounding box center [885, 462] width 277 height 24
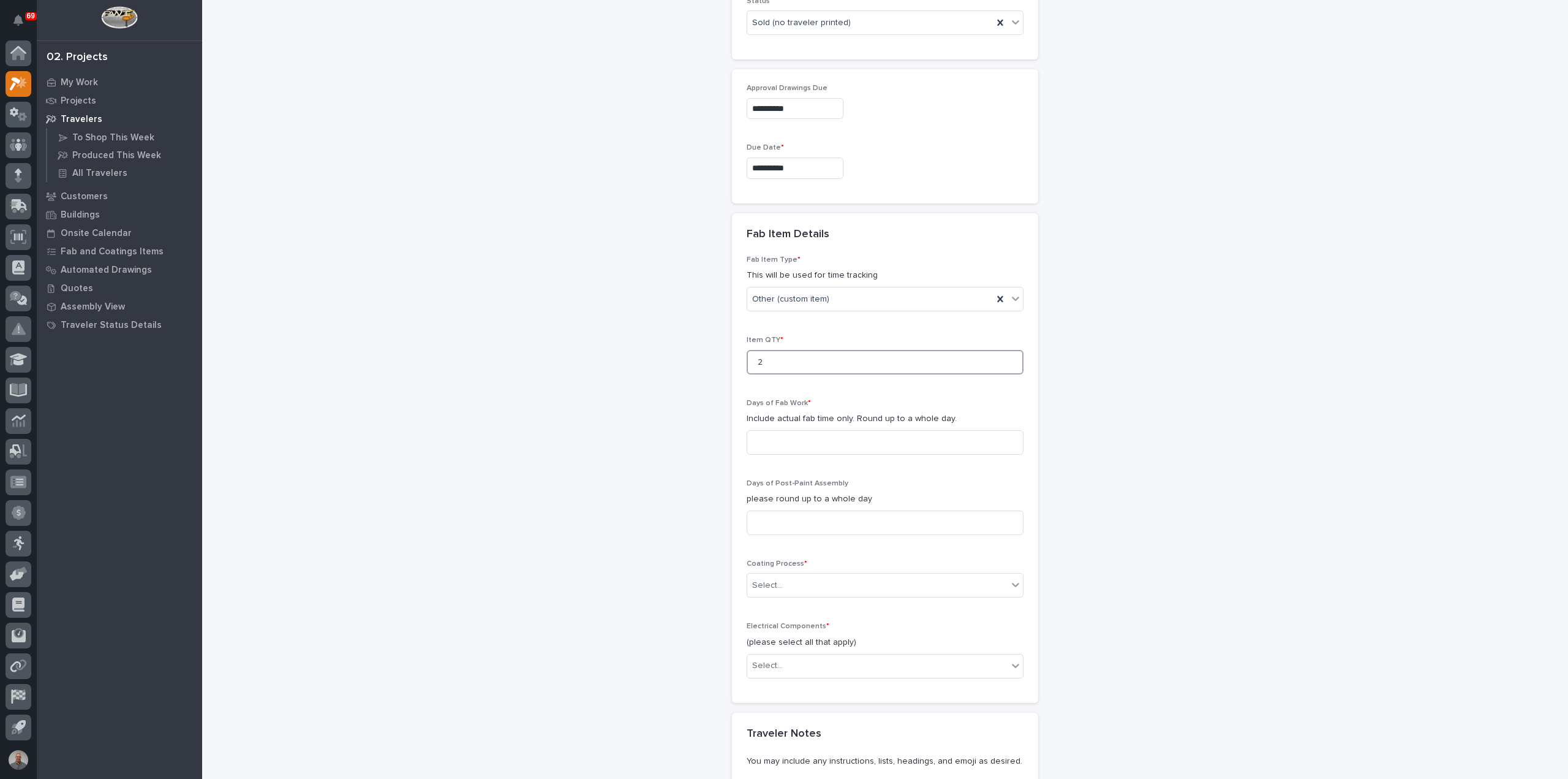
scroll to position [731, 0]
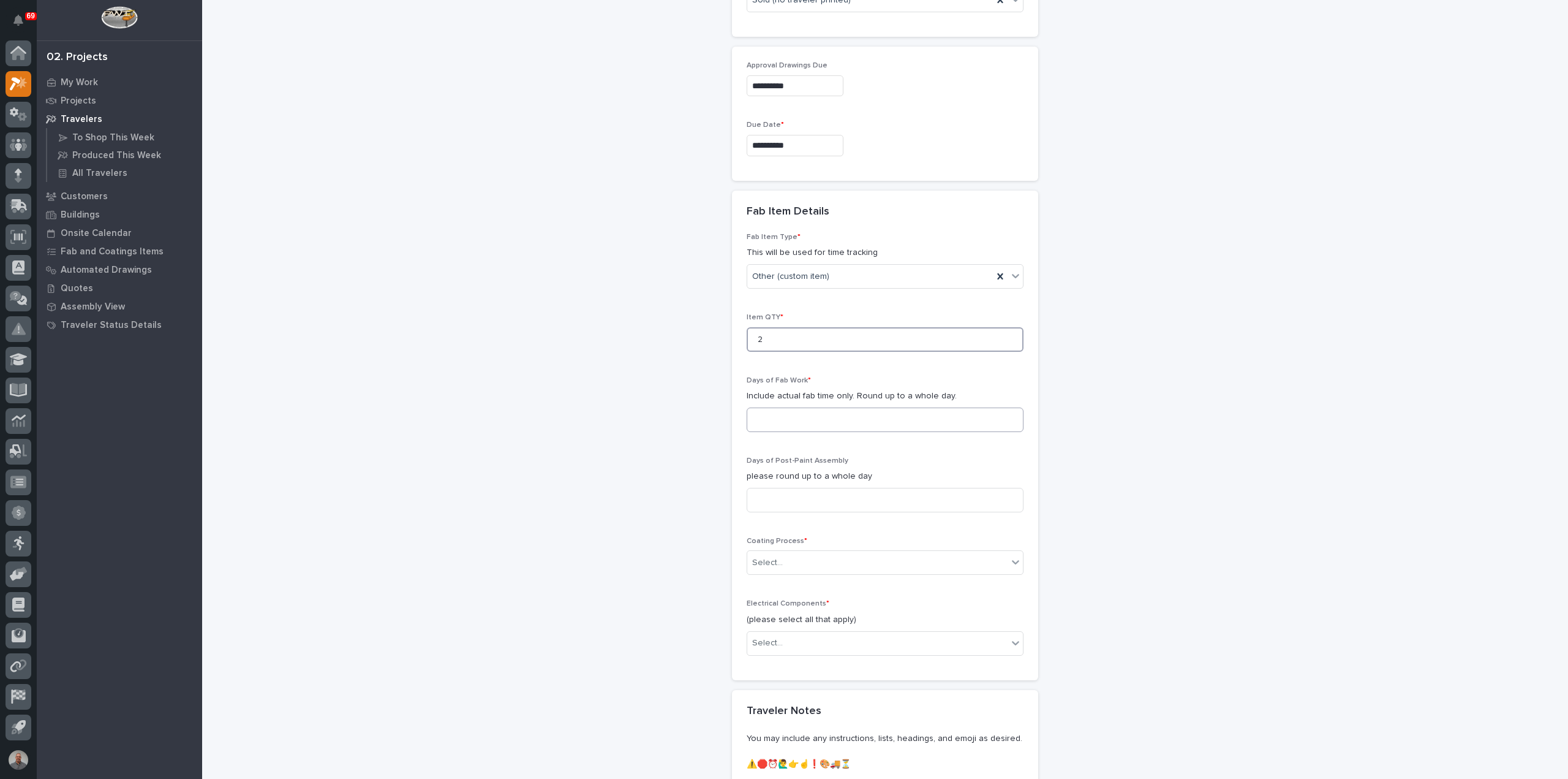
type input "2"
click at [830, 418] on input at bounding box center [885, 420] width 277 height 24
type input "1"
click at [827, 500] on input at bounding box center [885, 500] width 277 height 24
type input "0"
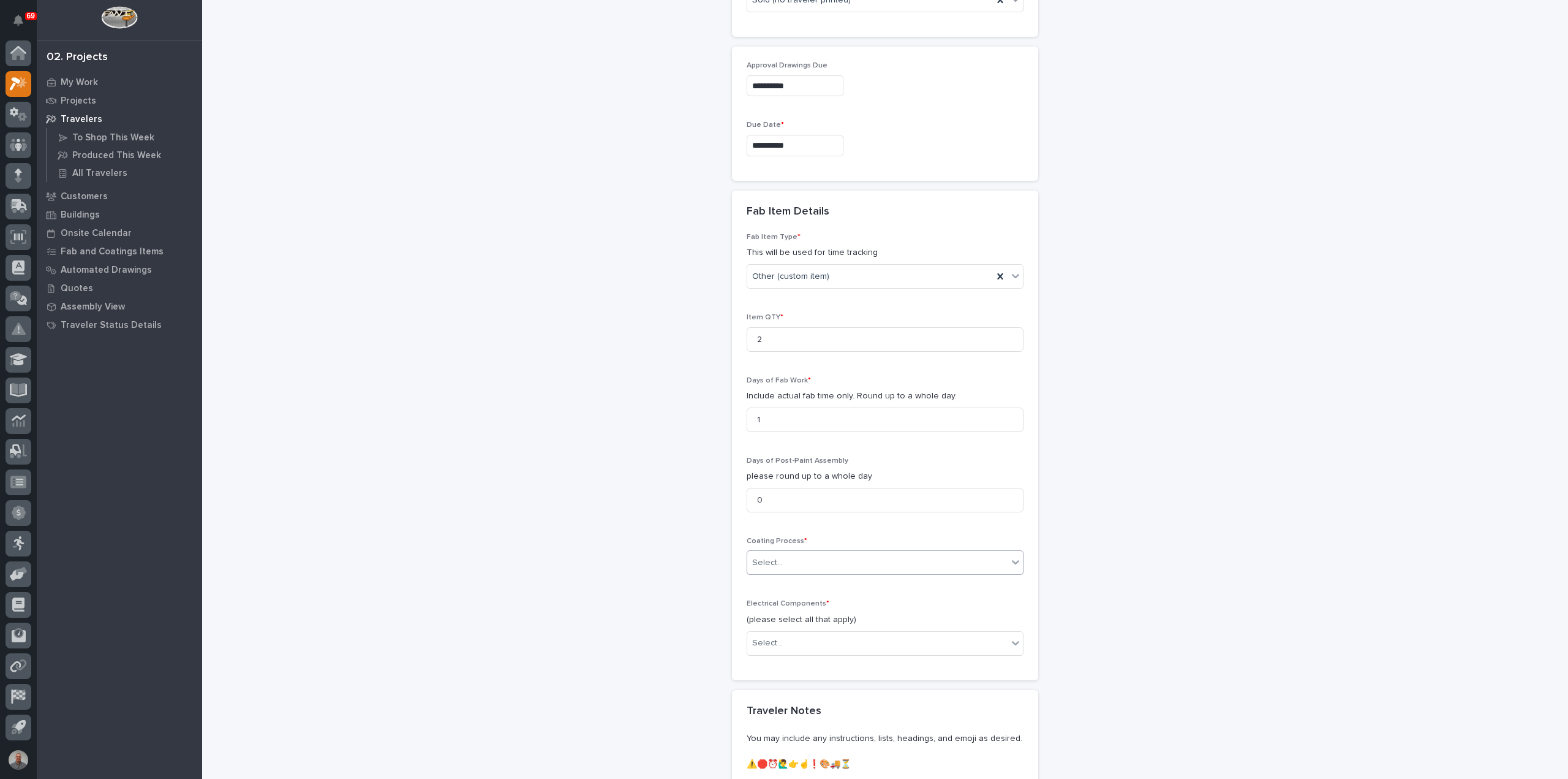
click at [826, 556] on div "Select..." at bounding box center [878, 562] width 261 height 20
click at [809, 627] on div "No Paint" at bounding box center [881, 625] width 275 height 21
click at [810, 642] on div "Select..." at bounding box center [878, 643] width 261 height 20
click at [810, 660] on div "None" at bounding box center [881, 662] width 275 height 21
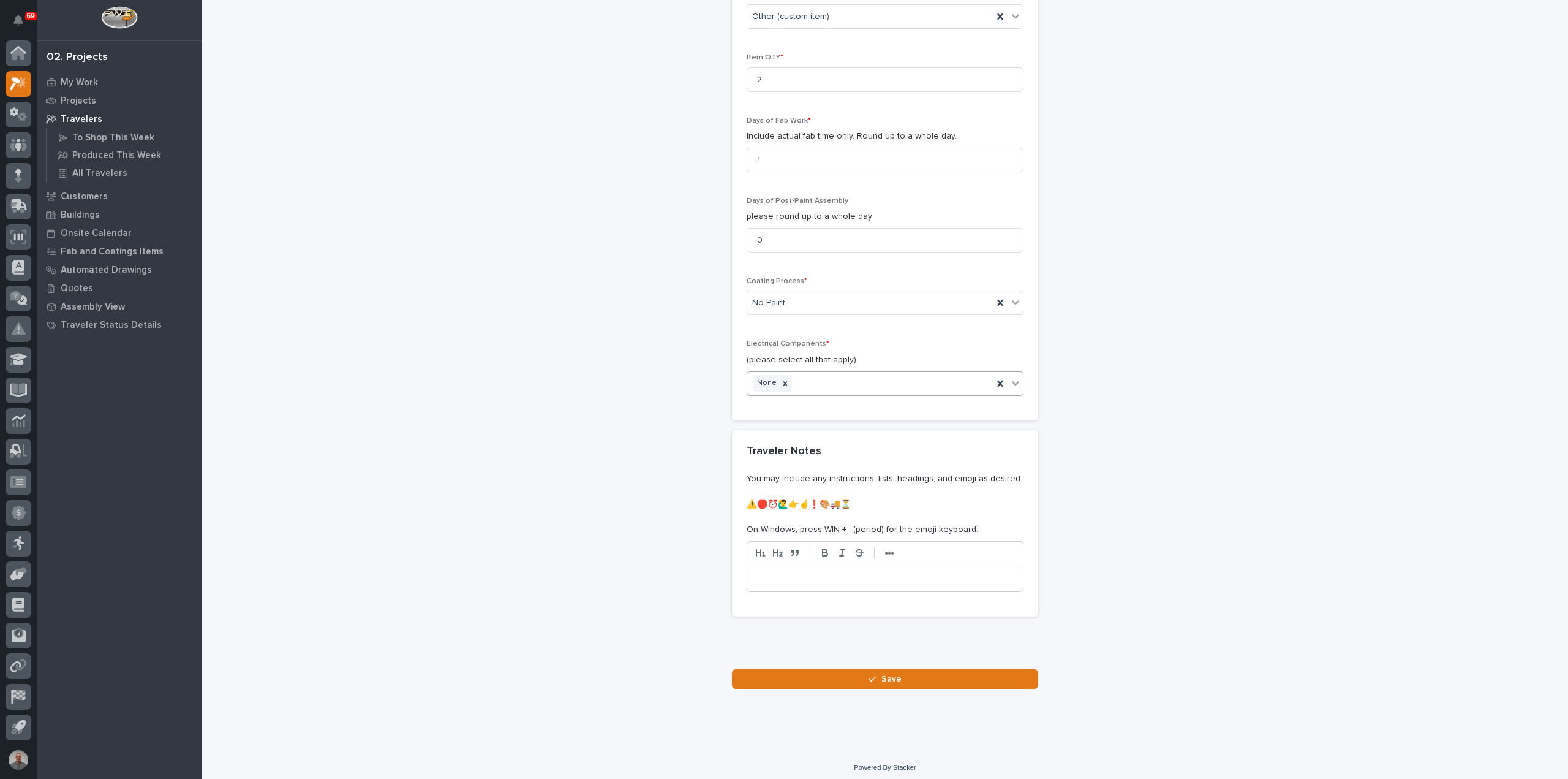
scroll to position [992, 0]
click at [828, 672] on button "Save" at bounding box center [885, 679] width 306 height 20
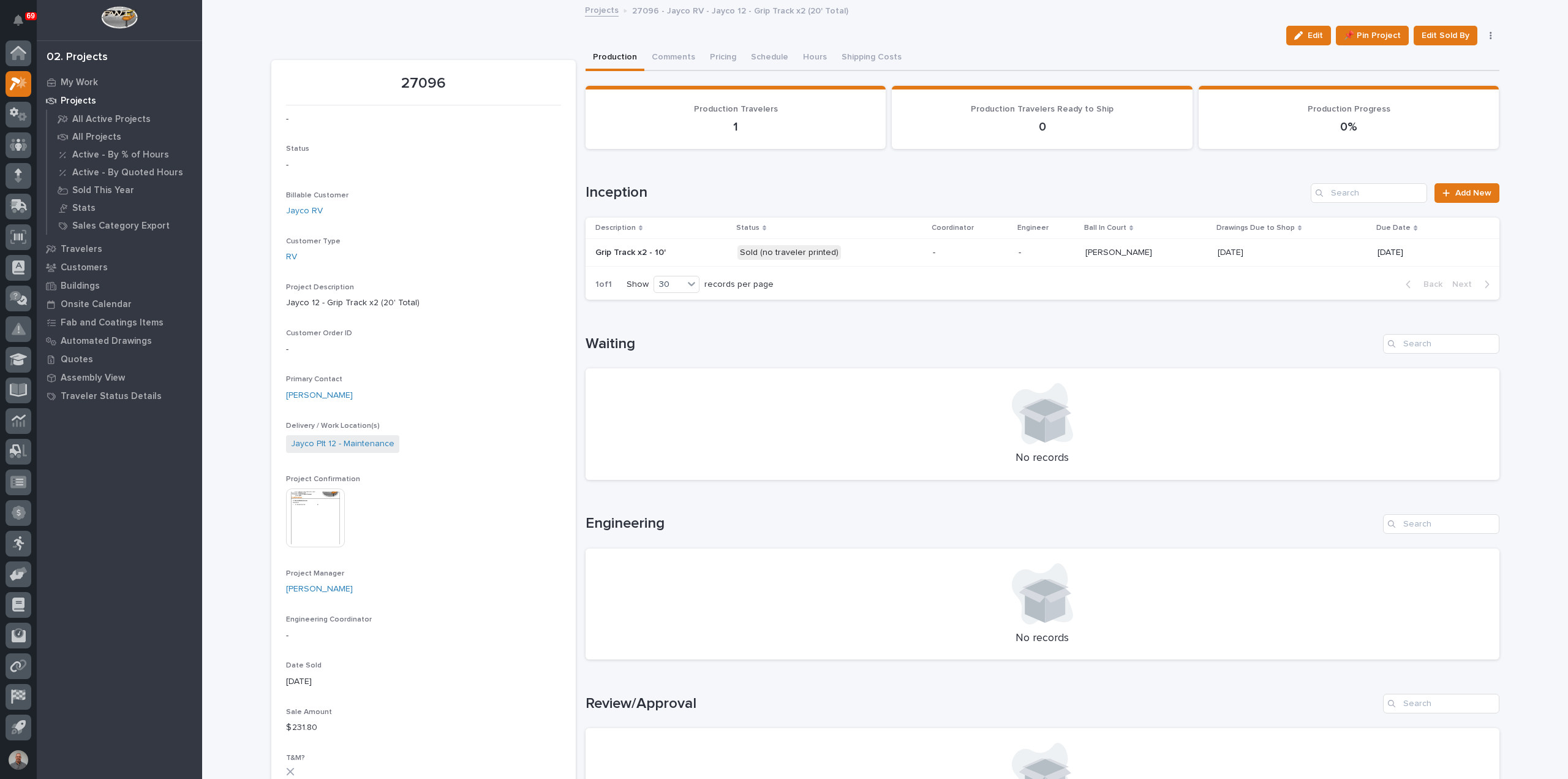
click at [1276, 249] on p at bounding box center [1293, 253] width 150 height 11
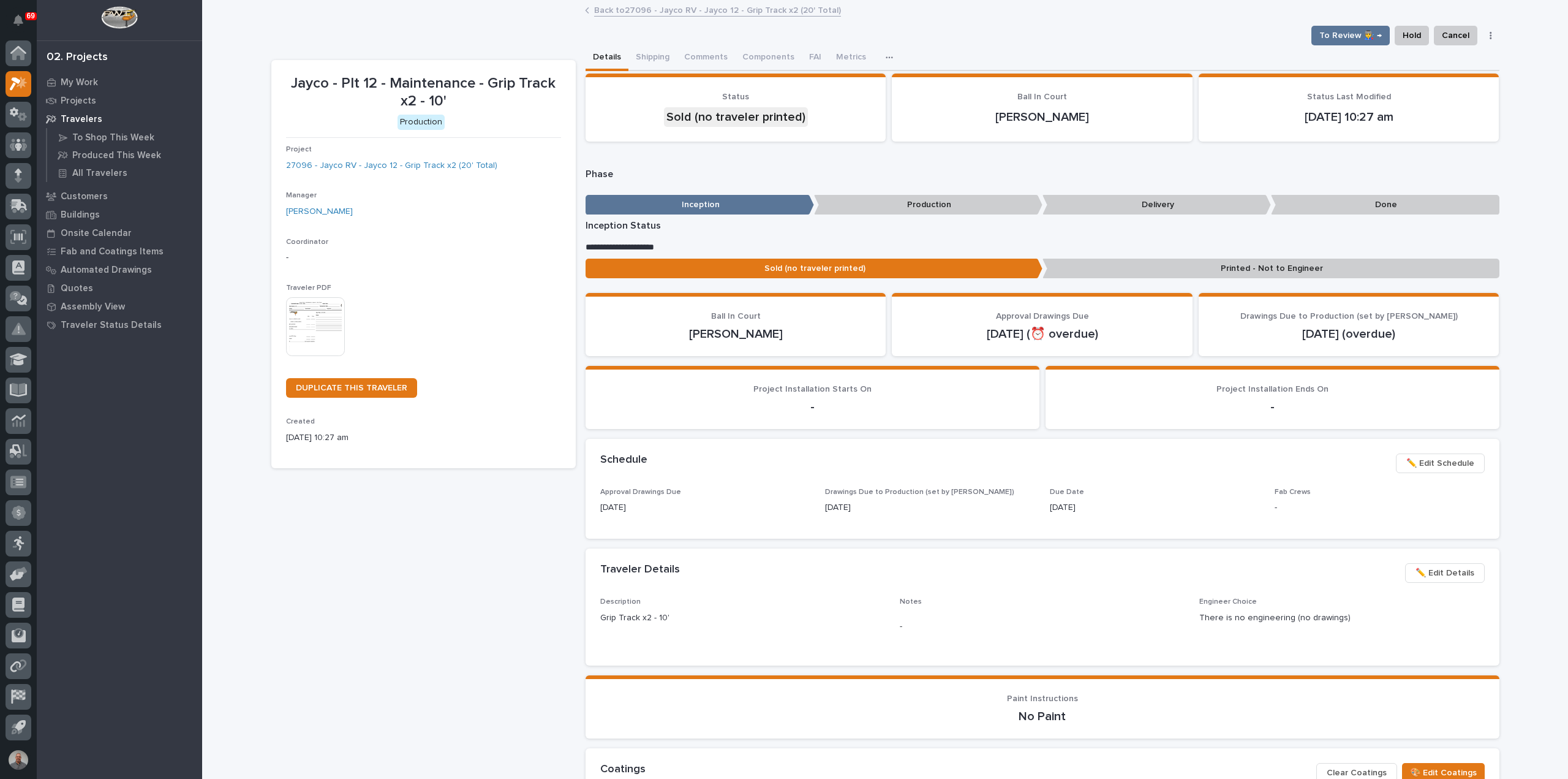
click at [1488, 36] on button "button" at bounding box center [1491, 35] width 17 height 9
click at [1505, 53] on div "**********" at bounding box center [885, 501] width 1366 height 999
click at [1355, 36] on span "To Review 👨‍🏭 →" at bounding box center [1351, 36] width 63 height 15
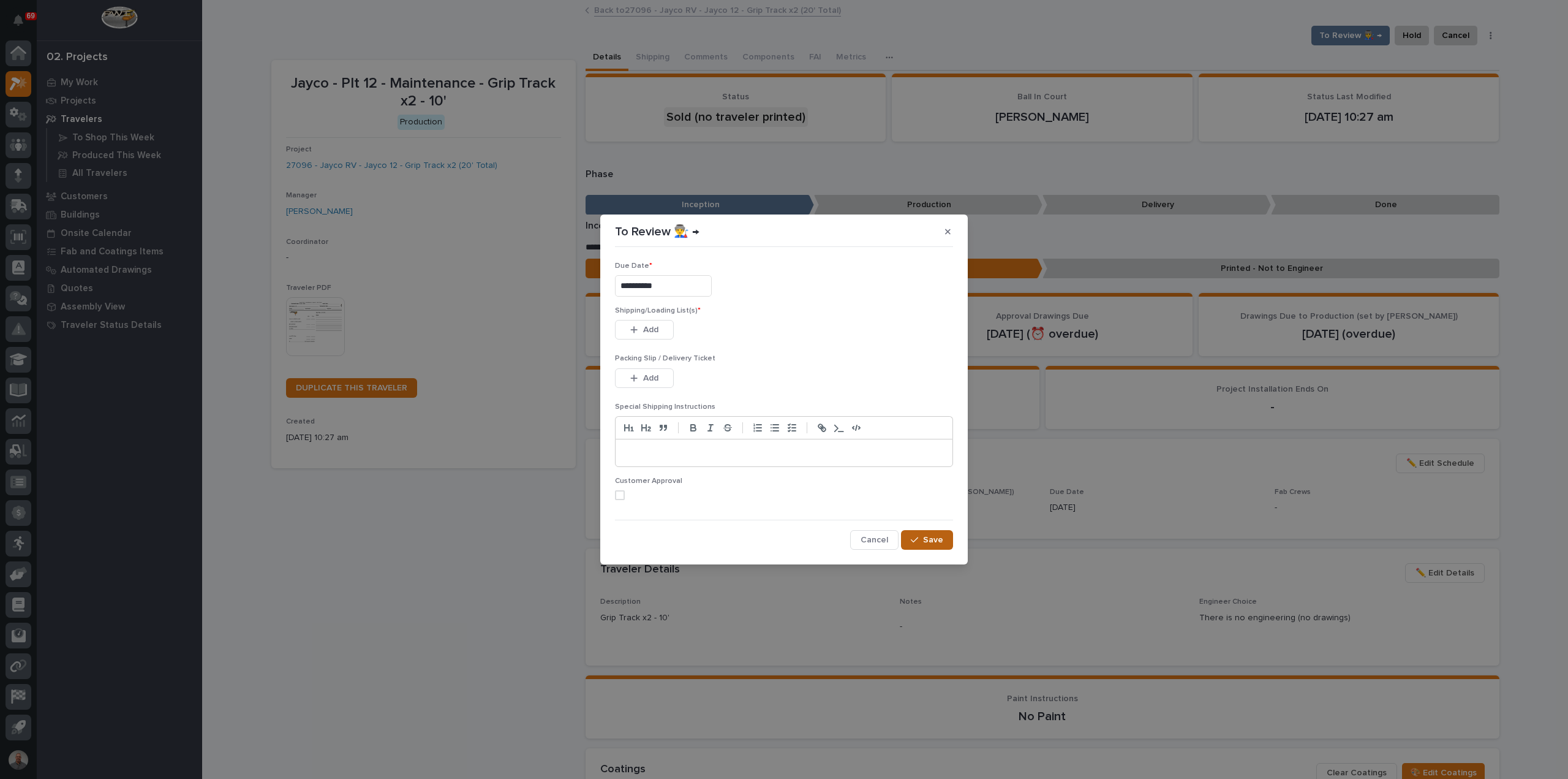
click at [932, 545] on button "Save" at bounding box center [927, 540] width 52 height 20
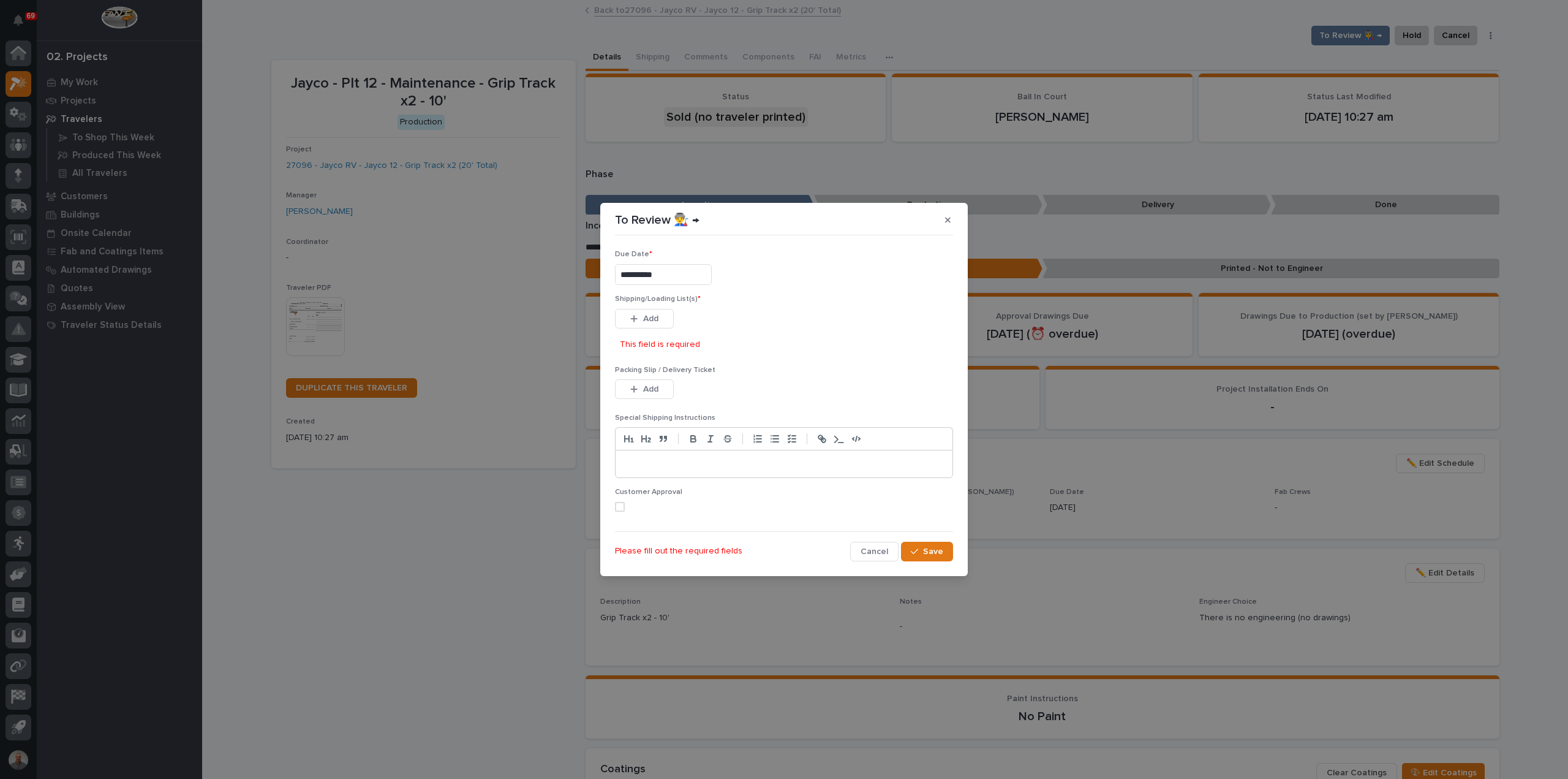
click at [617, 507] on span at bounding box center [620, 507] width 10 height 10
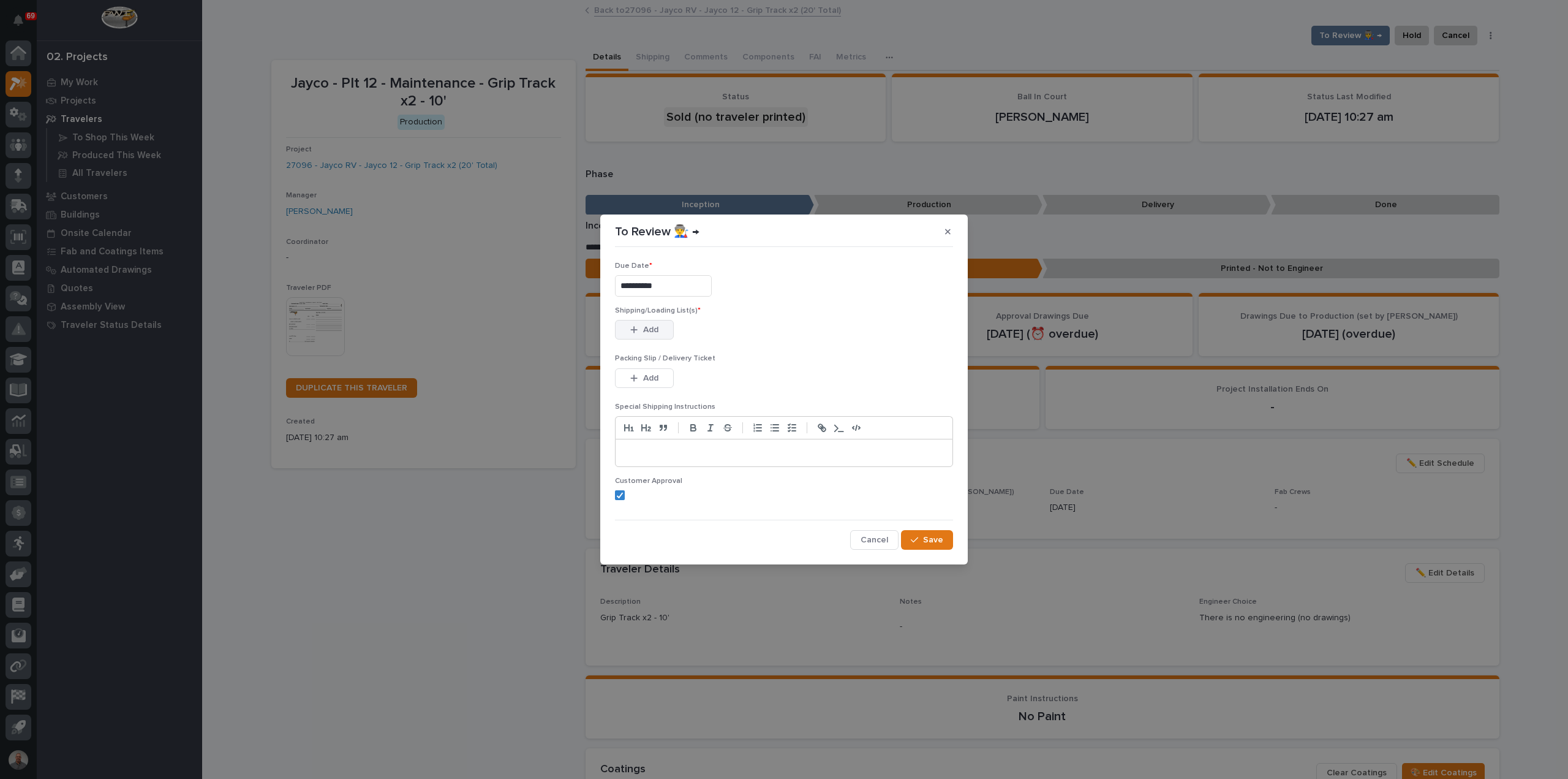
click at [651, 337] on button "Add" at bounding box center [644, 330] width 59 height 20
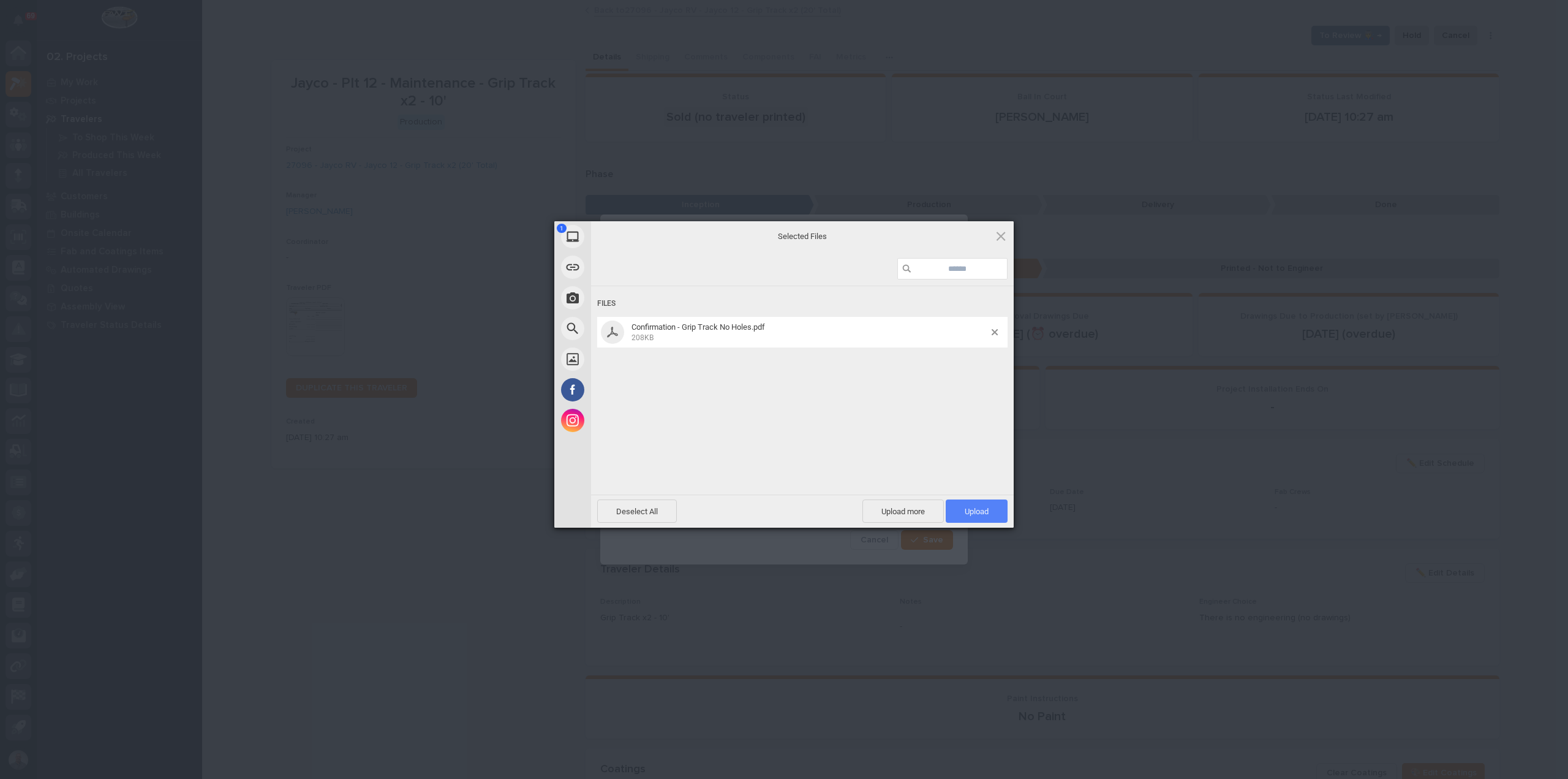
click at [984, 511] on span "Upload 1" at bounding box center [977, 511] width 24 height 9
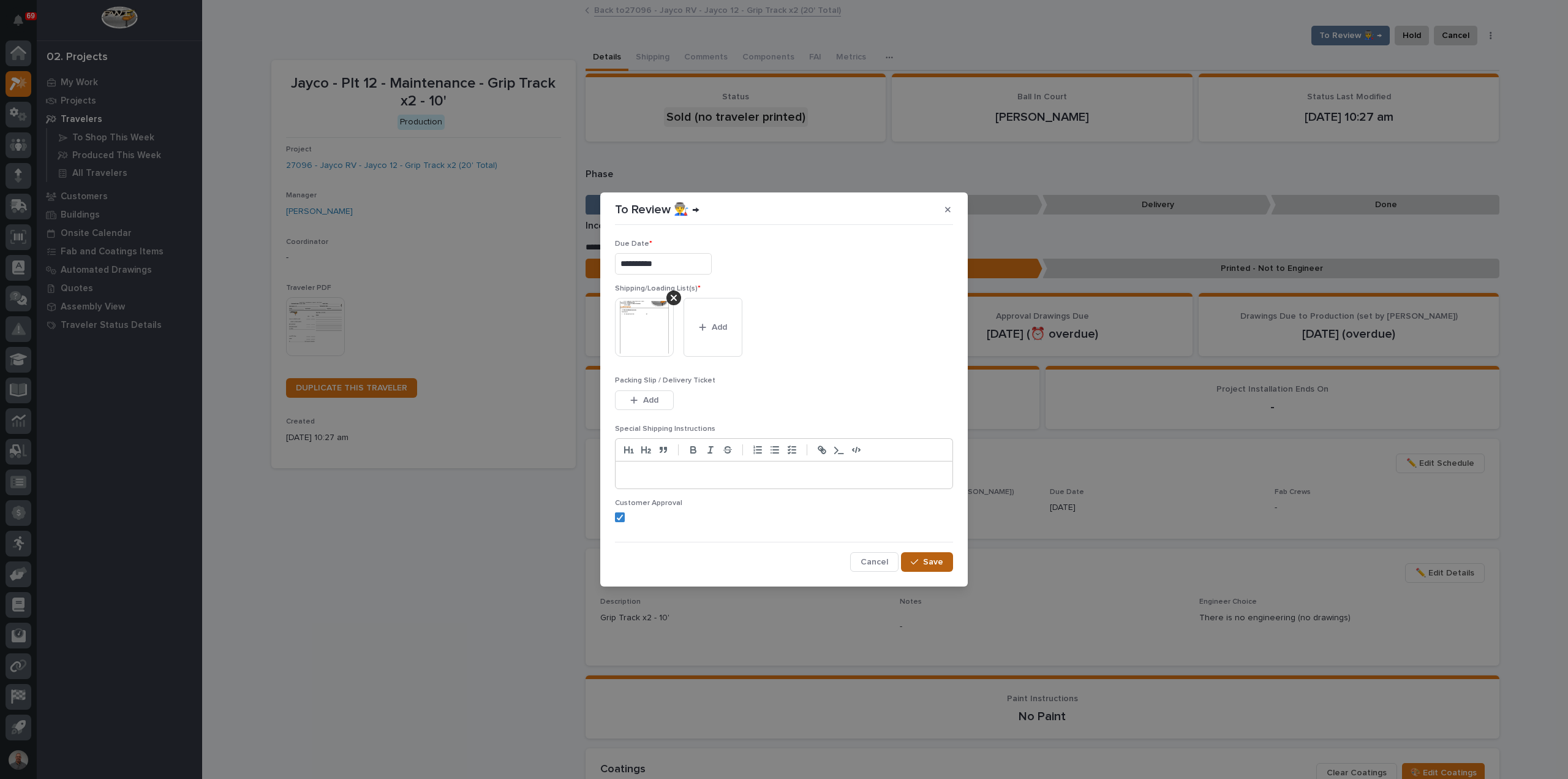
click at [937, 560] on span "Save" at bounding box center [933, 562] width 20 height 11
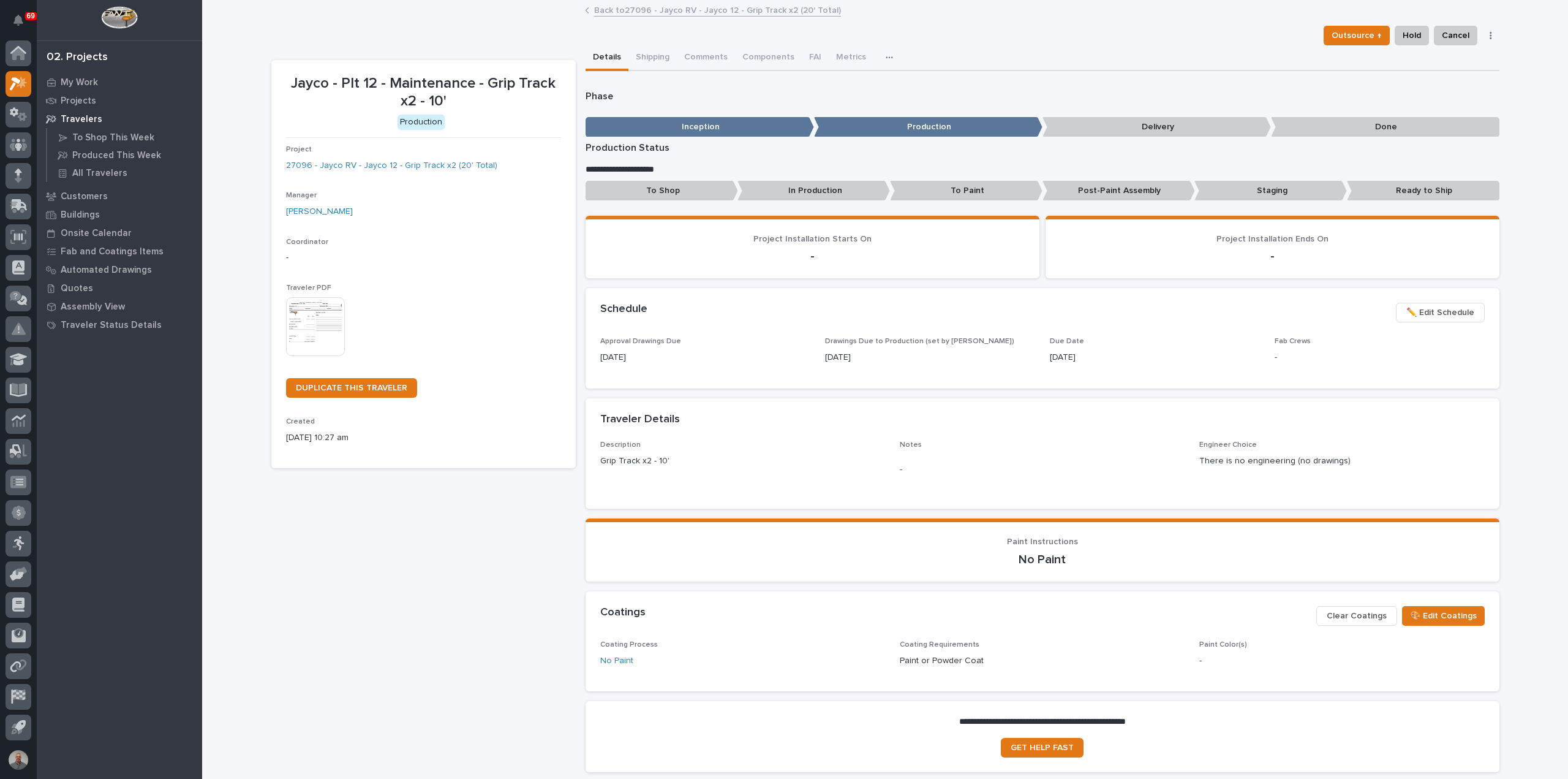
click at [1488, 36] on button "button" at bounding box center [1491, 35] width 17 height 9
click at [636, 10] on link "Back to 27096 - Jayco RV - Jayco 12 - Grip Track x2 (20' Total)" at bounding box center [718, 9] width 247 height 14
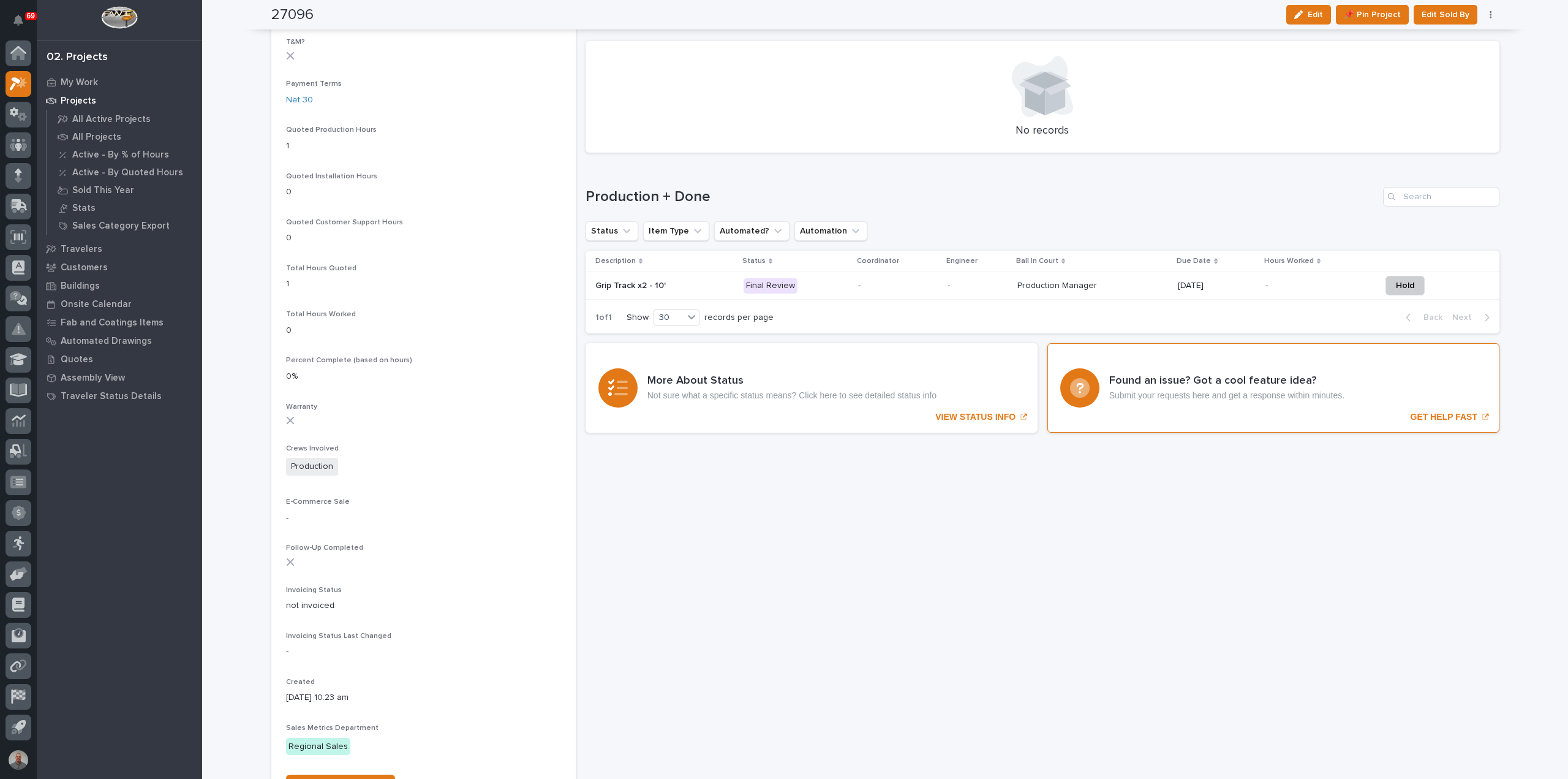
scroll to position [736, 0]
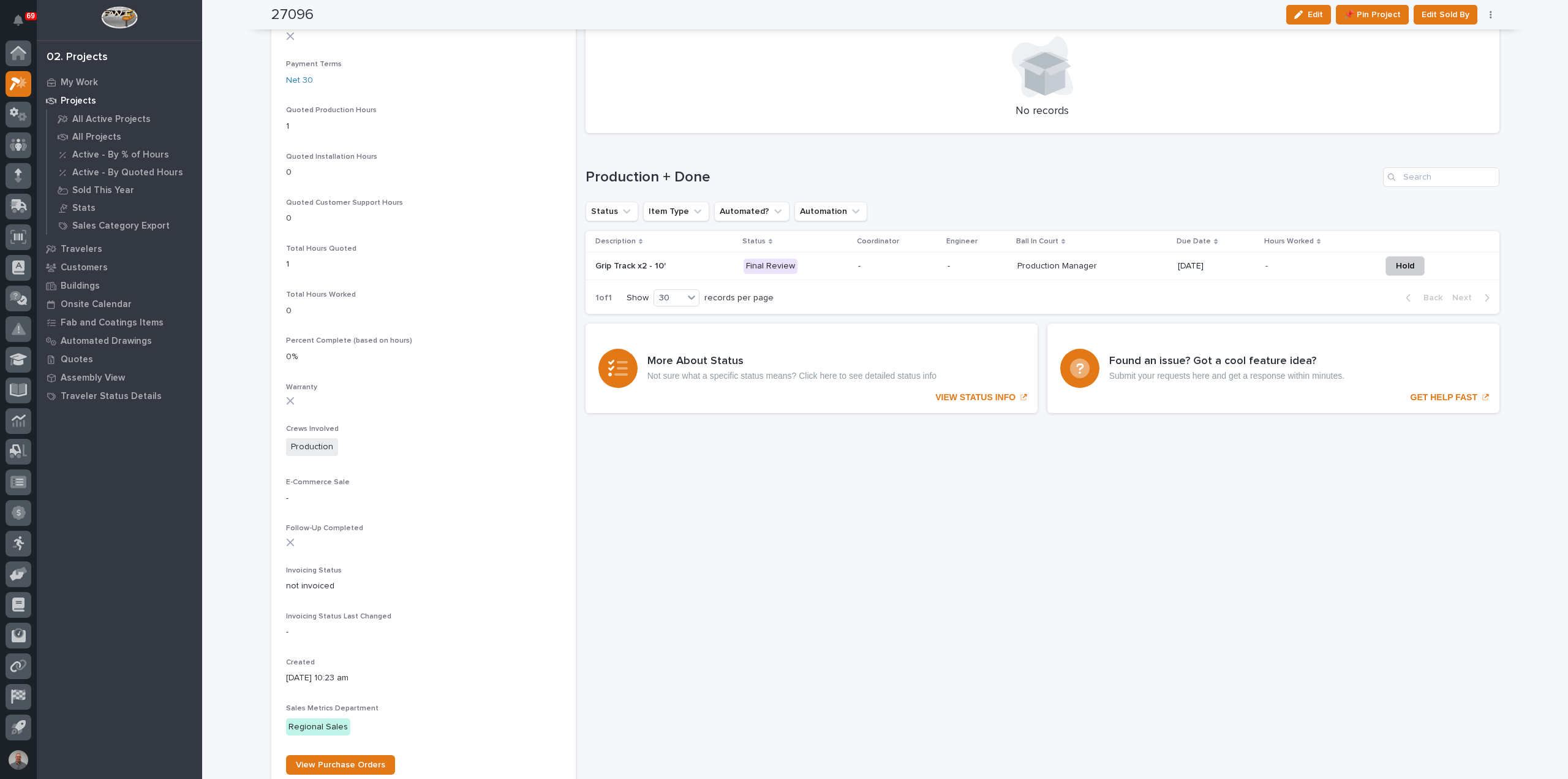
click at [889, 263] on p "-" at bounding box center [898, 266] width 80 height 11
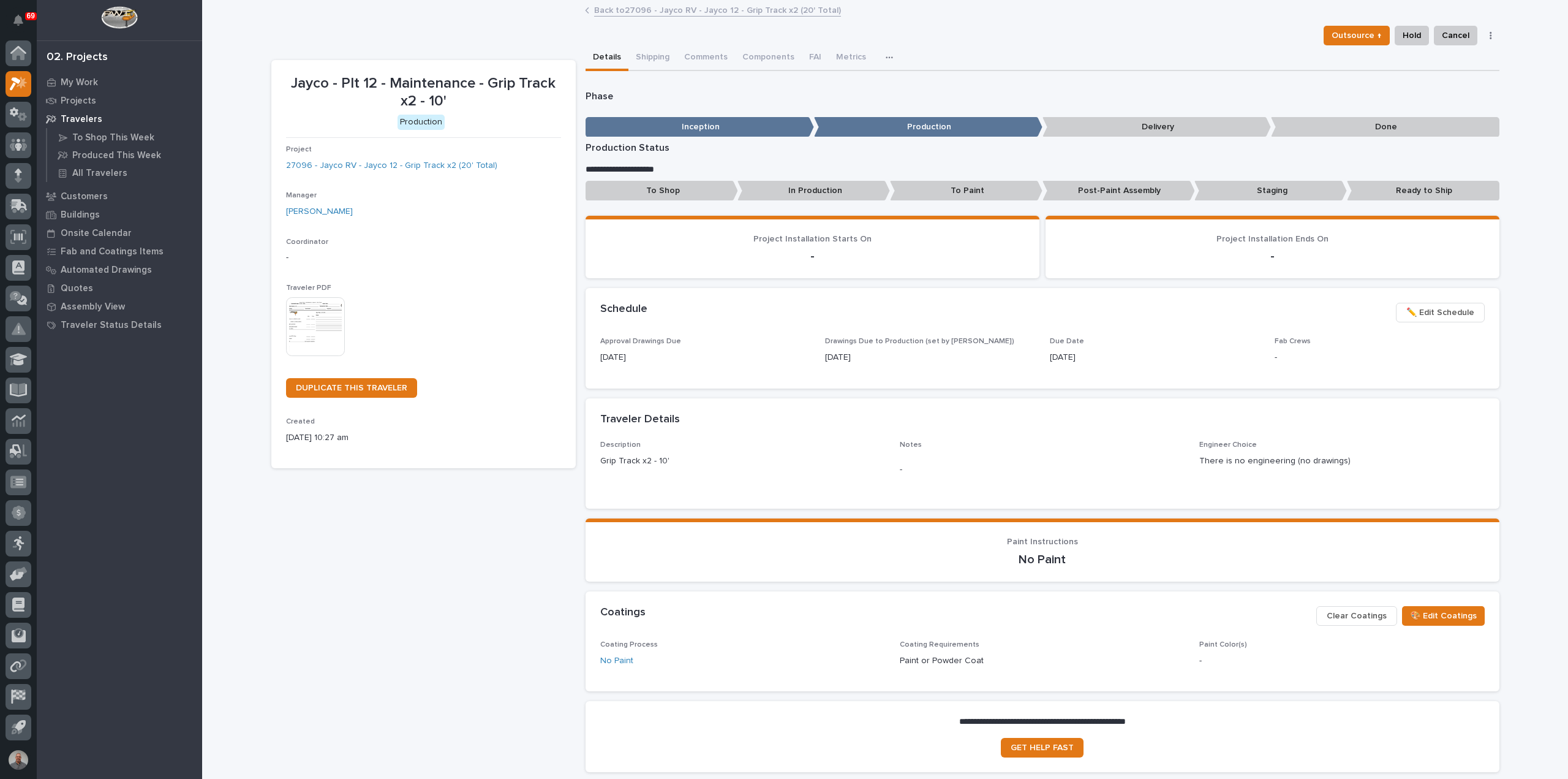
click at [1488, 33] on button "button" at bounding box center [1491, 35] width 17 height 9
click at [1504, 94] on div "**********" at bounding box center [885, 422] width 1366 height 842
click at [1161, 130] on p "Delivery" at bounding box center [1157, 127] width 229 height 20
click at [1343, 125] on p "Done" at bounding box center [1386, 127] width 229 height 20
click at [1348, 125] on p "Done" at bounding box center [1386, 127] width 229 height 20
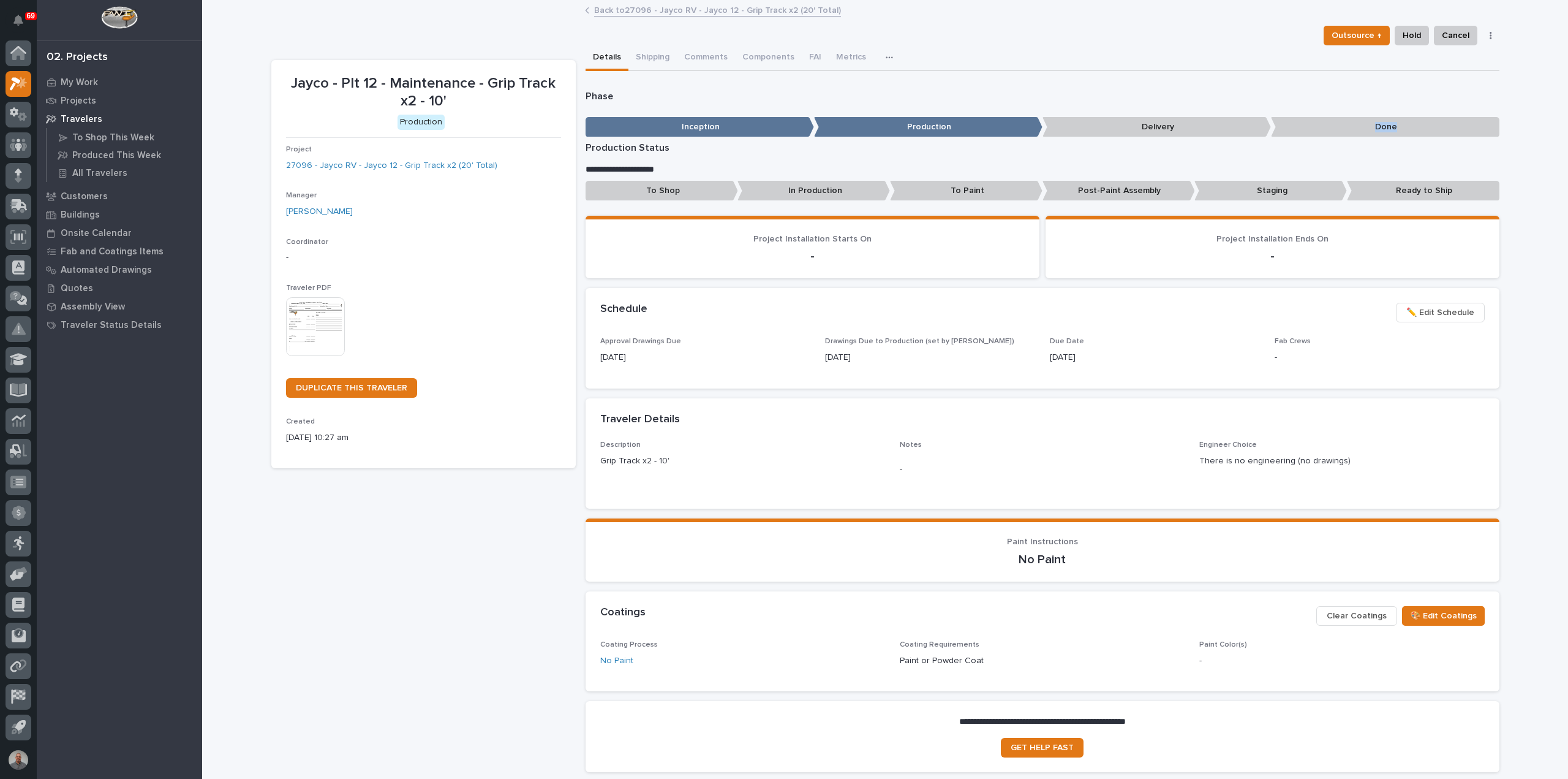
click at [1348, 125] on p "Done" at bounding box center [1386, 127] width 229 height 20
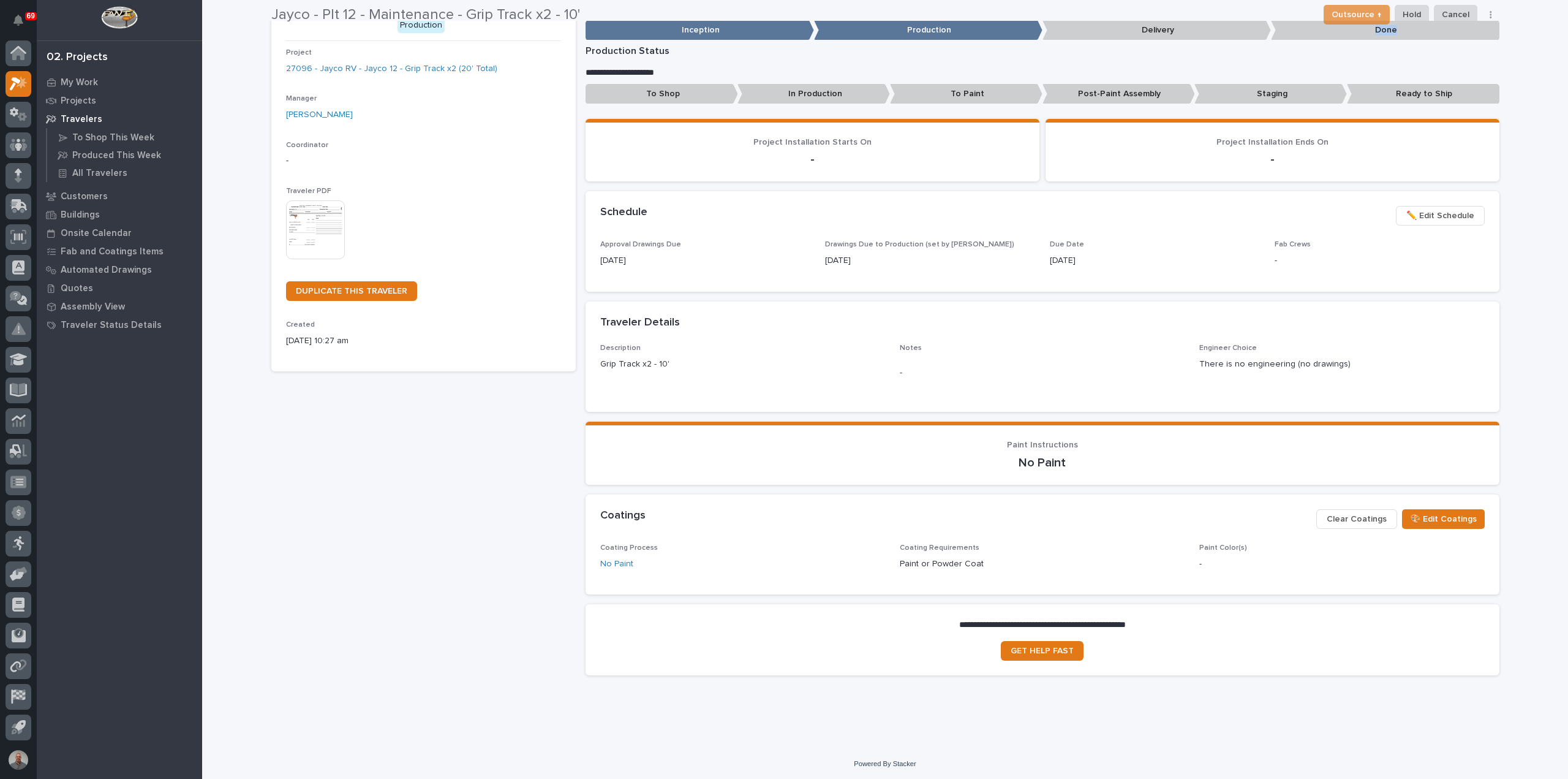
scroll to position [99, 0]
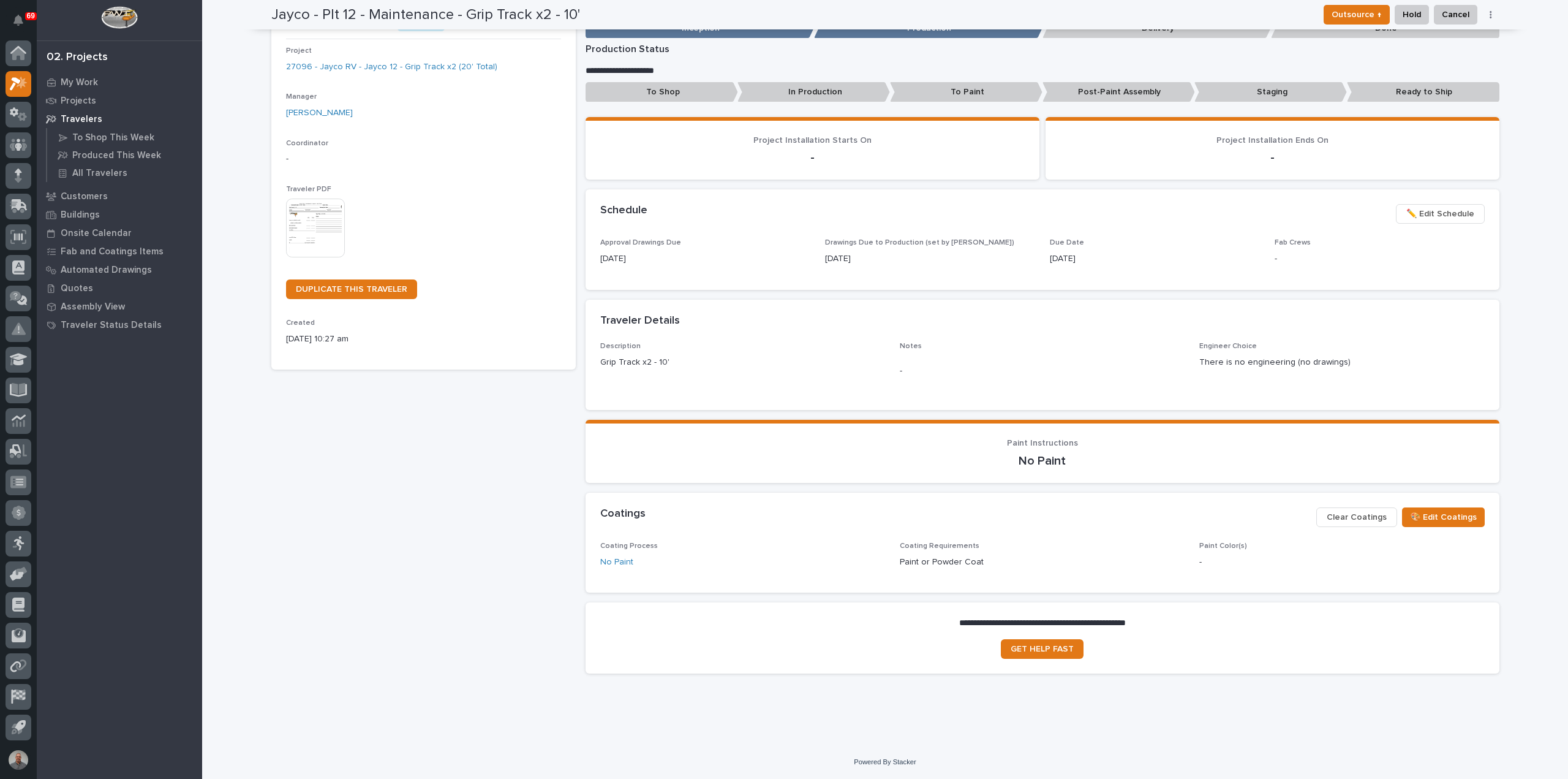
click at [1389, 94] on p "Ready to Ship" at bounding box center [1423, 92] width 152 height 20
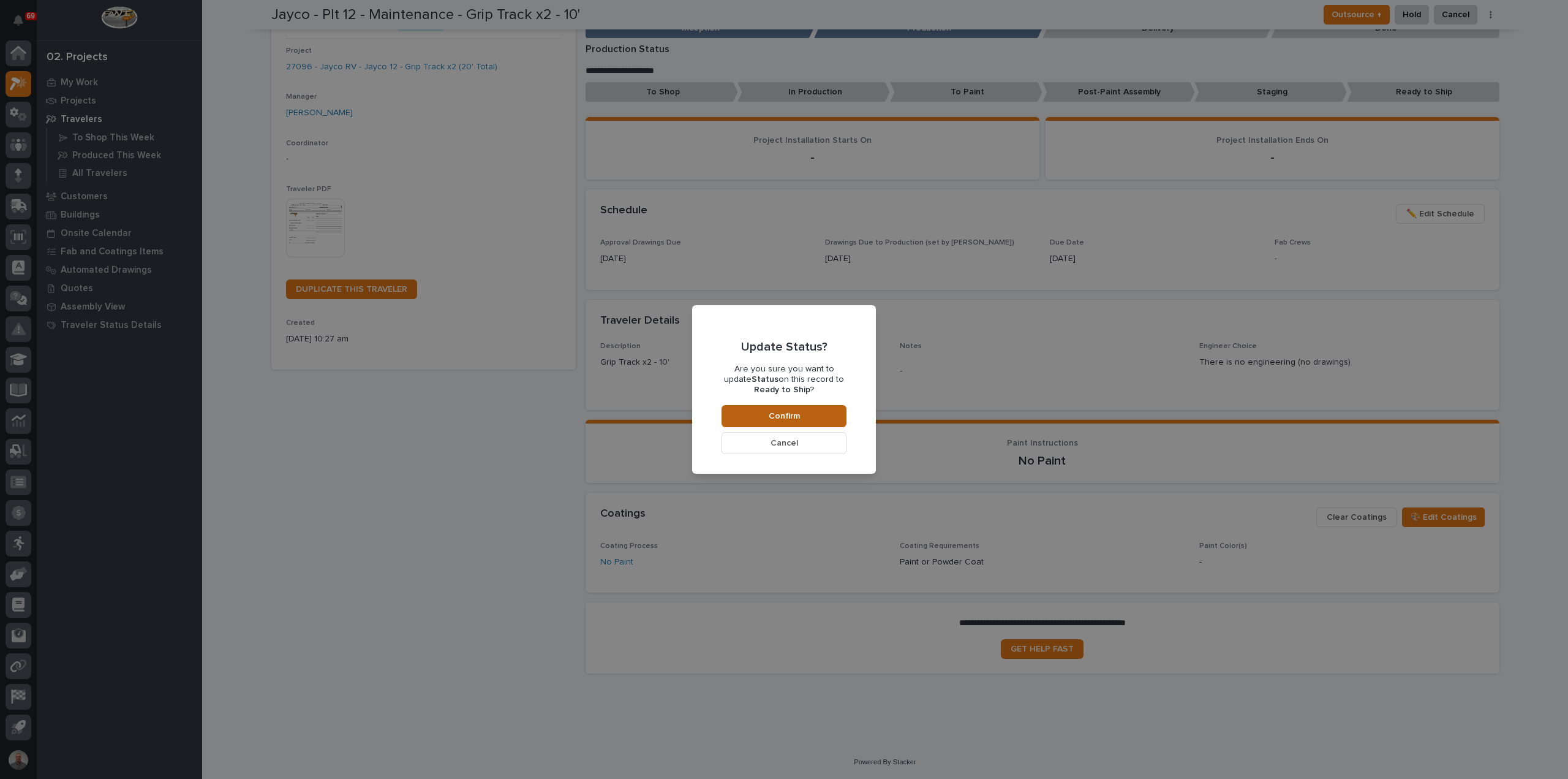
click at [797, 417] on span "Confirm" at bounding box center [784, 416] width 31 height 11
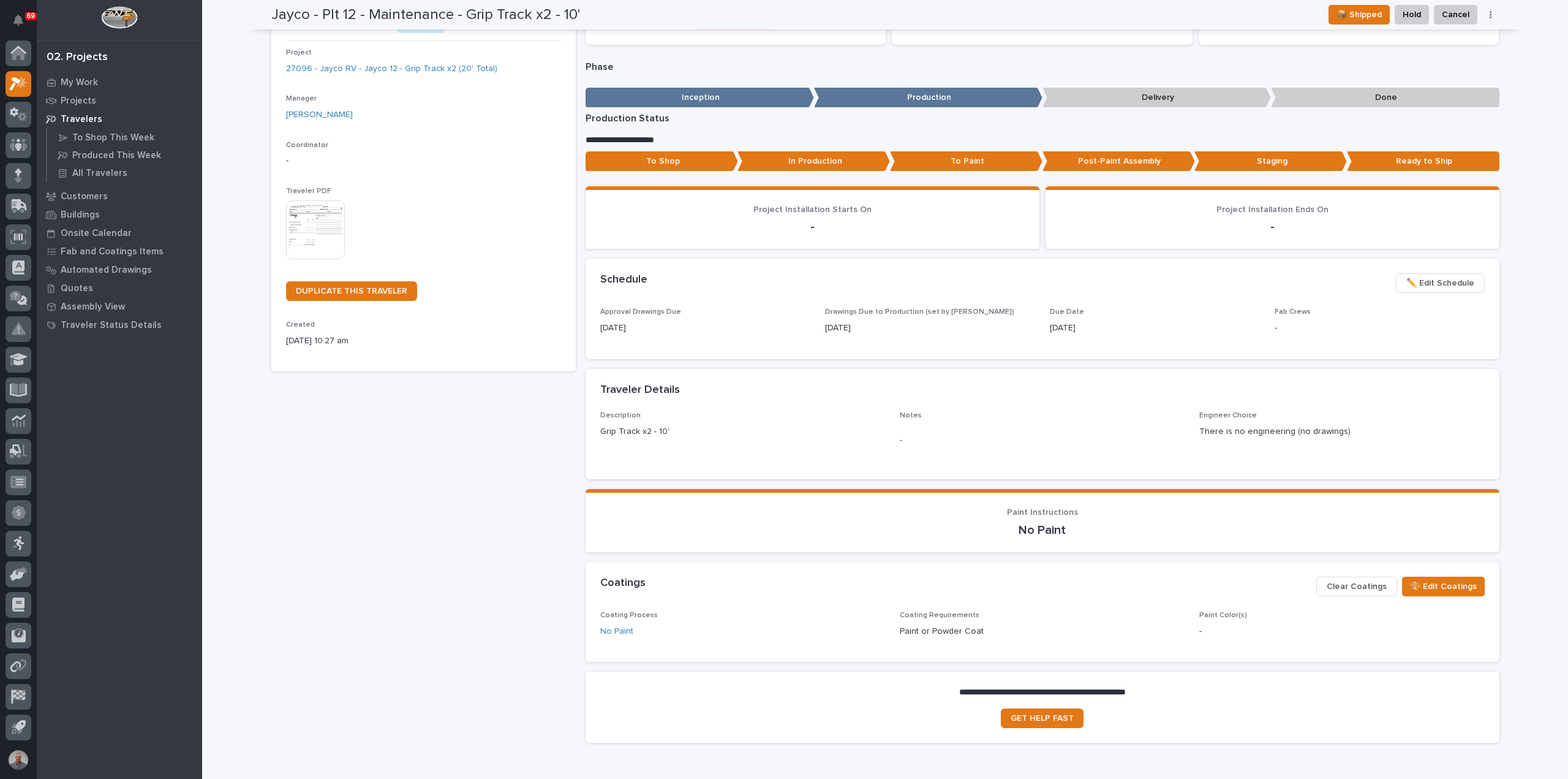
scroll to position [104, 0]
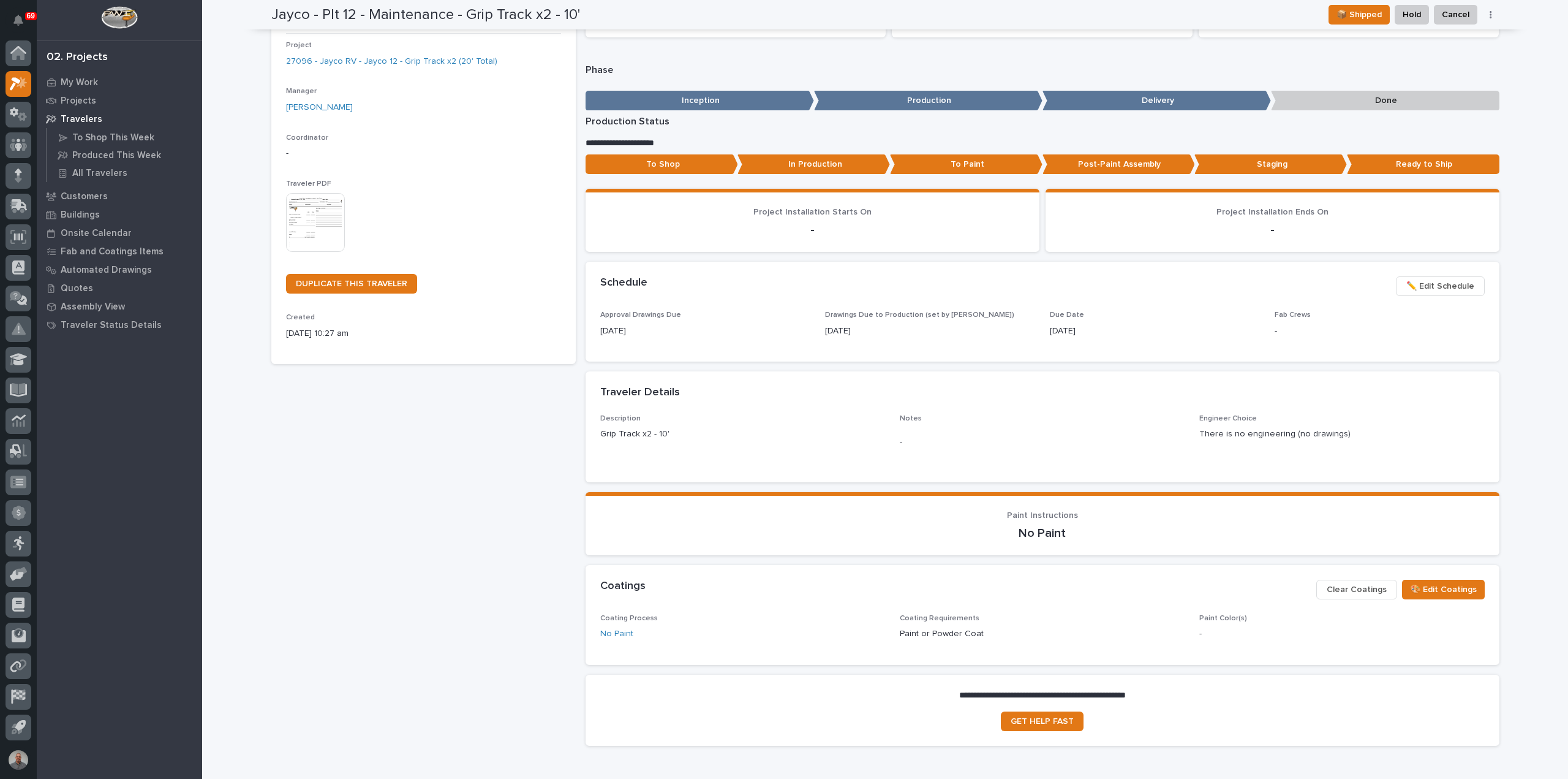
click at [1336, 99] on p "Done" at bounding box center [1386, 100] width 229 height 20
click at [1297, 103] on p "Done" at bounding box center [1386, 100] width 229 height 20
click at [1231, 103] on p "Delivery" at bounding box center [1157, 100] width 229 height 20
click at [1307, 96] on p "Done" at bounding box center [1386, 100] width 229 height 20
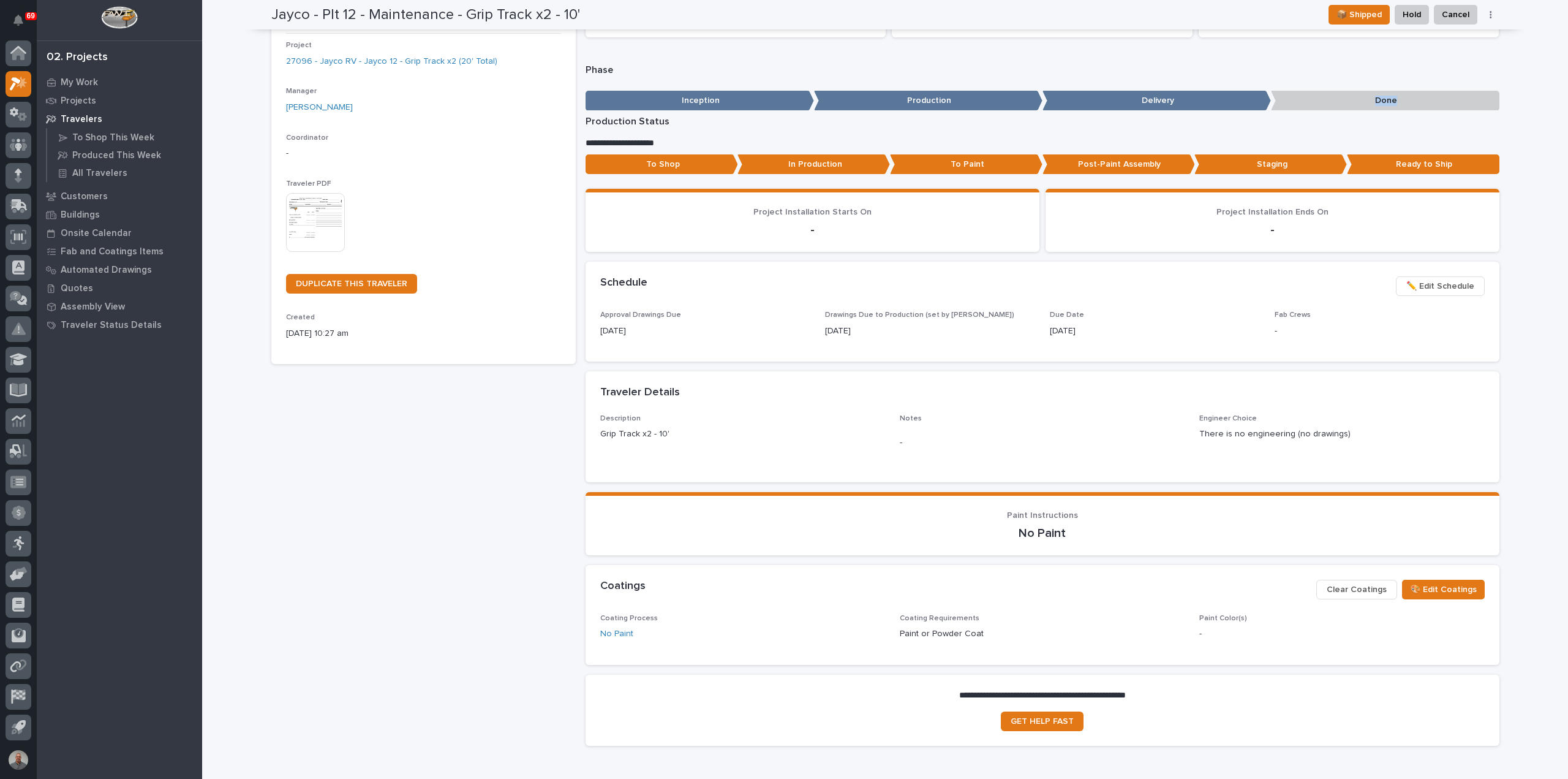
click at [1307, 96] on p "Done" at bounding box center [1386, 100] width 229 height 20
click at [1379, 100] on p "Done" at bounding box center [1386, 100] width 229 height 20
click at [1383, 96] on p "Done" at bounding box center [1386, 100] width 229 height 20
click at [1388, 29] on section "Status Last Modified 08/27/2025 10:29 am" at bounding box center [1349, 2] width 301 height 68
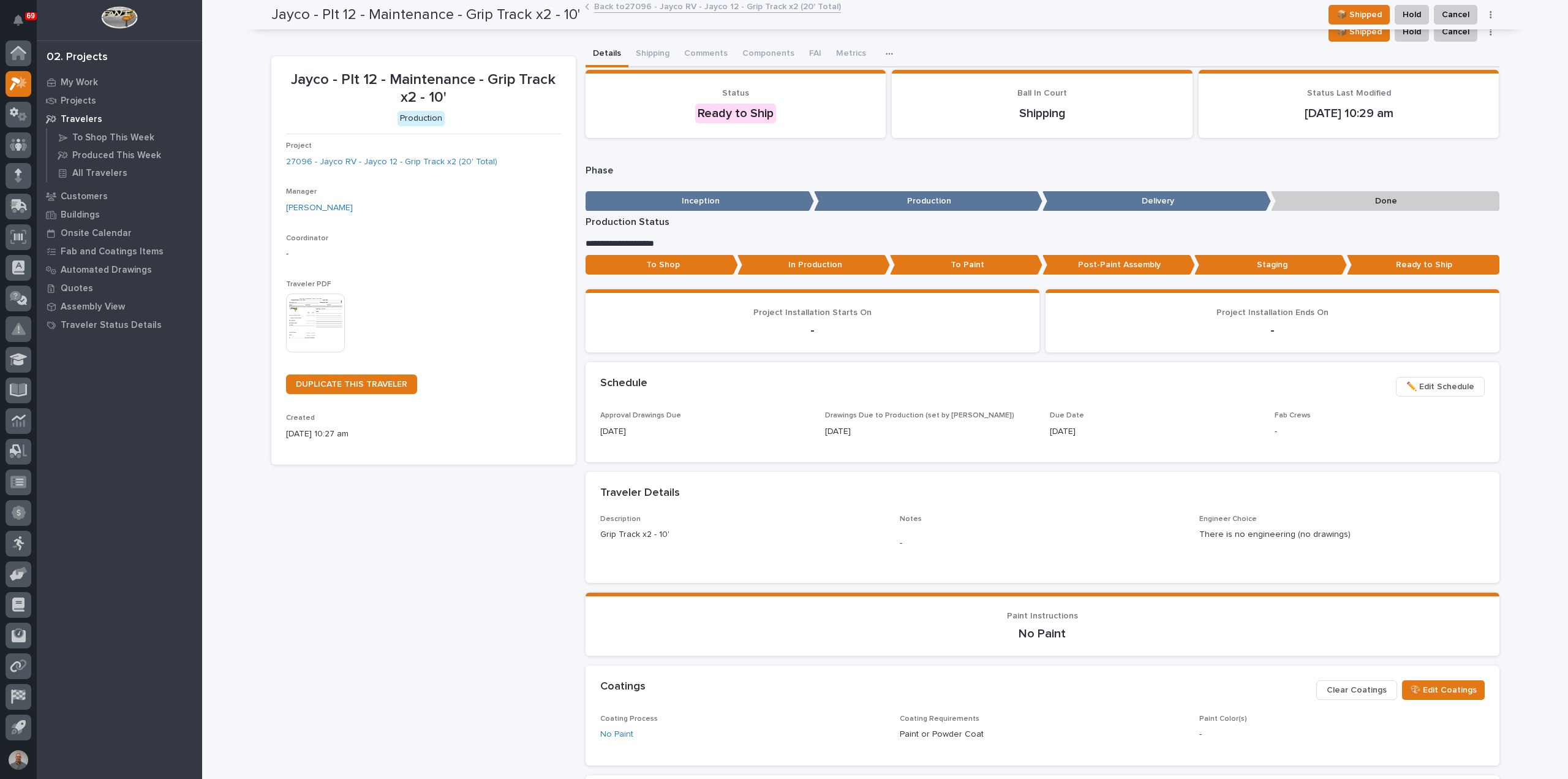
scroll to position [0, 0]
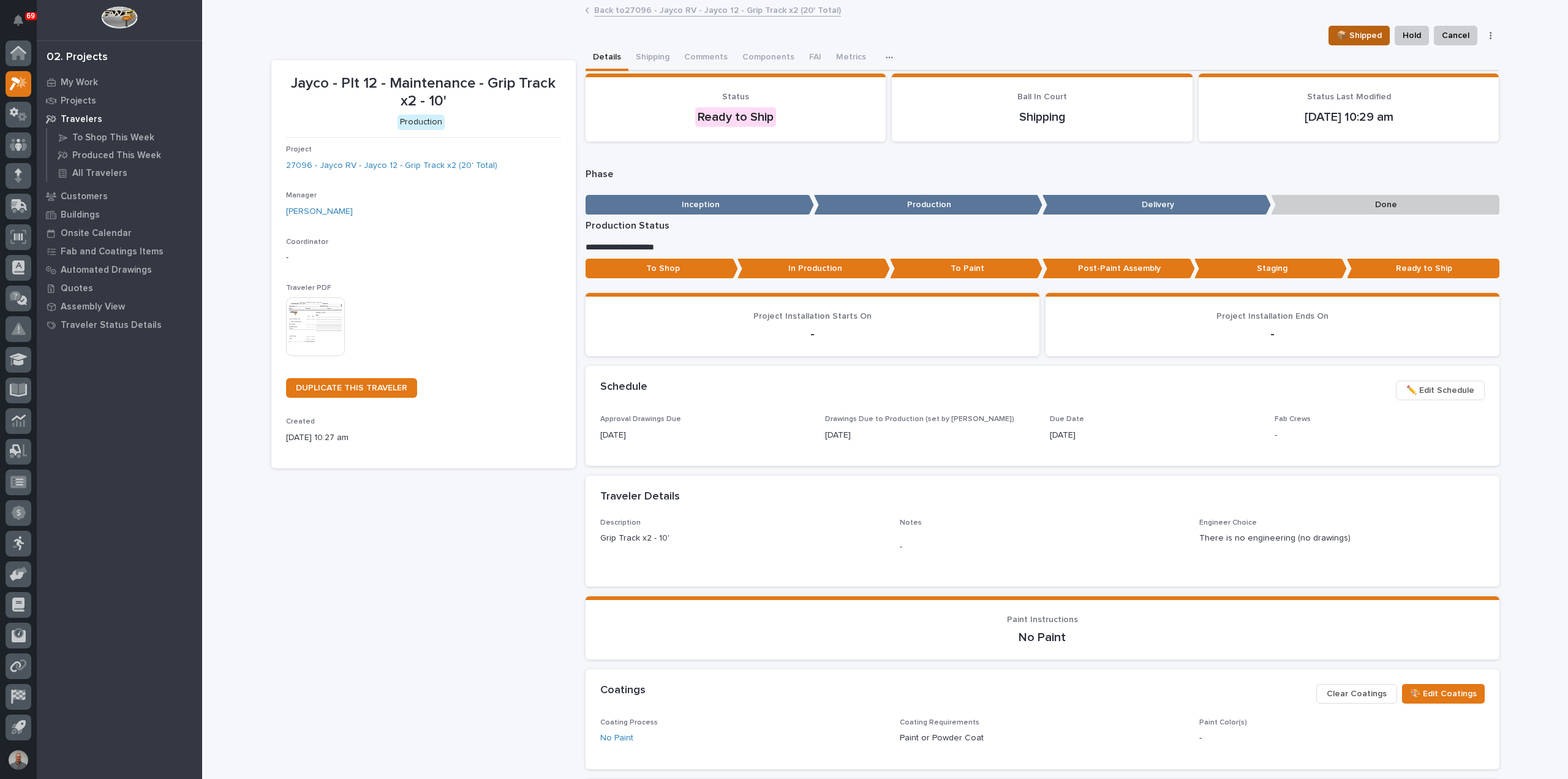
click at [1369, 36] on span "📦 Shipped" at bounding box center [1359, 36] width 46 height 15
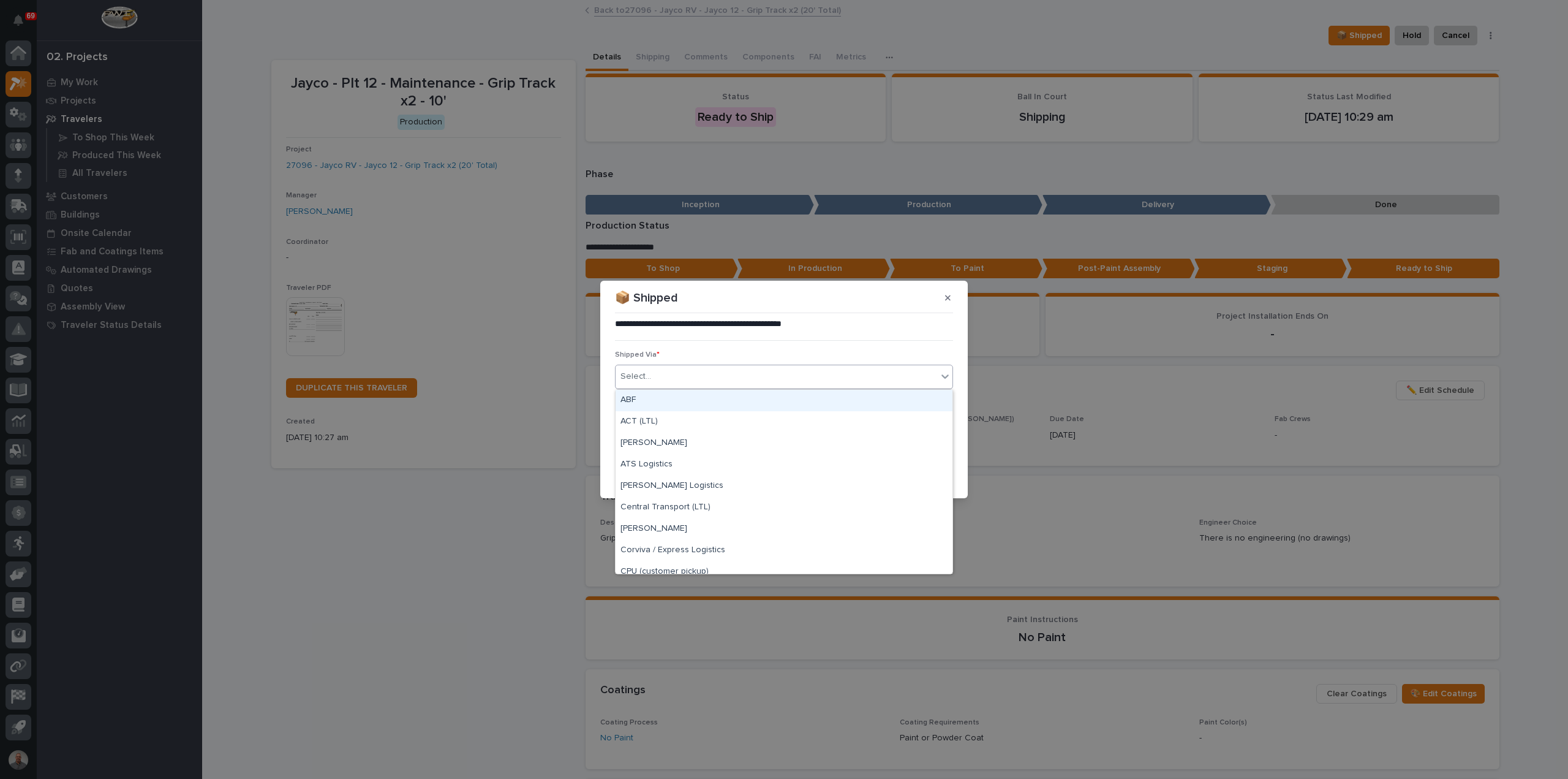
click at [671, 378] on div "Select..." at bounding box center [776, 376] width 322 height 20
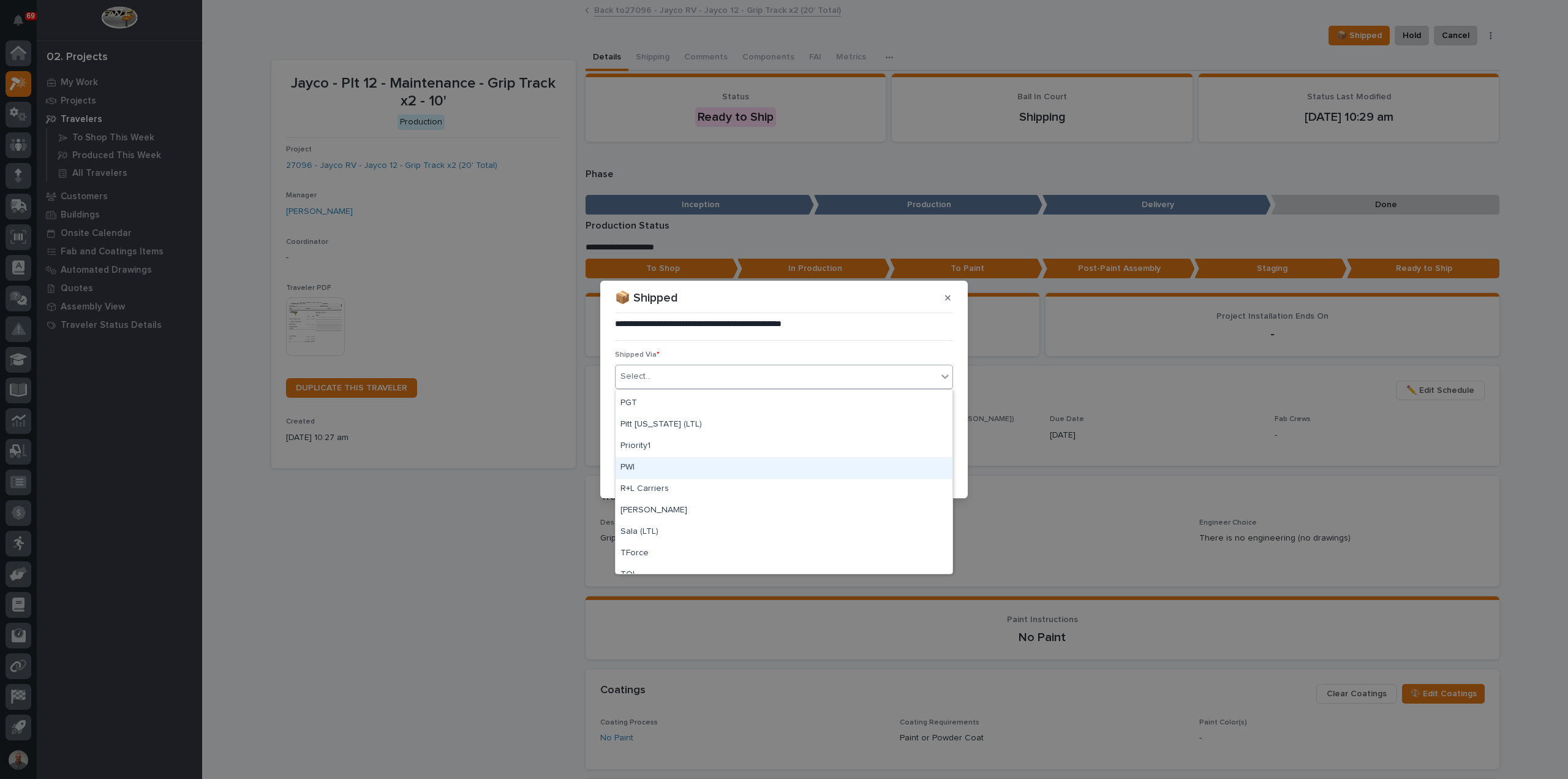
click at [643, 460] on div "PWI" at bounding box center [784, 468] width 337 height 21
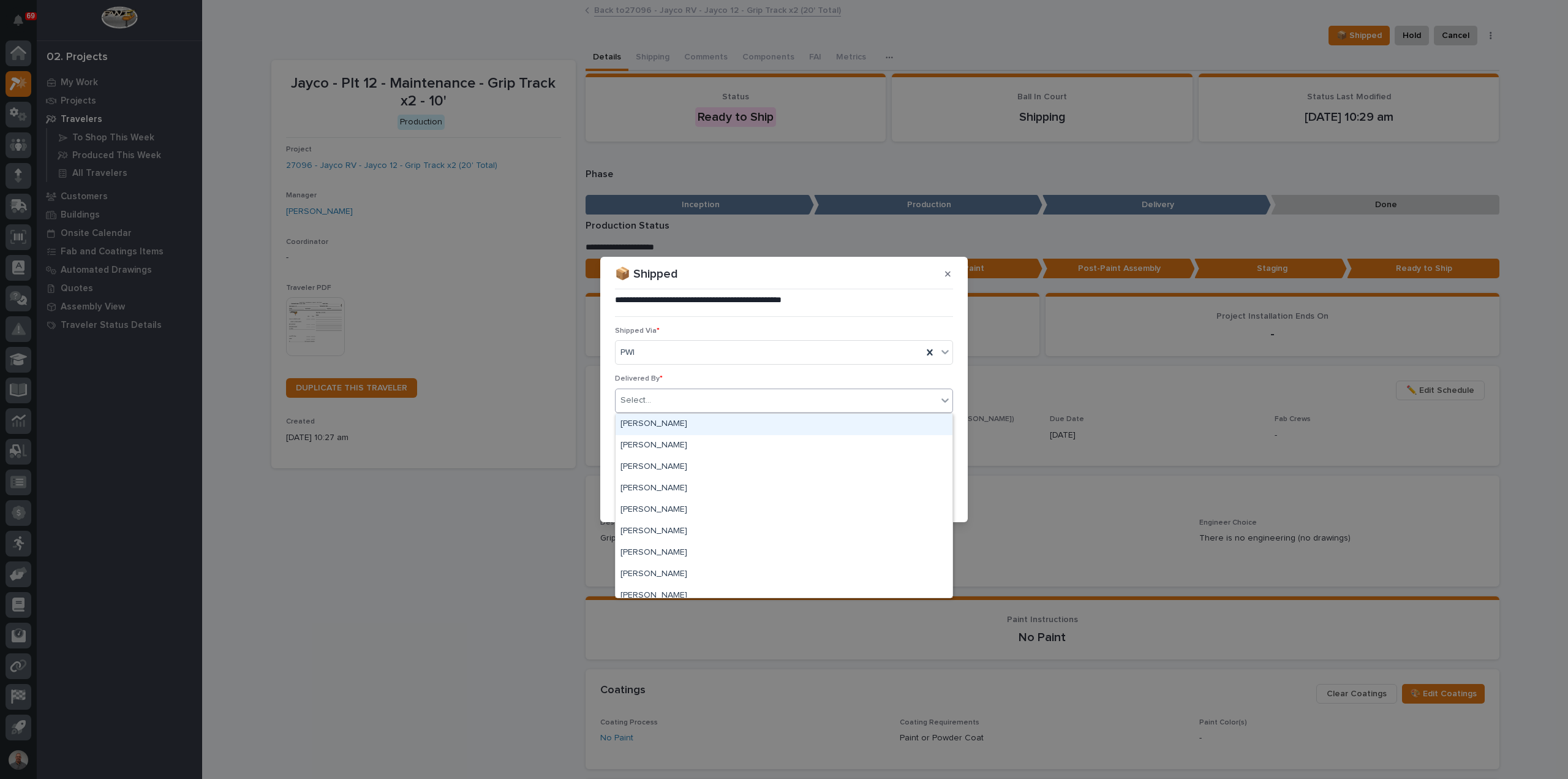
click at [673, 395] on div "Select..." at bounding box center [776, 400] width 322 height 20
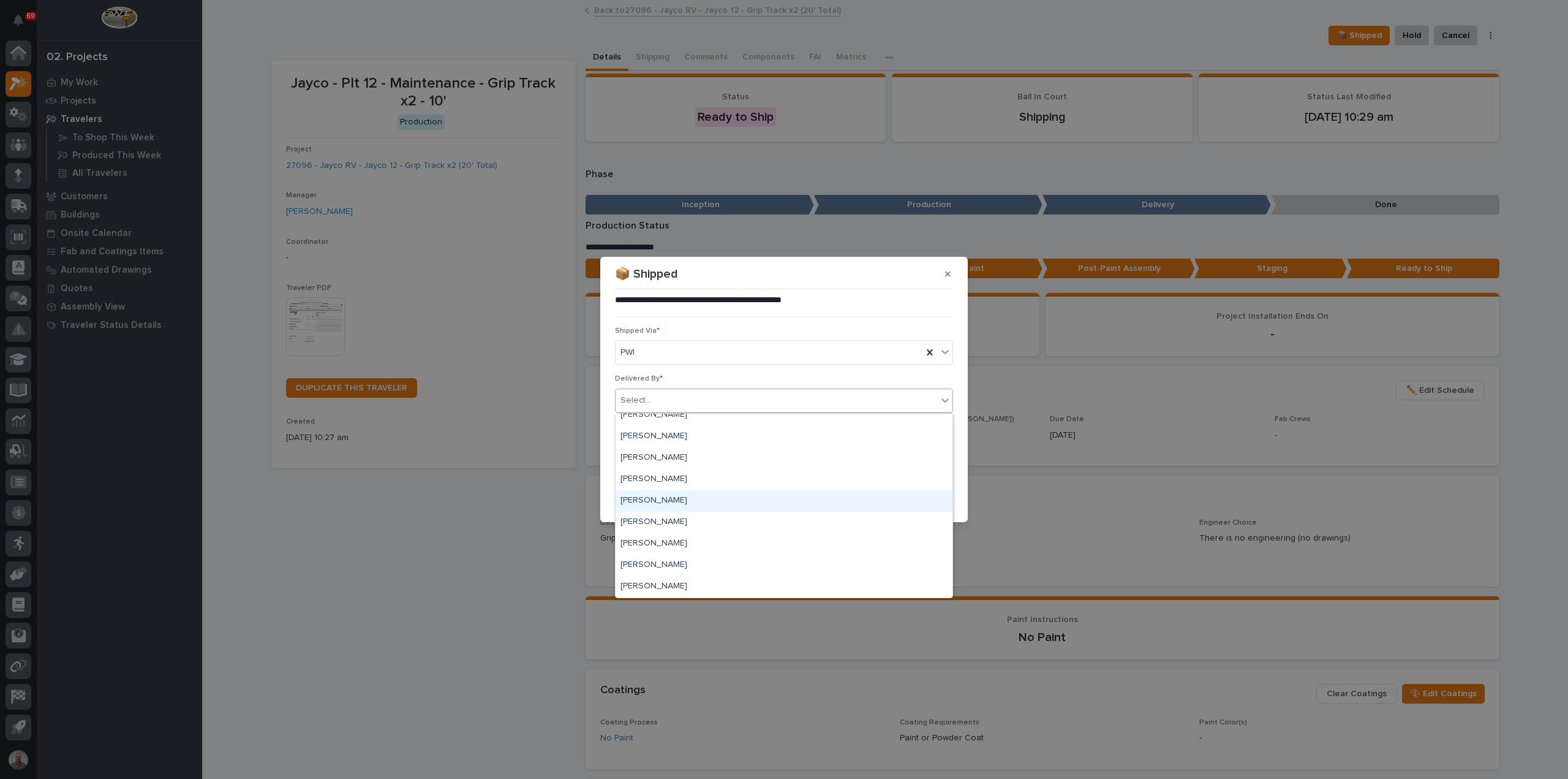
click at [695, 503] on div "Chase Holbrook" at bounding box center [784, 501] width 337 height 21
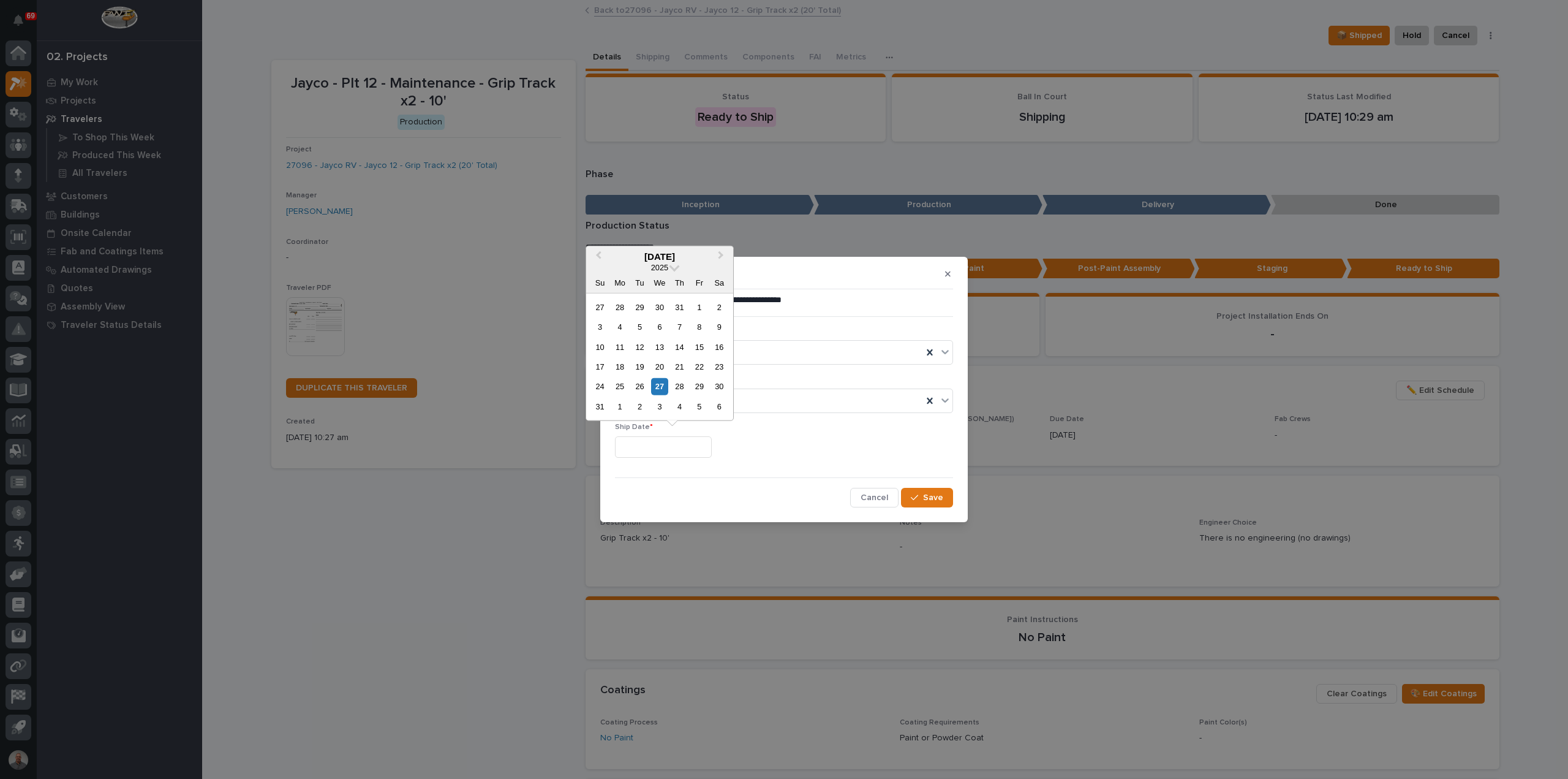
click at [681, 447] on input "text" at bounding box center [663, 447] width 97 height 21
click at [696, 371] on div "22" at bounding box center [699, 367] width 16 height 16
type input "**********"
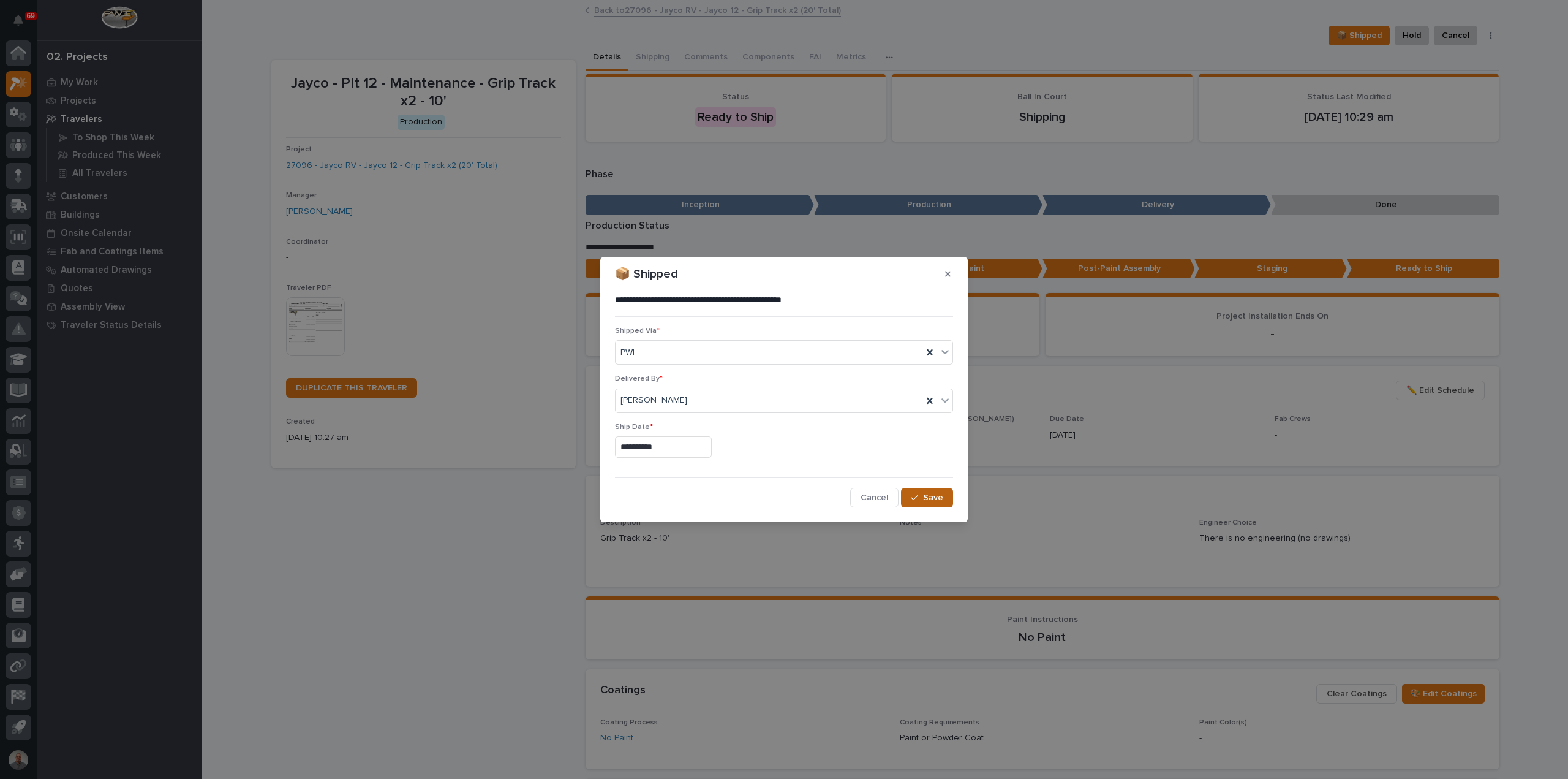
click at [920, 495] on div "button" at bounding box center [916, 497] width 12 height 9
